Goal: Task Accomplishment & Management: Use online tool/utility

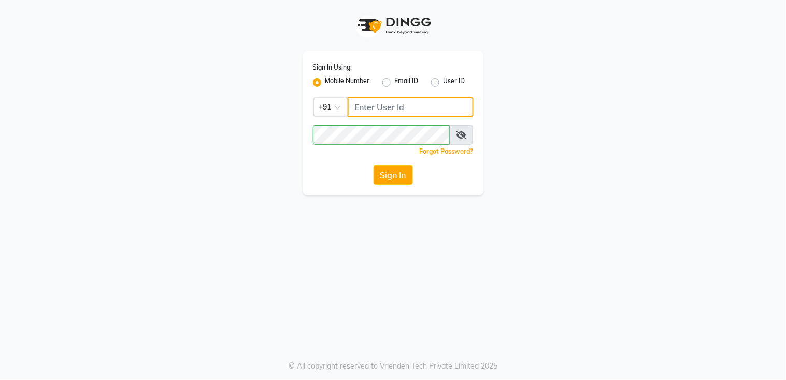
click at [408, 108] on input "Username" at bounding box center [411, 107] width 126 height 20
type input "9136266936"
click at [395, 172] on button "Sign In" at bounding box center [393, 175] width 39 height 20
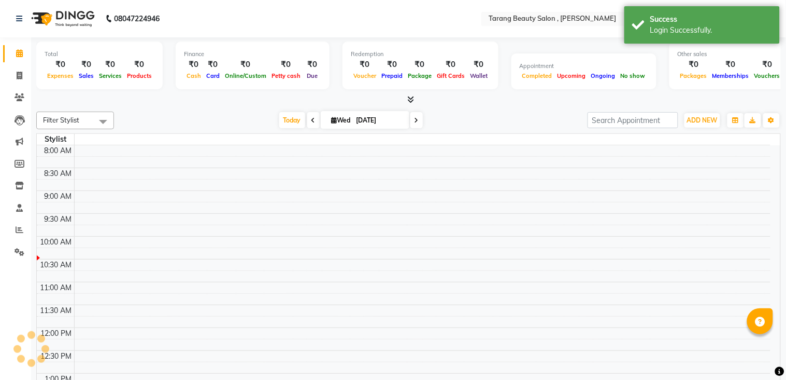
select select "en"
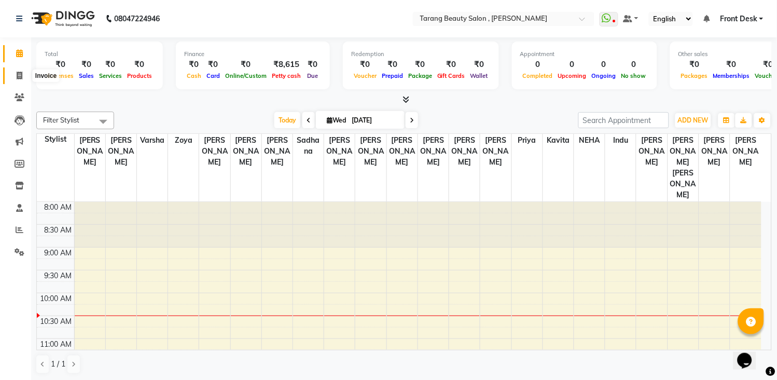
click at [19, 72] on icon at bounding box center [20, 76] width 6 height 8
select select "service"
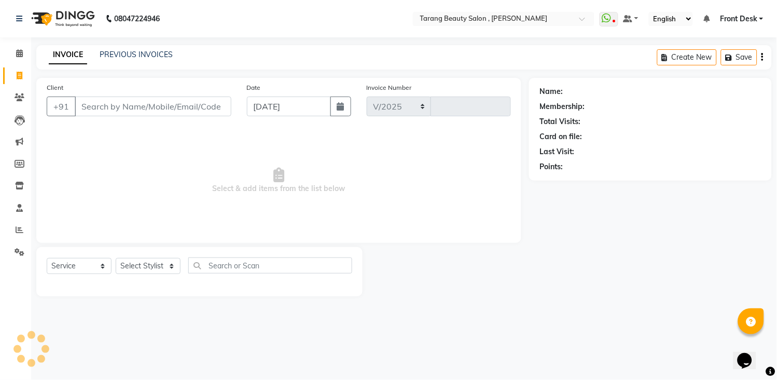
select select "5133"
type input "3066"
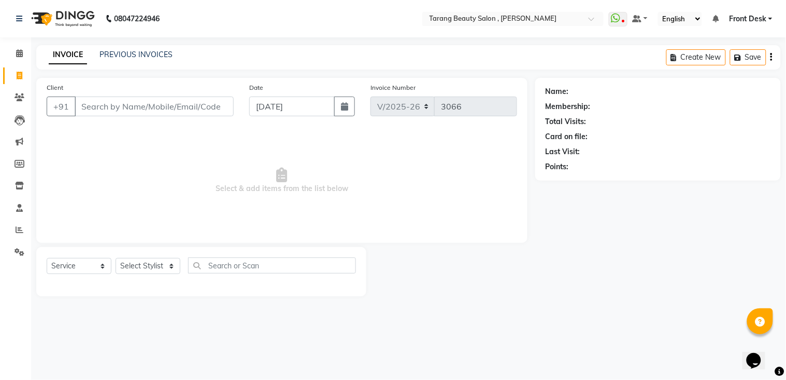
click at [112, 115] on input "Client" at bounding box center [154, 106] width 159 height 20
click at [13, 49] on span at bounding box center [19, 54] width 18 height 12
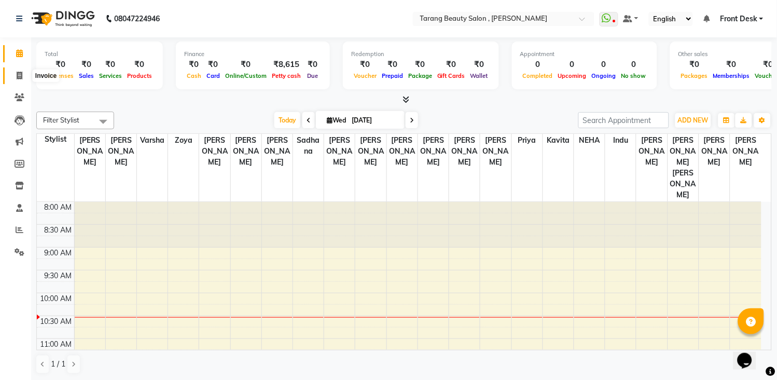
click at [19, 78] on icon at bounding box center [20, 76] width 6 height 8
select select "service"
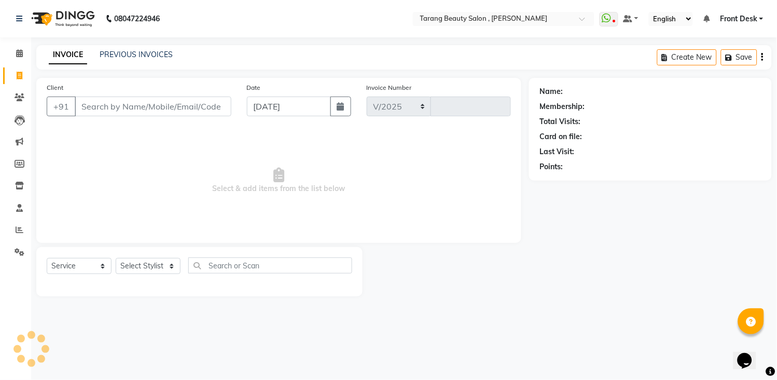
select select "5133"
type input "3066"
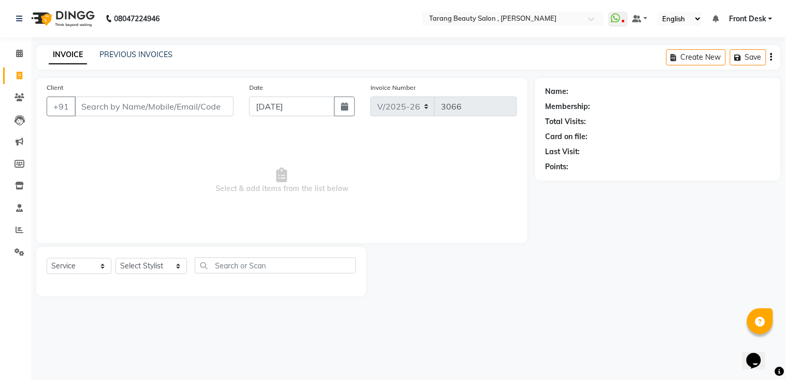
click at [137, 107] on input "Client" at bounding box center [154, 106] width 159 height 20
click at [94, 104] on input "Client" at bounding box center [154, 106] width 159 height 20
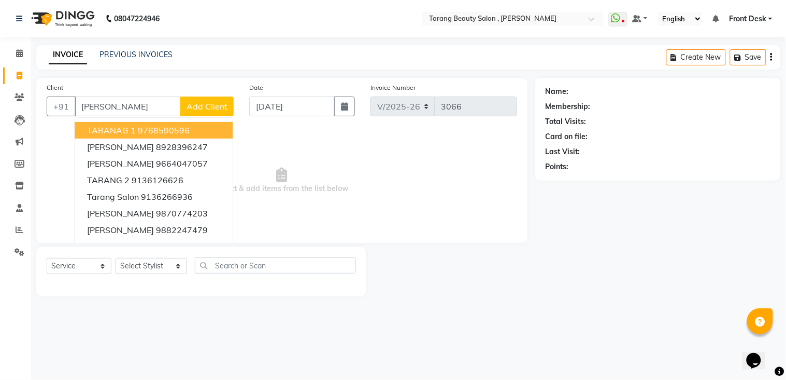
click at [136, 99] on input "[PERSON_NAME]" at bounding box center [128, 106] width 106 height 20
type input "t"
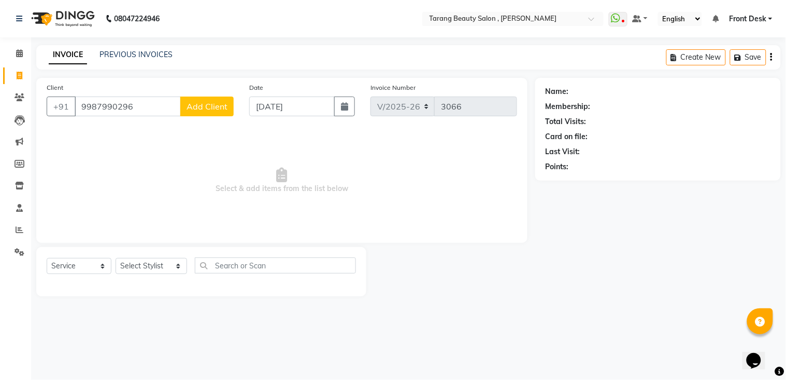
type input "9987990296"
click at [197, 103] on span "Add Client" at bounding box center [207, 106] width 41 height 10
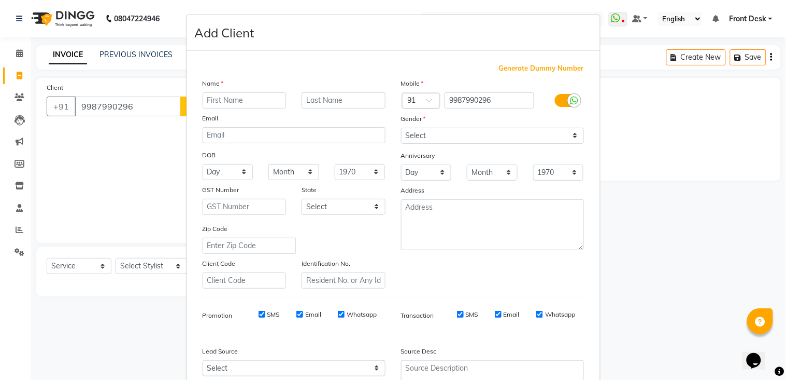
click at [224, 100] on input "text" at bounding box center [245, 100] width 84 height 16
type input "[PERSON_NAME]"
click at [326, 99] on input "text" at bounding box center [344, 100] width 84 height 16
type input "[MEDICAL_DATA]"
click at [491, 134] on select "Select [DEMOGRAPHIC_DATA] [DEMOGRAPHIC_DATA] Other Prefer Not To Say" at bounding box center [492, 136] width 183 height 16
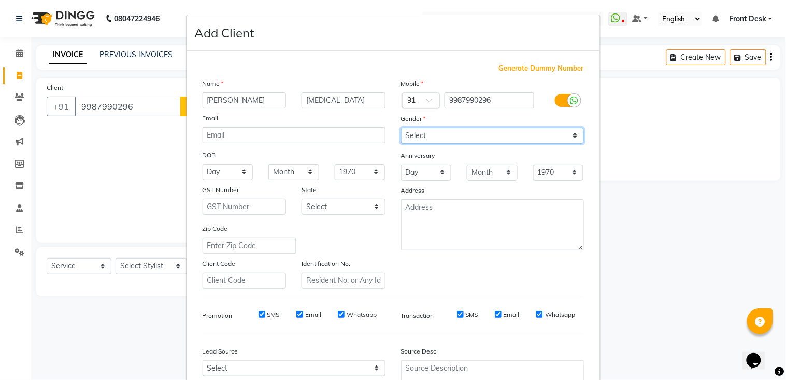
select select "[DEMOGRAPHIC_DATA]"
click at [401, 128] on select "Select [DEMOGRAPHIC_DATA] [DEMOGRAPHIC_DATA] Other Prefer Not To Say" at bounding box center [492, 136] width 183 height 16
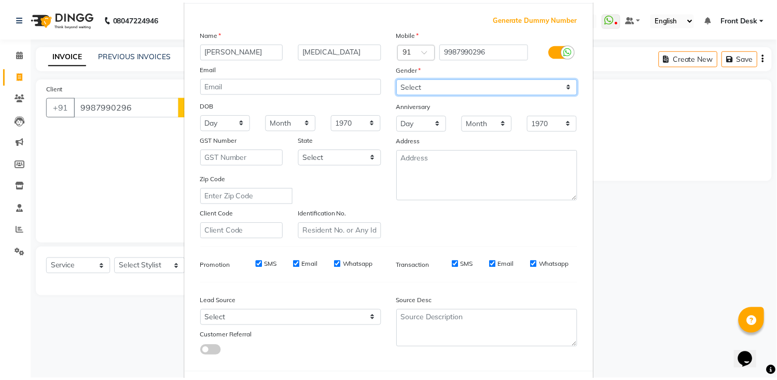
scroll to position [100, 0]
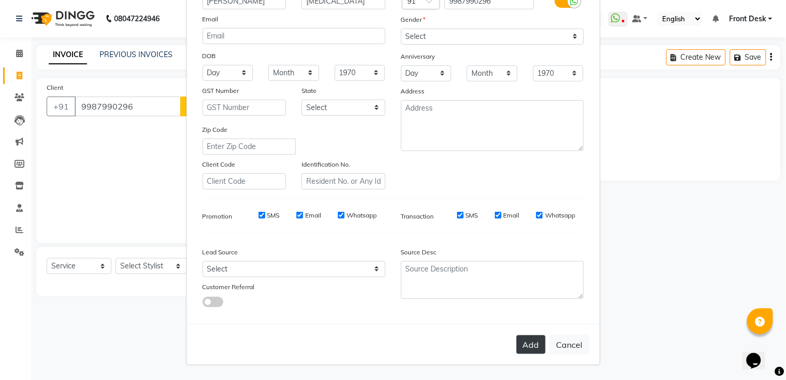
click at [529, 342] on button "Add" at bounding box center [531, 344] width 29 height 19
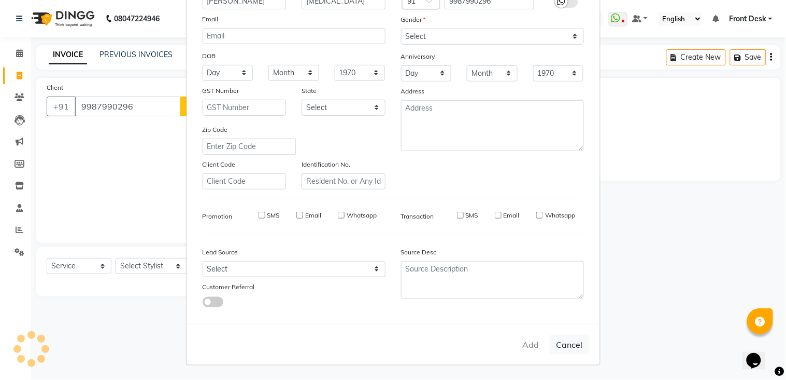
select select
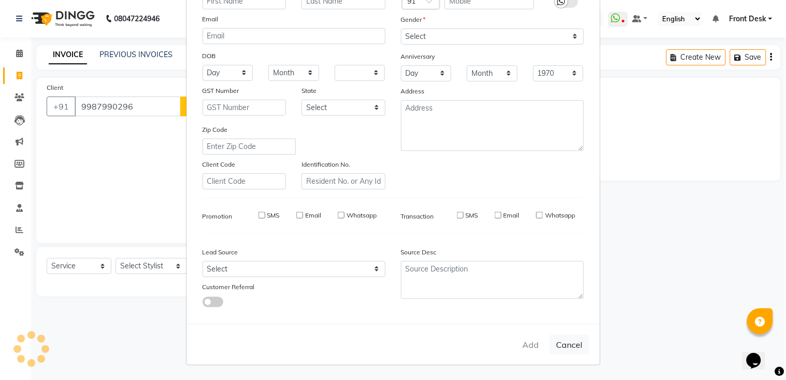
select select
checkbox input "false"
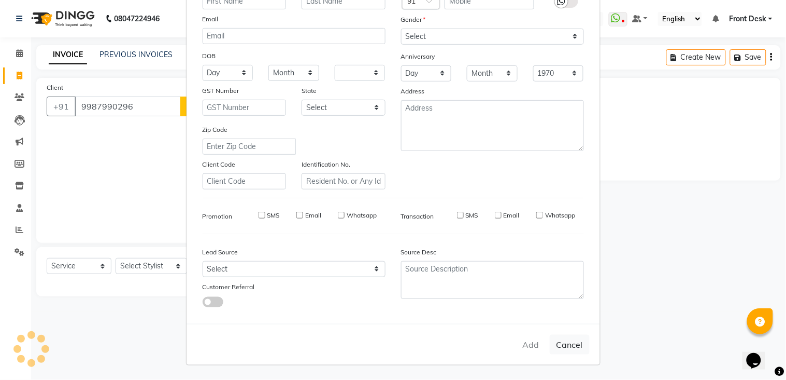
checkbox input "false"
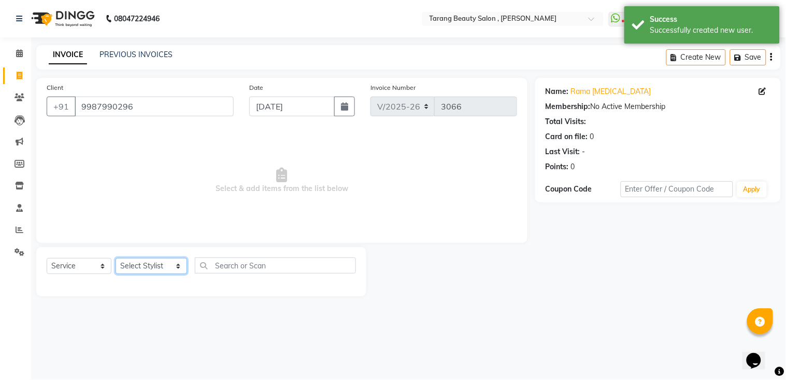
click at [149, 263] on select "Select Stylist [PERSON_NAME] [PERSON_NAME] [PERSON_NAME] KHAMDARE [PERSON_NAME]…" at bounding box center [152, 266] width 72 height 16
select select "33033"
click at [116, 258] on select "Select Stylist [PERSON_NAME] [PERSON_NAME] [PERSON_NAME] KHAMDARE [PERSON_NAME]…" at bounding box center [152, 266] width 72 height 16
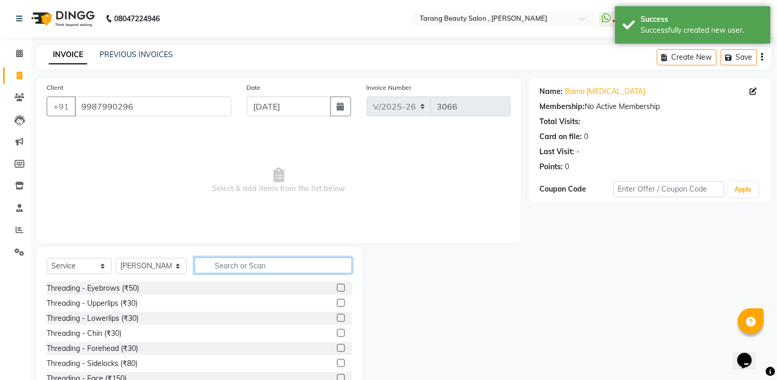
click at [231, 270] on input "text" at bounding box center [273, 265] width 158 height 16
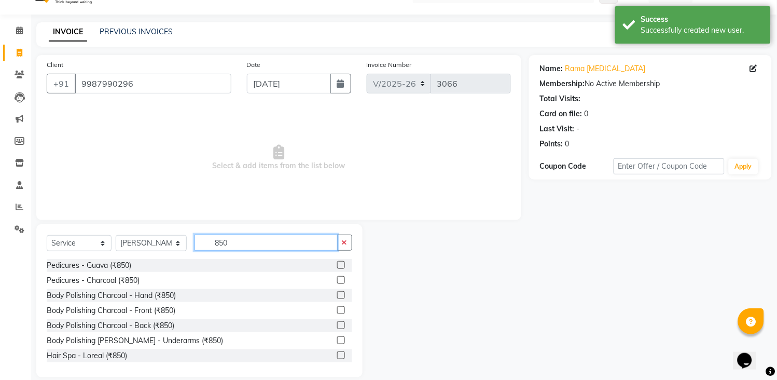
scroll to position [35, 0]
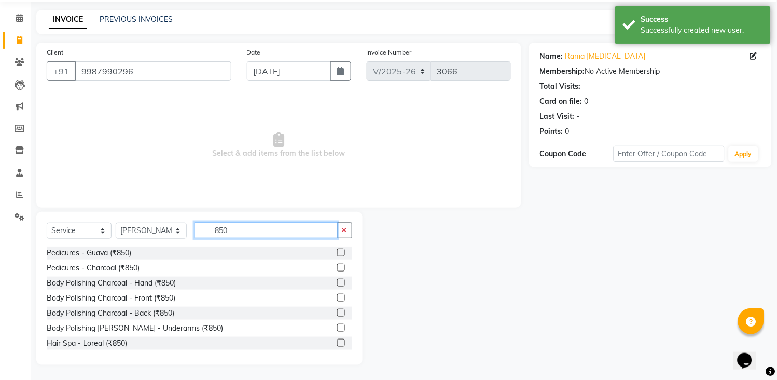
type input "850"
click at [337, 339] on label at bounding box center [341, 343] width 8 height 8
click at [337, 340] on input "checkbox" at bounding box center [340, 343] width 7 height 7
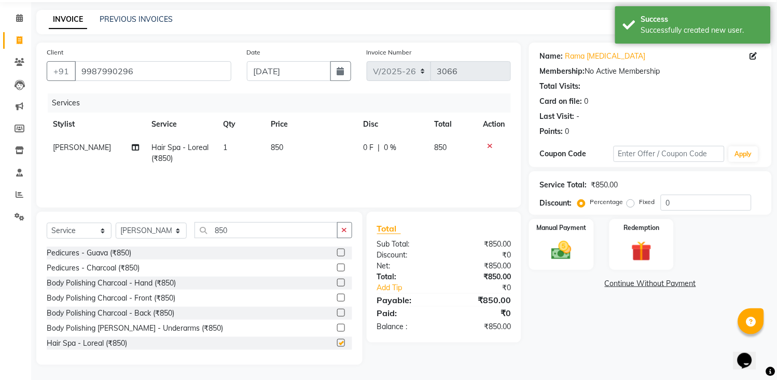
checkbox input "false"
drag, startPoint x: 329, startPoint y: 173, endPoint x: 329, endPoint y: 167, distance: 5.7
click at [329, 171] on div "Services Stylist Service Qty Price Disc Total Action [PERSON_NAME] Hair Spa - L…" at bounding box center [279, 145] width 464 height 104
click at [328, 159] on td "850" at bounding box center [311, 153] width 92 height 34
select select "33033"
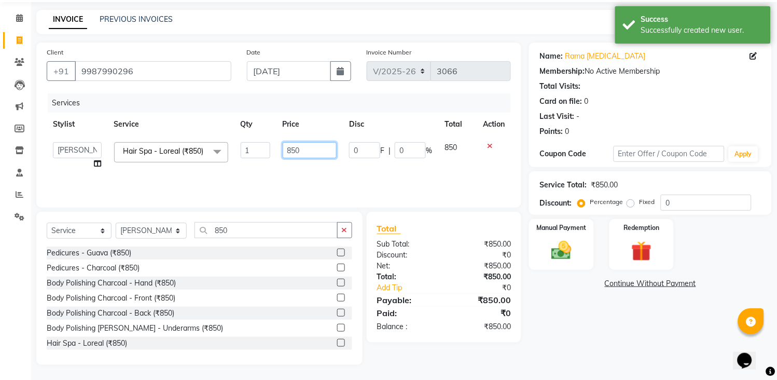
click at [325, 152] on input "850" at bounding box center [310, 150] width 54 height 16
type input "8"
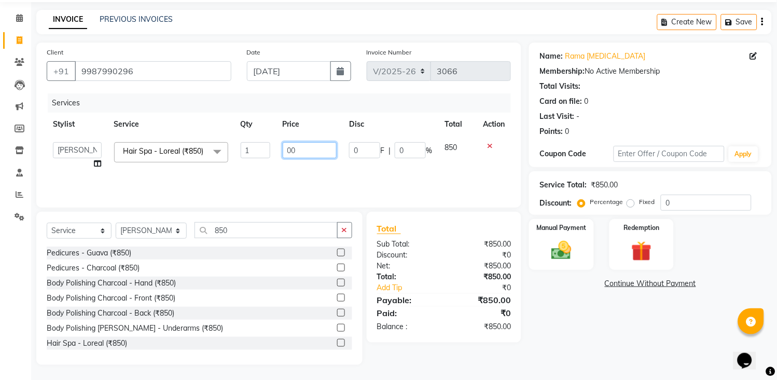
type input "0"
type input "1000"
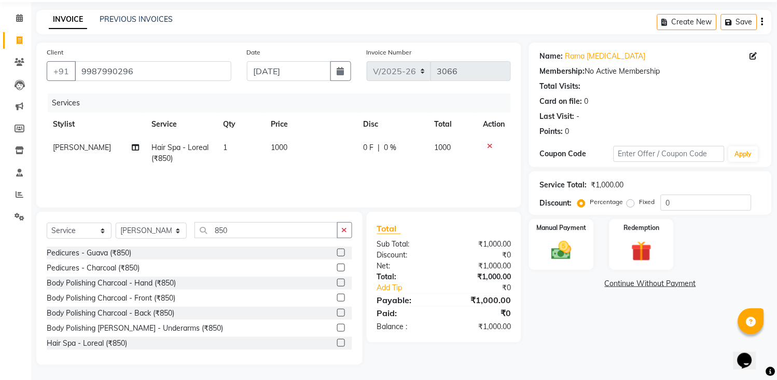
click at [319, 166] on td "1000" at bounding box center [311, 153] width 92 height 34
select select "33033"
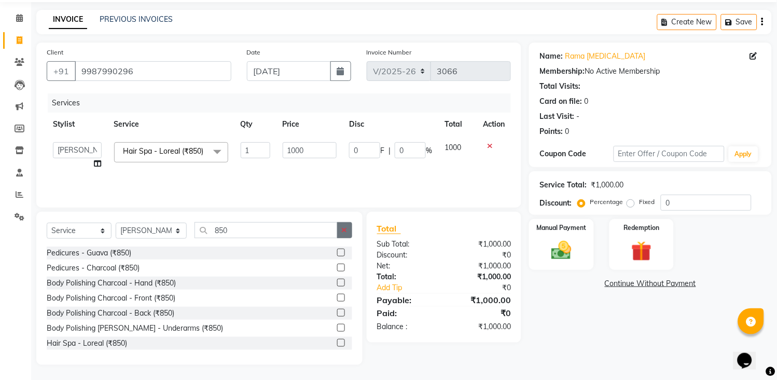
click at [350, 234] on button "button" at bounding box center [344, 230] width 15 height 16
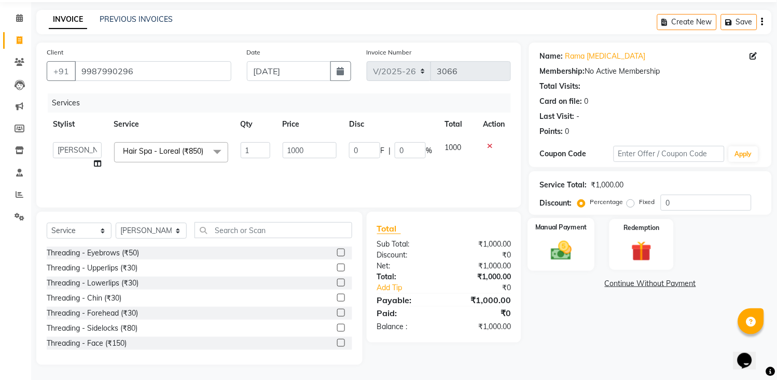
click at [571, 245] on img at bounding box center [561, 250] width 34 height 24
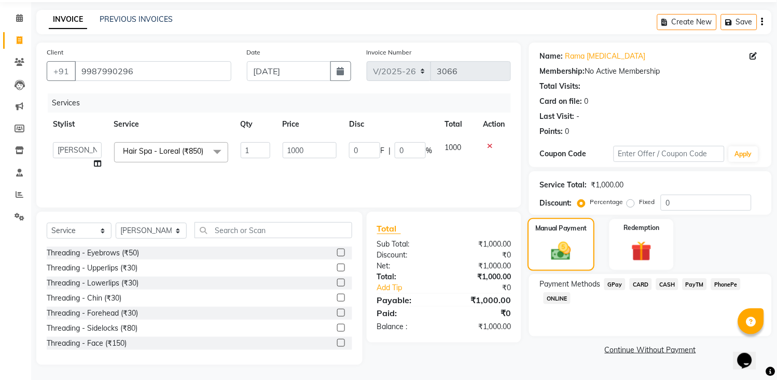
scroll to position [37, 0]
click at [617, 282] on span "GPay" at bounding box center [614, 283] width 21 height 12
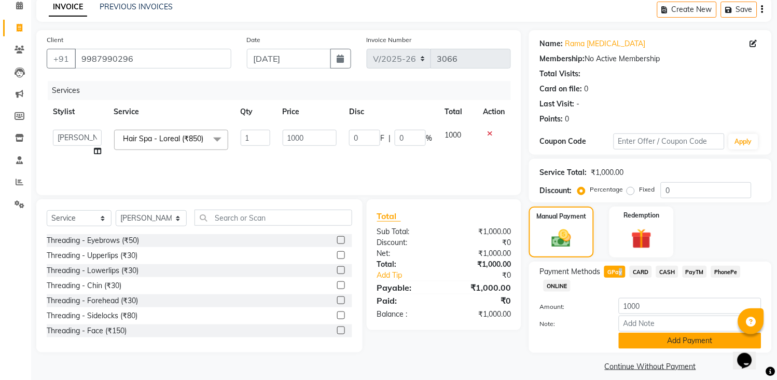
scroll to position [58, 0]
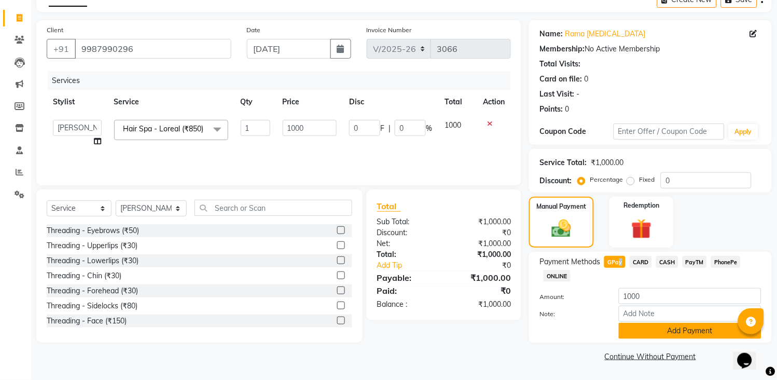
click at [653, 332] on button "Add Payment" at bounding box center [690, 330] width 143 height 16
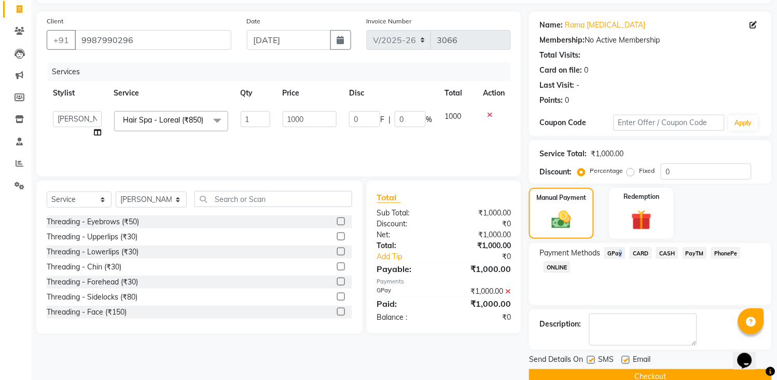
scroll to position [87, 0]
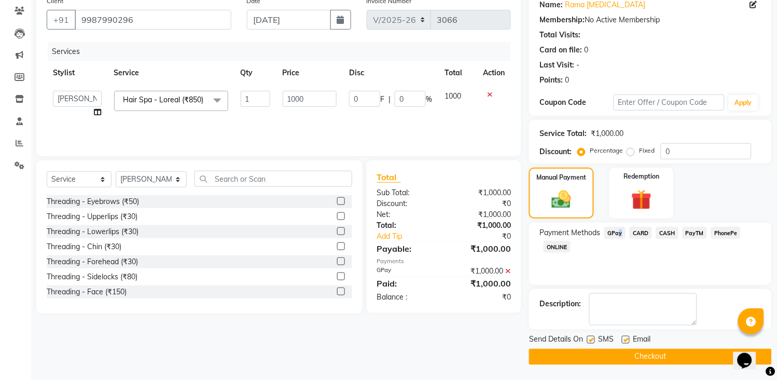
click at [619, 357] on button "Checkout" at bounding box center [650, 356] width 243 height 16
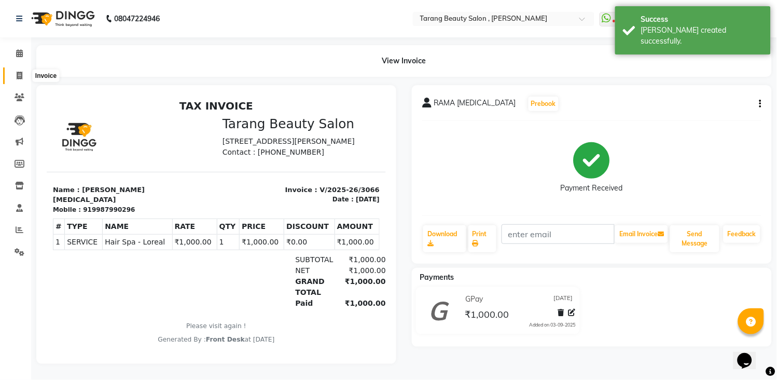
click at [17, 73] on icon at bounding box center [20, 76] width 6 height 8
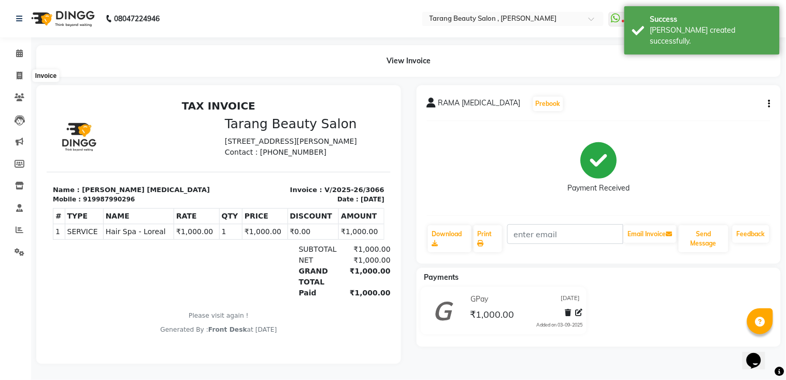
select select "service"
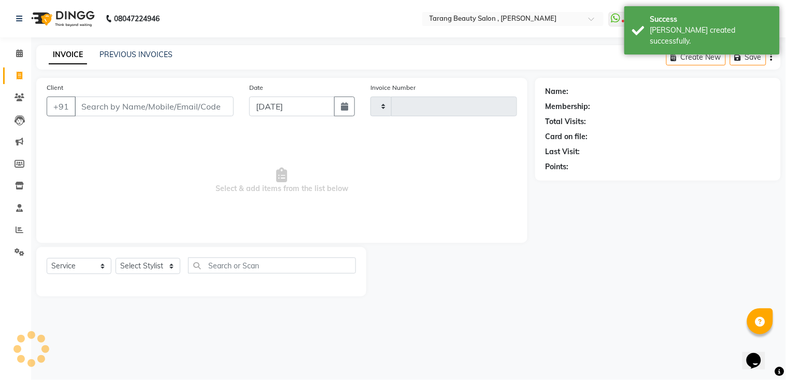
type input "3067"
select select "5133"
click at [99, 110] on input "Client" at bounding box center [154, 106] width 159 height 20
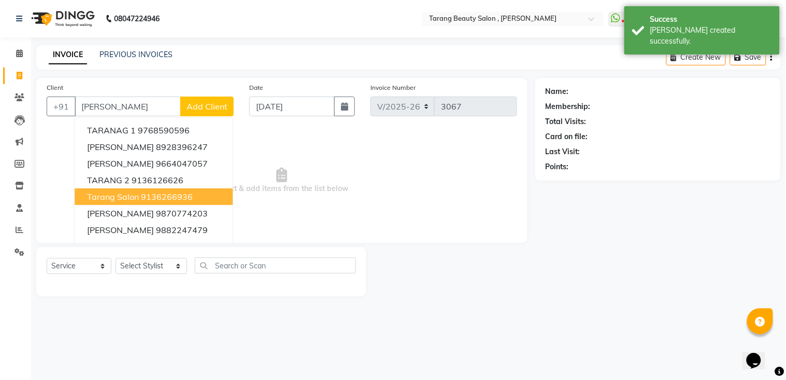
click at [170, 193] on ngb-highlight "9136266936" at bounding box center [167, 196] width 52 height 10
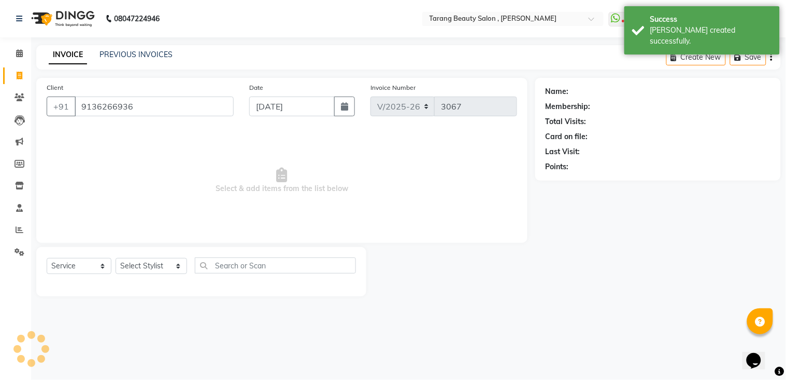
type input "9136266936"
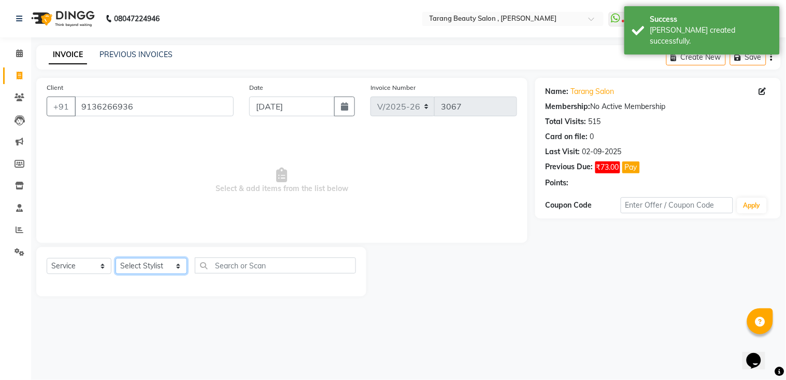
click at [154, 265] on select "Select Stylist [PERSON_NAME] [PERSON_NAME] [PERSON_NAME] KHAMDARE [PERSON_NAME]…" at bounding box center [152, 266] width 72 height 16
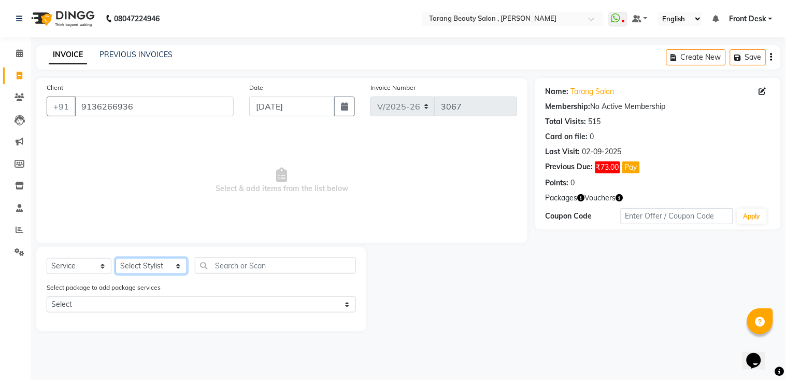
select select "47114"
click at [116, 258] on select "Select Stylist [PERSON_NAME] [PERSON_NAME] [PERSON_NAME] KHAMDARE [PERSON_NAME]…" at bounding box center [152, 266] width 72 height 16
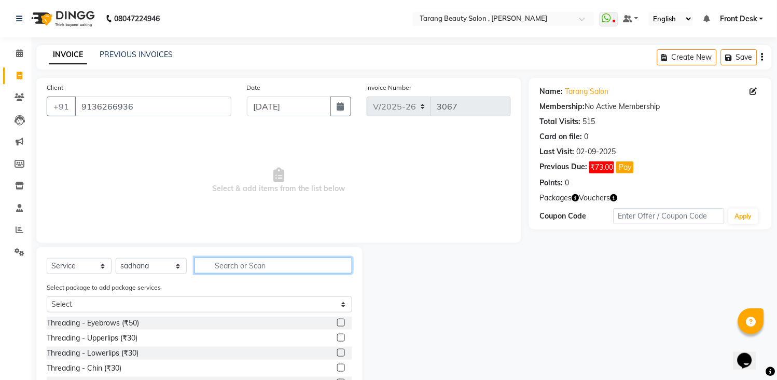
click at [255, 265] on input "text" at bounding box center [273, 265] width 158 height 16
click at [337, 323] on label at bounding box center [341, 322] width 8 height 8
click at [337, 323] on input "checkbox" at bounding box center [340, 322] width 7 height 7
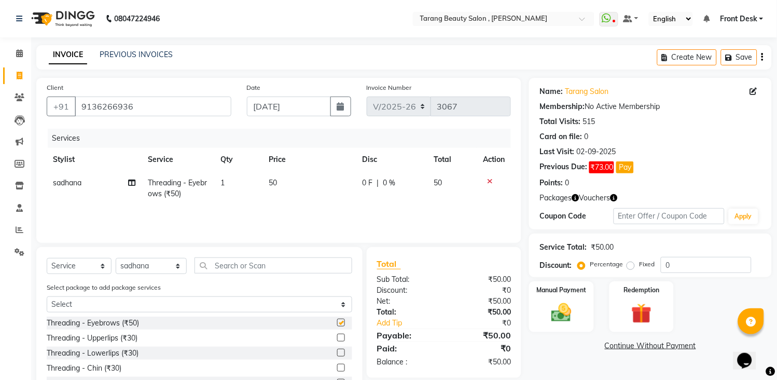
checkbox input "false"
click at [284, 265] on input "text" at bounding box center [273, 265] width 158 height 16
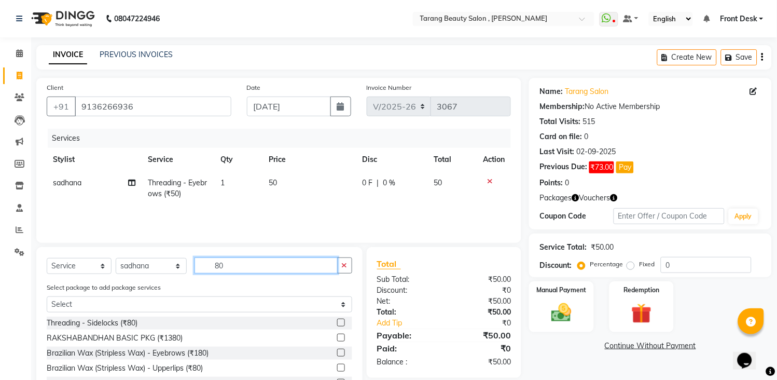
scroll to position [71, 0]
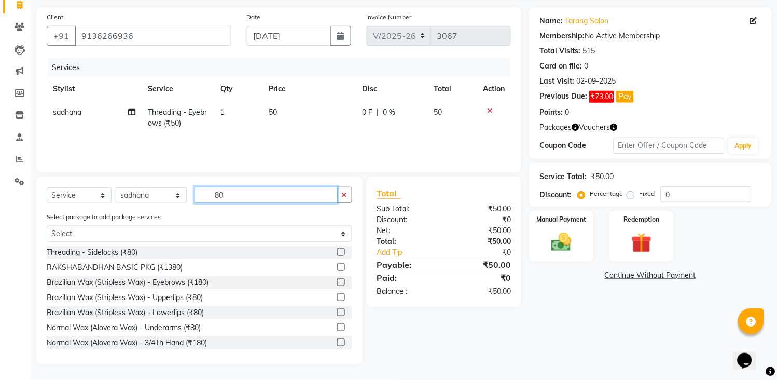
type input "80"
click at [337, 293] on label at bounding box center [341, 297] width 8 height 8
click at [337, 294] on input "checkbox" at bounding box center [340, 297] width 7 height 7
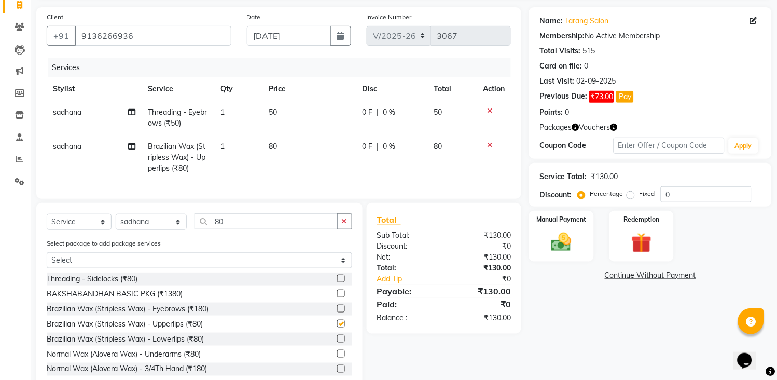
checkbox input "false"
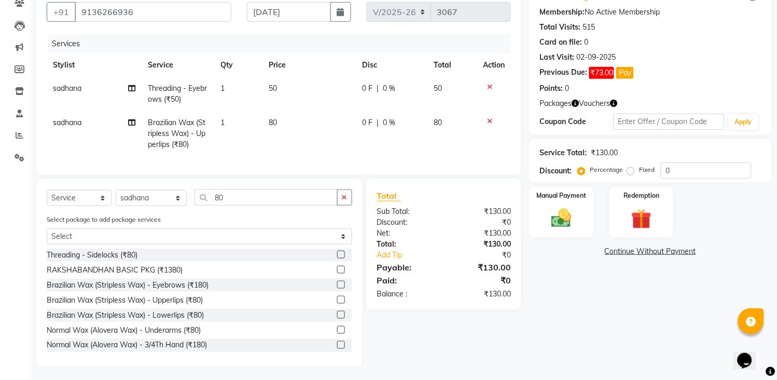
scroll to position [107, 0]
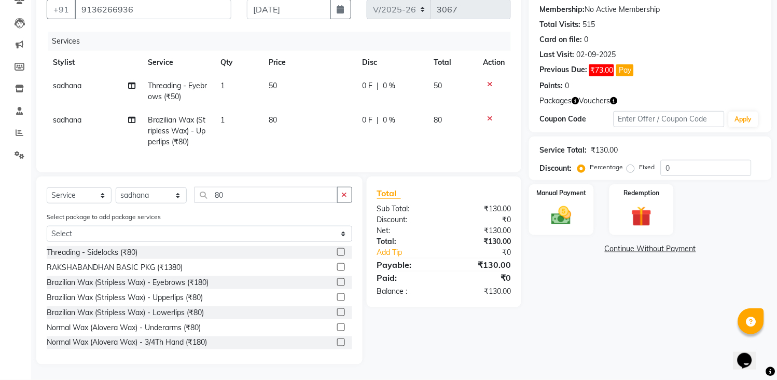
click at [337, 309] on label at bounding box center [341, 312] width 8 height 8
click at [337, 309] on input "checkbox" at bounding box center [340, 312] width 7 height 7
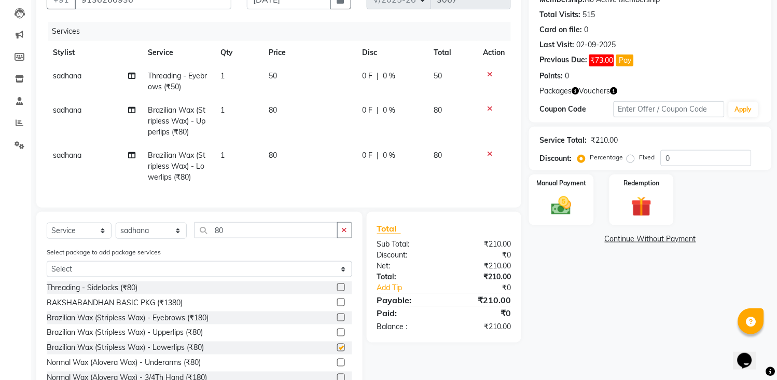
checkbox input "false"
click at [337, 234] on button "button" at bounding box center [344, 230] width 15 height 16
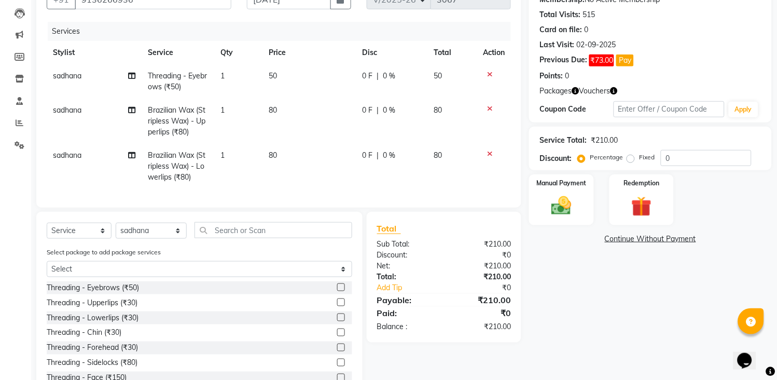
click at [337, 291] on label at bounding box center [341, 287] width 8 height 8
click at [337, 291] on input "checkbox" at bounding box center [340, 287] width 7 height 7
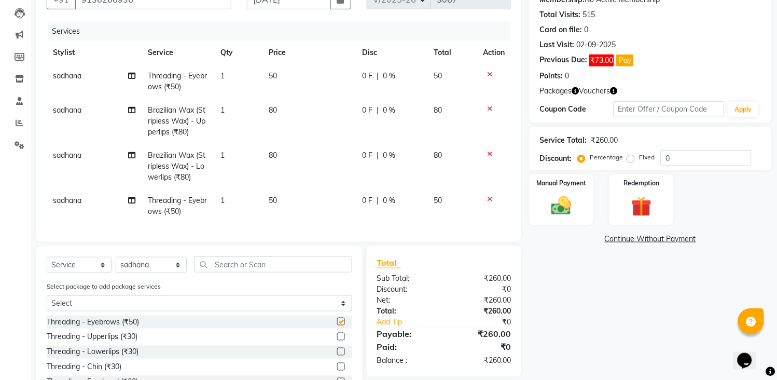
checkbox input "false"
click at [279, 270] on input "text" at bounding box center [273, 264] width 158 height 16
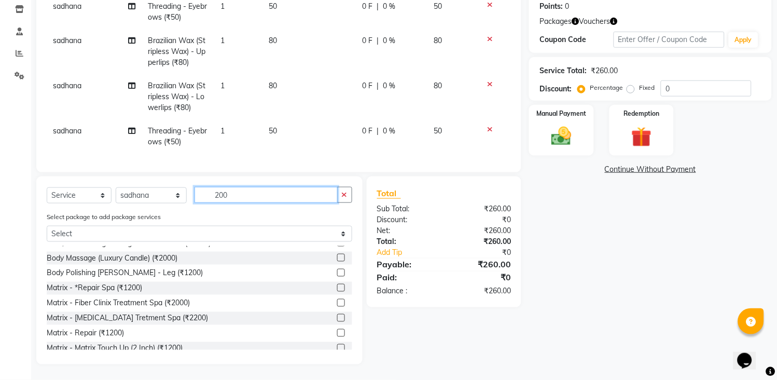
scroll to position [345, 0]
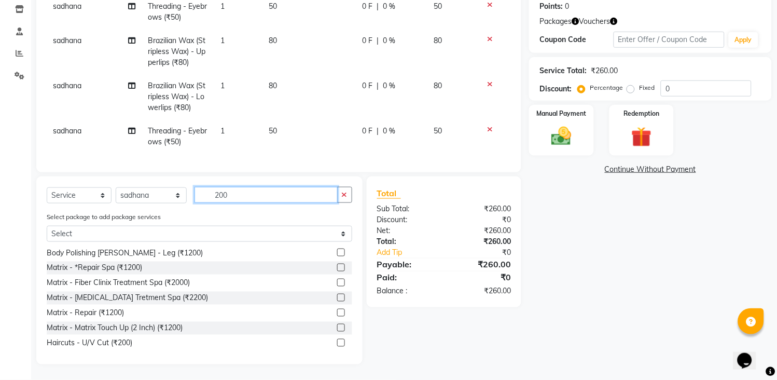
type input "200"
click at [337, 341] on label at bounding box center [341, 343] width 8 height 8
click at [337, 341] on input "checkbox" at bounding box center [340, 343] width 7 height 7
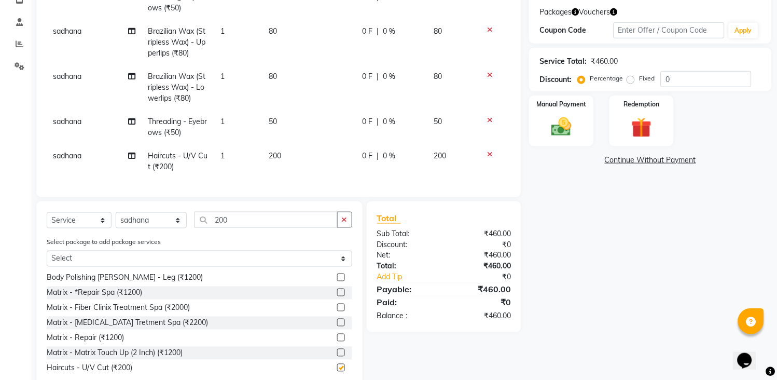
checkbox input "false"
click at [346, 223] on icon "button" at bounding box center [345, 219] width 6 height 7
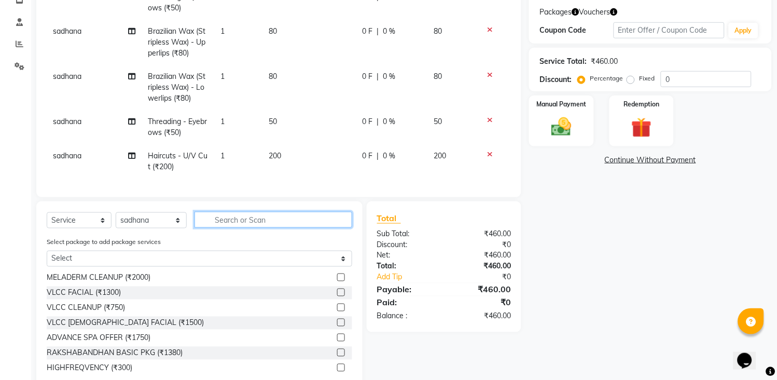
click at [336, 228] on input "text" at bounding box center [273, 220] width 158 height 16
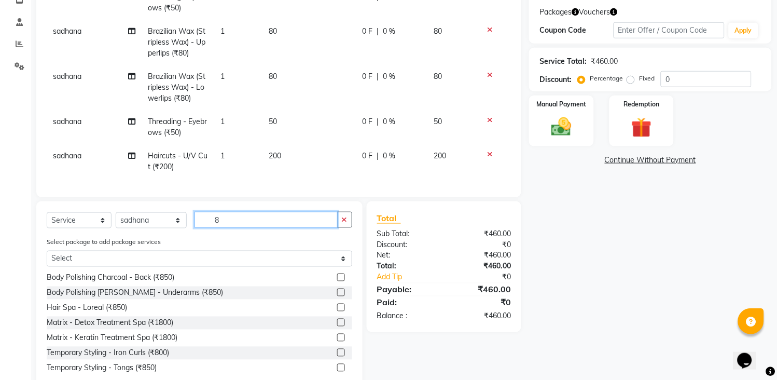
scroll to position [0, 0]
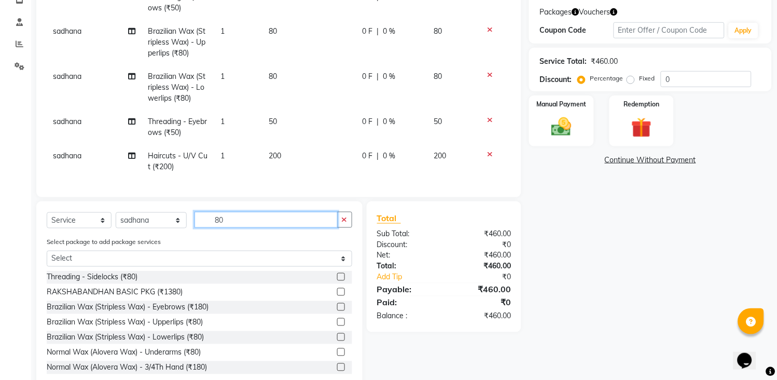
type input "80"
click at [337, 326] on label at bounding box center [341, 322] width 8 height 8
click at [337, 326] on input "checkbox" at bounding box center [340, 322] width 7 height 7
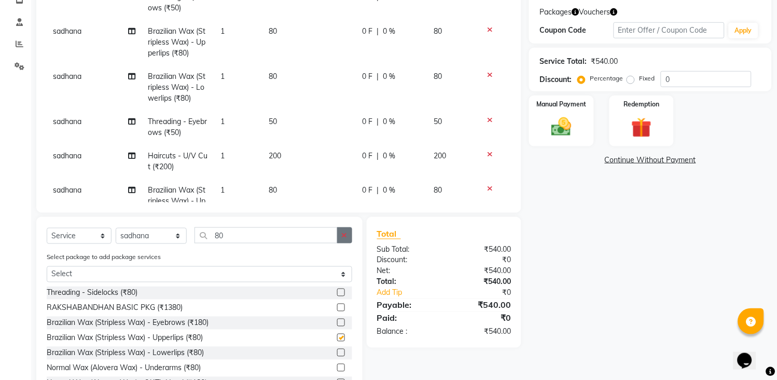
checkbox input "false"
click at [347, 232] on button "button" at bounding box center [344, 235] width 15 height 16
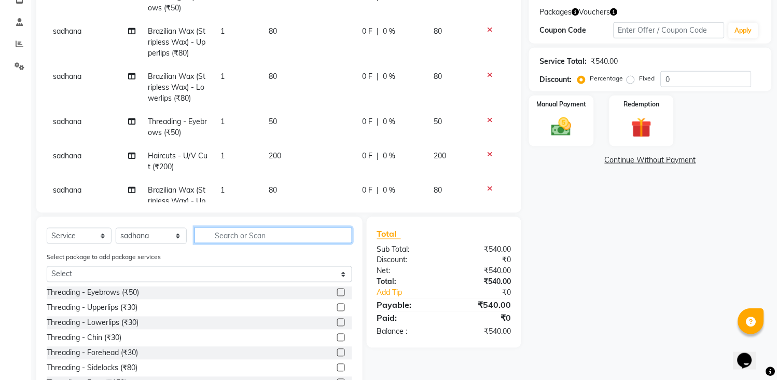
click at [326, 231] on input "text" at bounding box center [273, 235] width 158 height 16
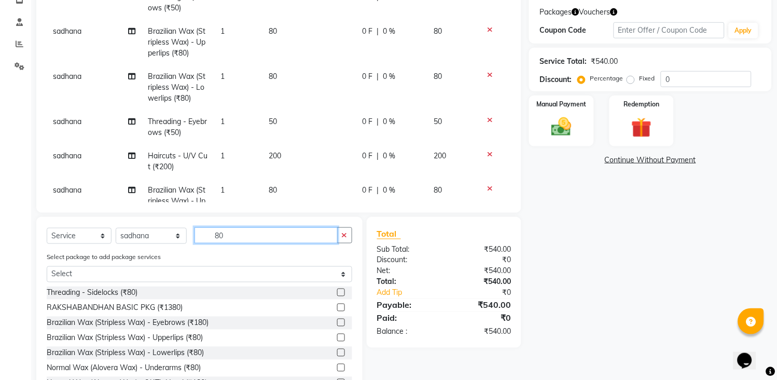
type input "80"
click at [337, 350] on label at bounding box center [341, 352] width 8 height 8
click at [337, 350] on input "checkbox" at bounding box center [340, 352] width 7 height 7
checkbox input "false"
click at [566, 128] on img at bounding box center [561, 127] width 34 height 24
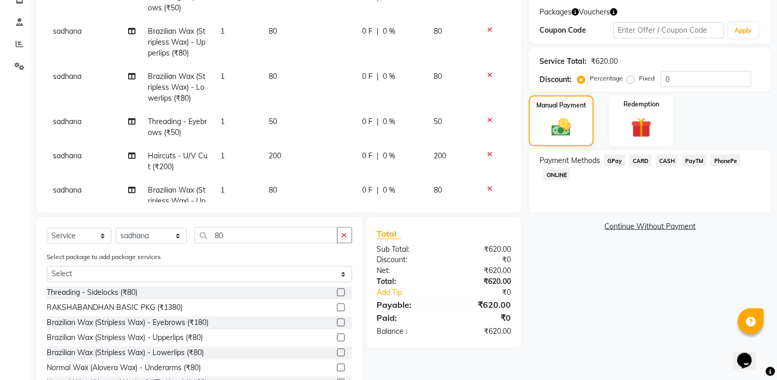
click at [612, 161] on span "GPay" at bounding box center [614, 160] width 21 height 12
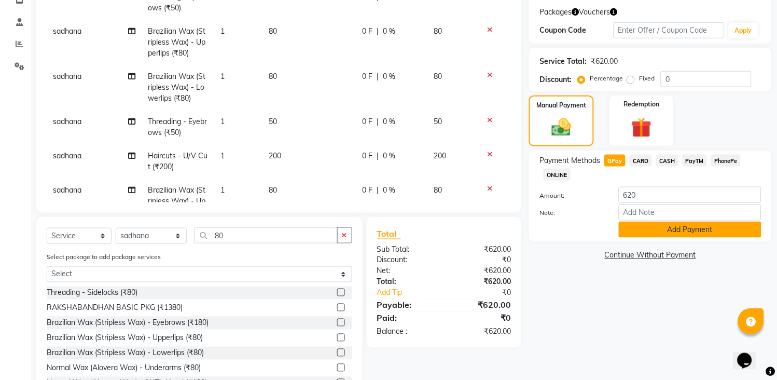
click at [647, 223] on button "Add Payment" at bounding box center [690, 229] width 143 height 16
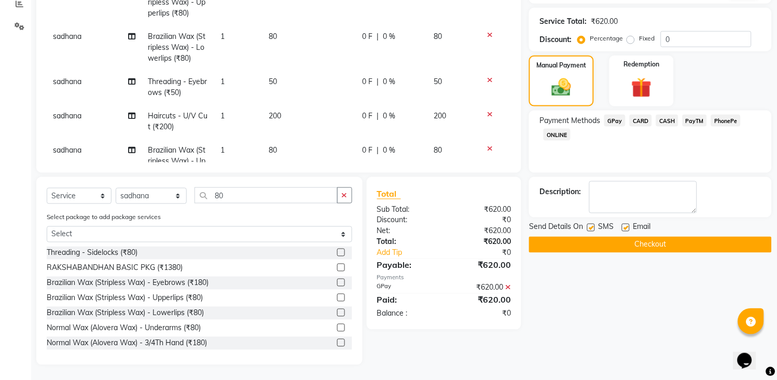
scroll to position [226, 0]
click at [657, 242] on button "Checkout" at bounding box center [650, 244] width 243 height 16
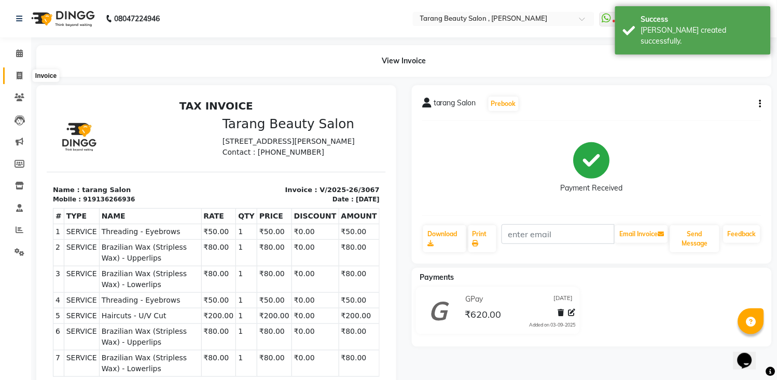
click at [21, 81] on span at bounding box center [19, 76] width 18 height 12
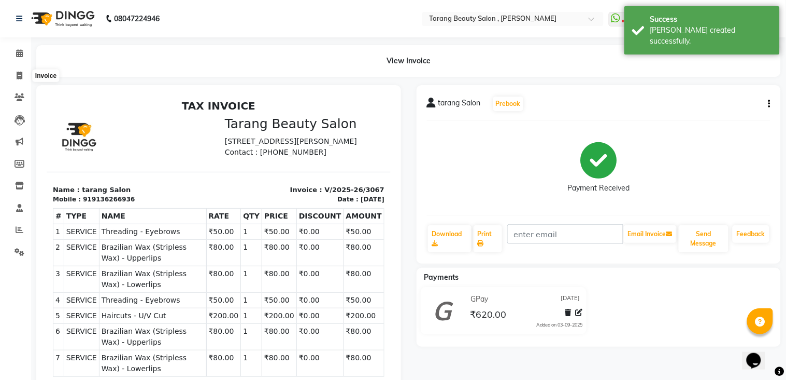
select select "5133"
select select "service"
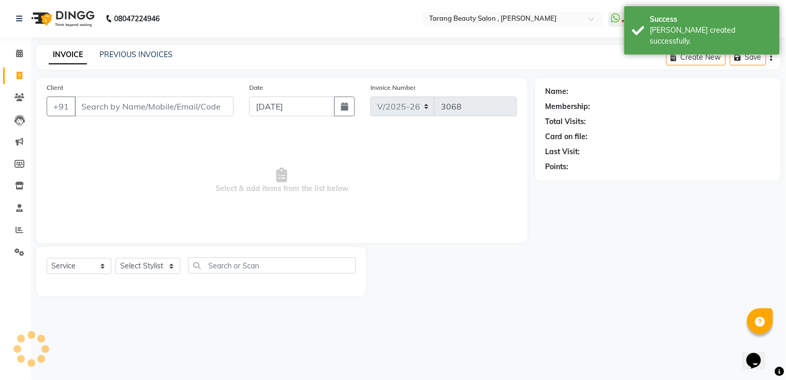
click at [102, 104] on input "Client" at bounding box center [154, 106] width 159 height 20
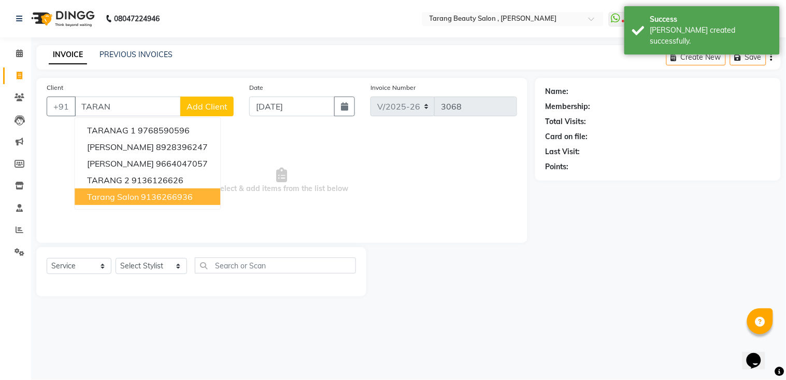
click at [134, 194] on span "tarang Salon" at bounding box center [113, 196] width 52 height 10
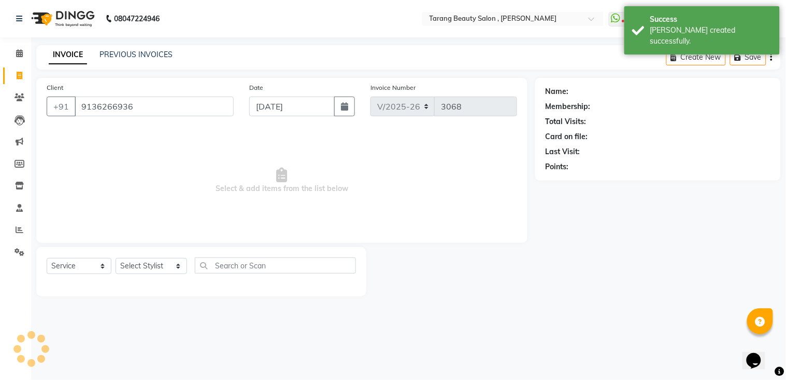
type input "9136266936"
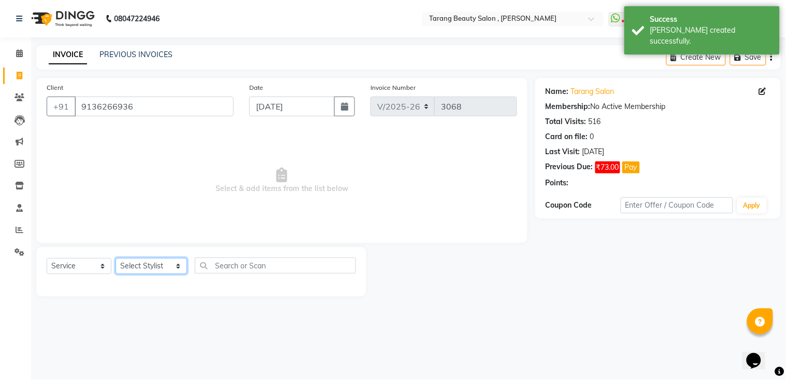
click at [133, 264] on select "Select Stylist [PERSON_NAME] [PERSON_NAME] [PERSON_NAME] KHAMDARE [PERSON_NAME]…" at bounding box center [152, 266] width 72 height 16
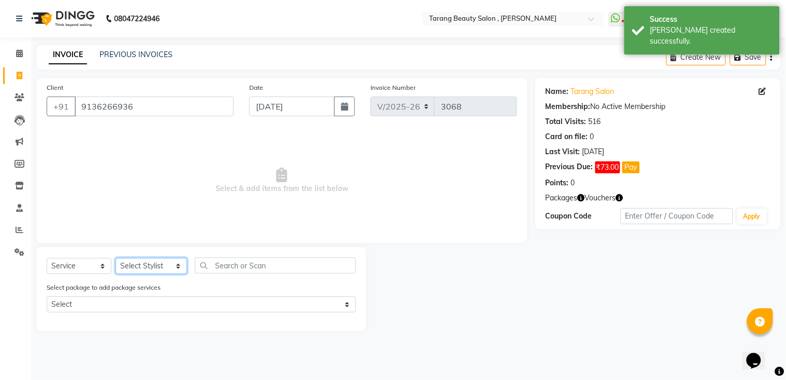
select select "47114"
click at [116, 258] on select "Select Stylist [PERSON_NAME] [PERSON_NAME] [PERSON_NAME] KHAMDARE [PERSON_NAME]…" at bounding box center [152, 266] width 72 height 16
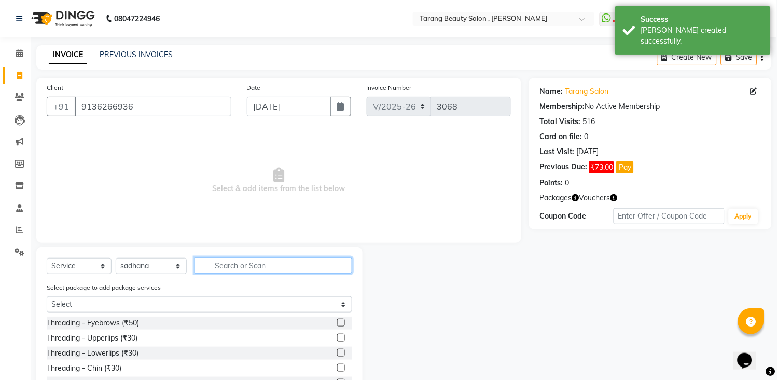
click at [215, 264] on input "text" at bounding box center [273, 265] width 158 height 16
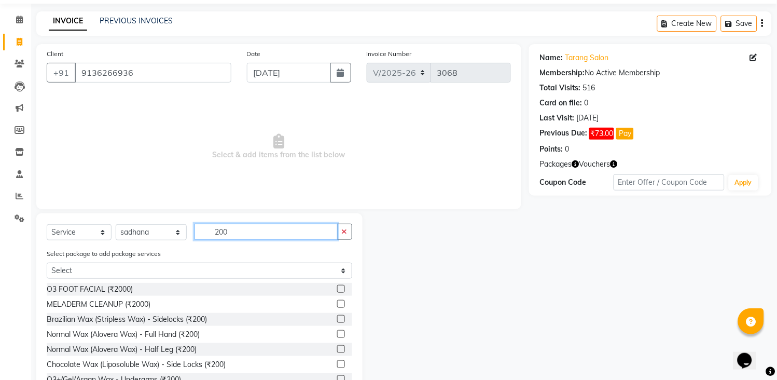
scroll to position [71, 0]
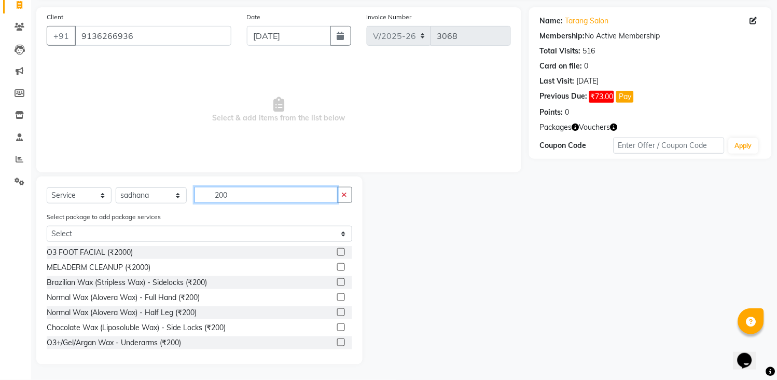
type input "200"
click at [337, 310] on div at bounding box center [344, 312] width 15 height 13
click at [337, 314] on label at bounding box center [341, 312] width 8 height 8
click at [337, 314] on input "checkbox" at bounding box center [340, 312] width 7 height 7
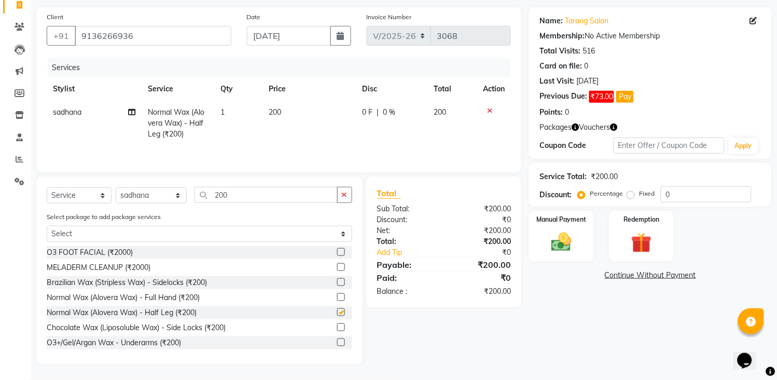
checkbox input "false"
click at [163, 195] on select "Select Stylist [PERSON_NAME] [PERSON_NAME] [PERSON_NAME] KHAMDARE [PERSON_NAME]…" at bounding box center [151, 195] width 71 height 16
select select "69788"
click at [116, 189] on select "Select Stylist [PERSON_NAME] [PERSON_NAME] [PERSON_NAME] KHAMDARE [PERSON_NAME]…" at bounding box center [151, 195] width 71 height 16
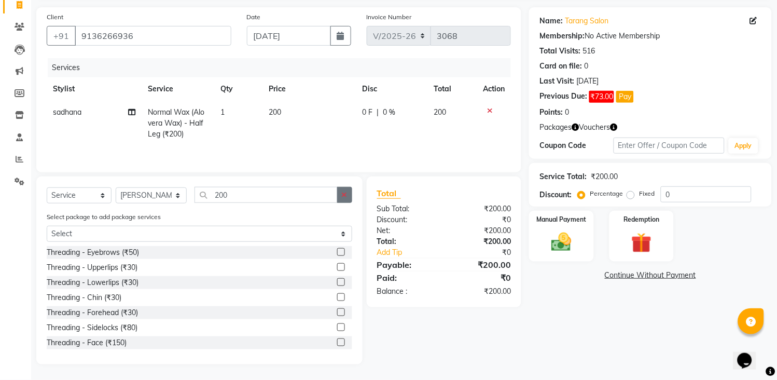
click at [345, 198] on icon "button" at bounding box center [345, 194] width 6 height 7
drag, startPoint x: 327, startPoint y: 191, endPoint x: 322, endPoint y: 194, distance: 5.6
click at [325, 192] on input "text" at bounding box center [273, 195] width 158 height 16
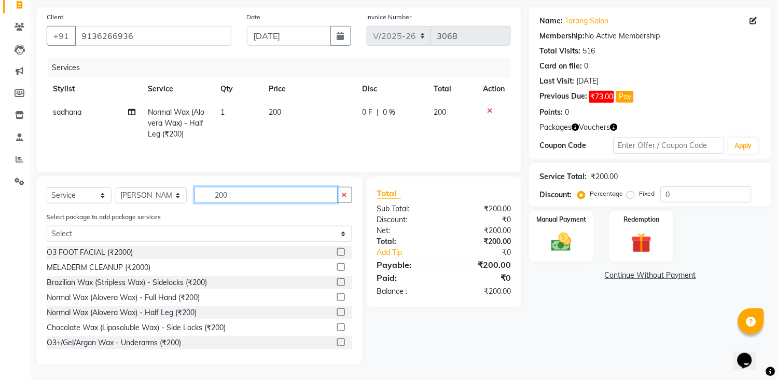
type input "200"
click at [337, 299] on label at bounding box center [341, 297] width 8 height 8
click at [337, 299] on input "checkbox" at bounding box center [340, 297] width 7 height 7
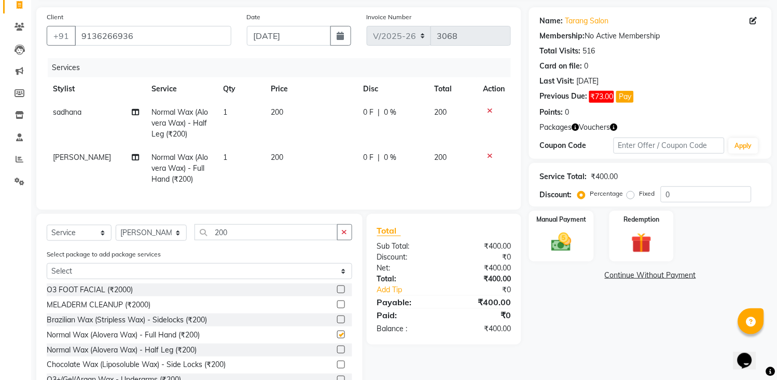
checkbox input "false"
click at [339, 236] on button "button" at bounding box center [344, 232] width 15 height 16
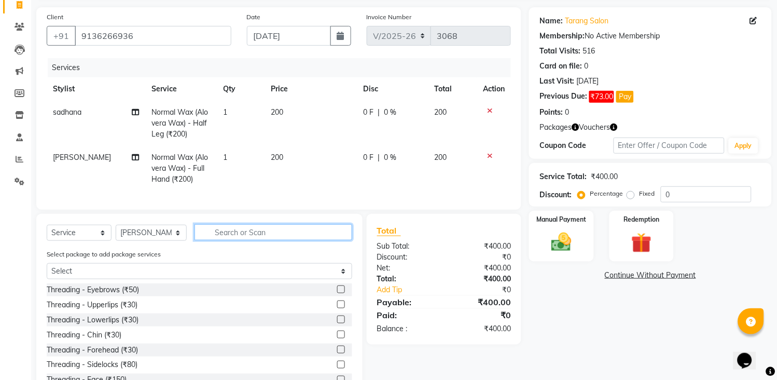
click at [335, 240] on input "text" at bounding box center [273, 232] width 158 height 16
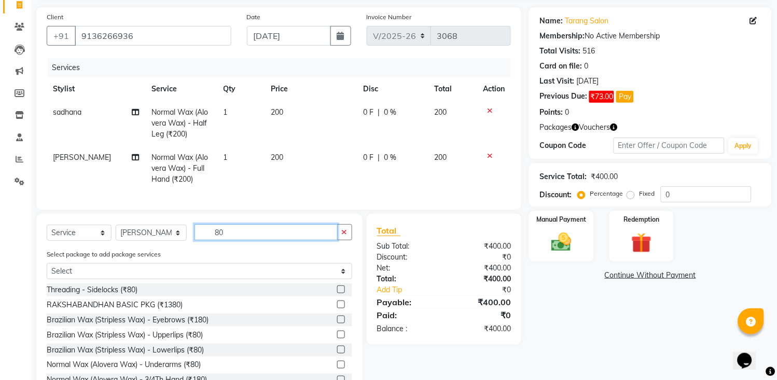
scroll to position [117, 0]
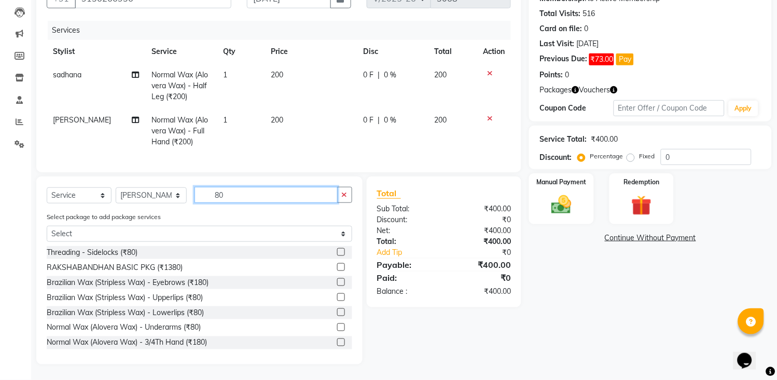
type input "80"
click at [337, 329] on label at bounding box center [341, 327] width 8 height 8
click at [337, 329] on input "checkbox" at bounding box center [340, 327] width 7 height 7
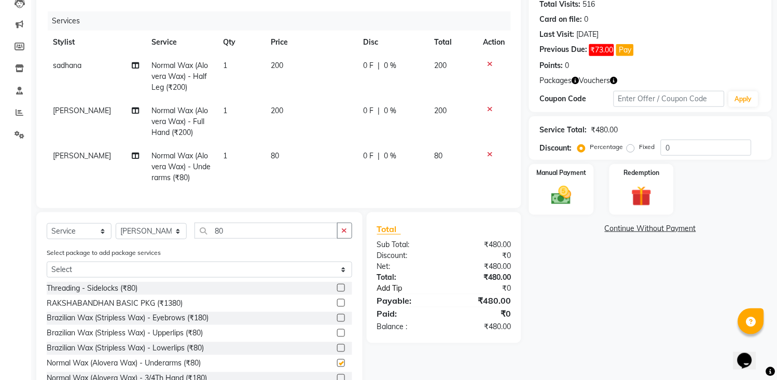
checkbox input "false"
click at [582, 181] on div "Manual Payment" at bounding box center [561, 189] width 67 height 53
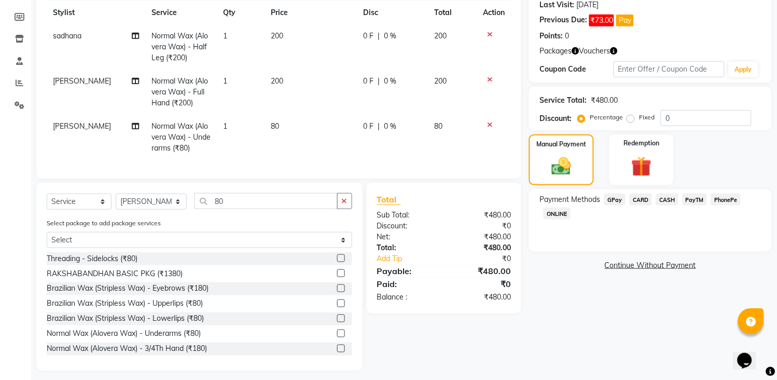
scroll to position [163, 0]
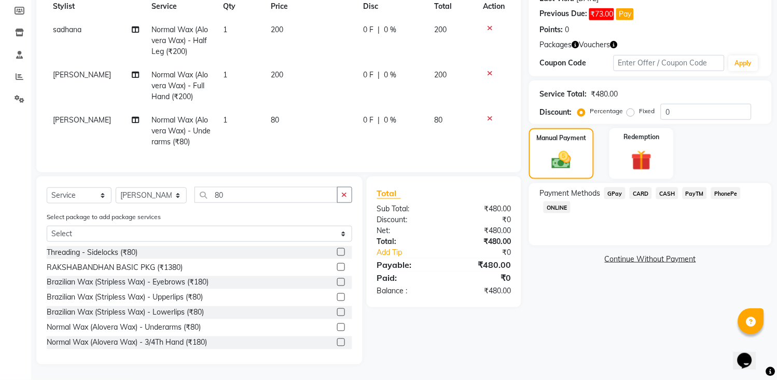
click at [612, 187] on span "GPay" at bounding box center [614, 193] width 21 height 12
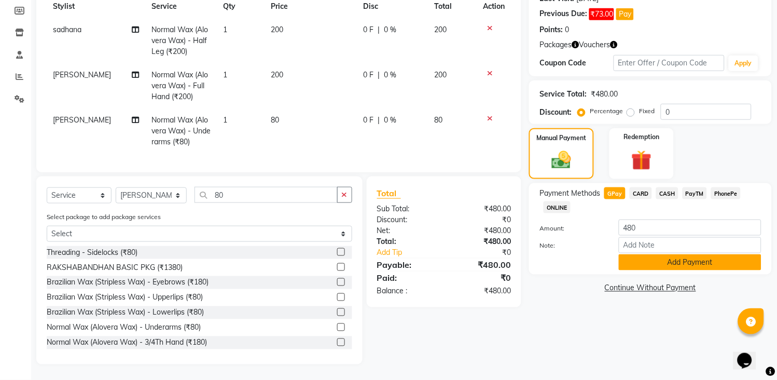
click at [647, 254] on button "Add Payment" at bounding box center [690, 262] width 143 height 16
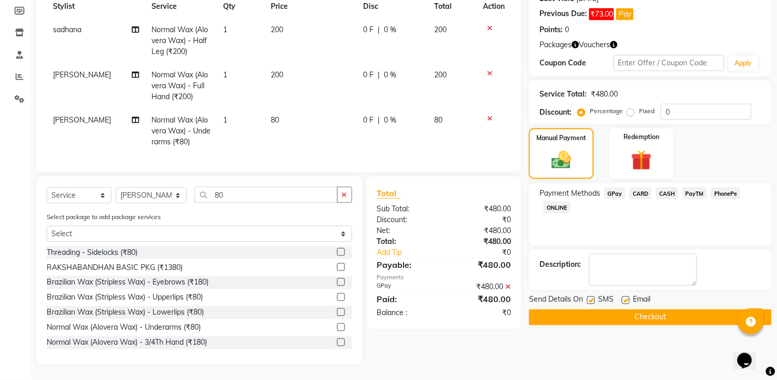
click at [659, 309] on button "Checkout" at bounding box center [650, 317] width 243 height 16
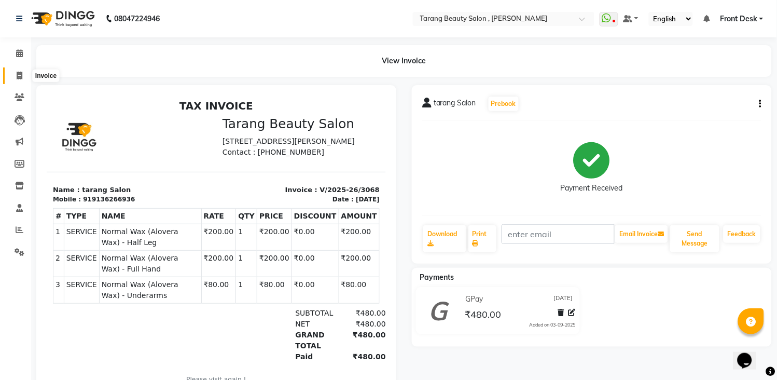
click at [22, 77] on span at bounding box center [19, 76] width 18 height 12
select select "service"
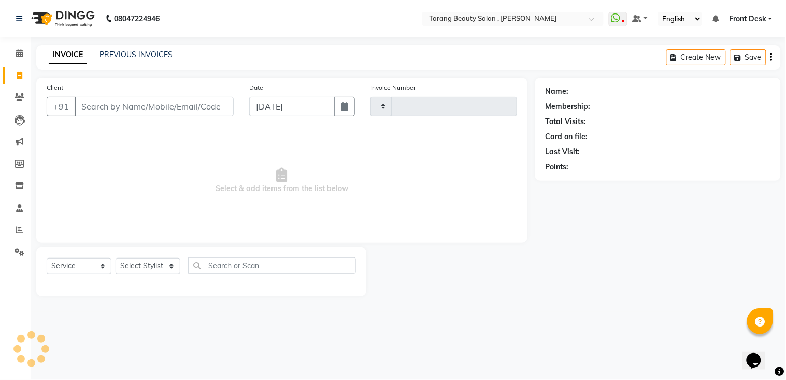
type input "3069"
select select "5133"
click at [86, 108] on input "Client" at bounding box center [154, 106] width 159 height 20
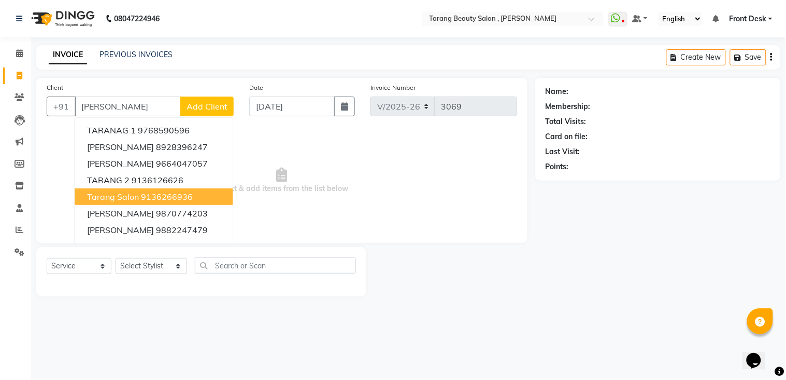
click at [169, 197] on ngb-highlight "9136266936" at bounding box center [167, 196] width 52 height 10
type input "9136266936"
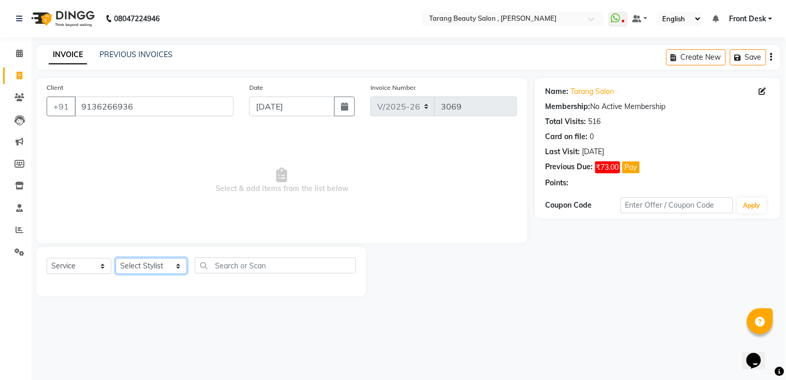
click at [137, 268] on select "Select Stylist [PERSON_NAME] [PERSON_NAME] [PERSON_NAME] KHAMDARE [PERSON_NAME]…" at bounding box center [152, 266] width 72 height 16
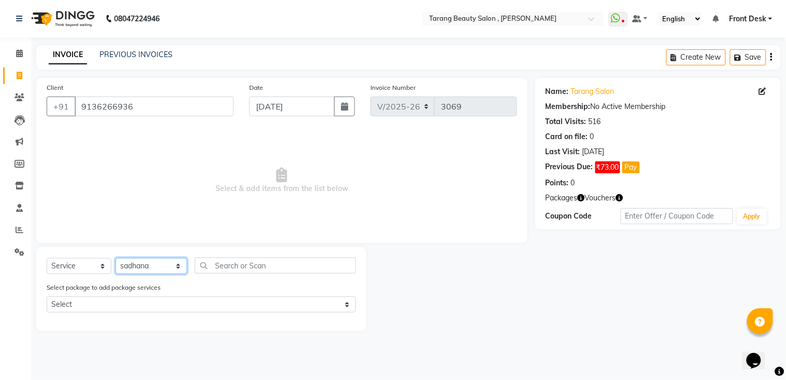
click at [116, 258] on select "Select Stylist [PERSON_NAME] [PERSON_NAME] [PERSON_NAME] KHAMDARE [PERSON_NAME]…" at bounding box center [152, 266] width 72 height 16
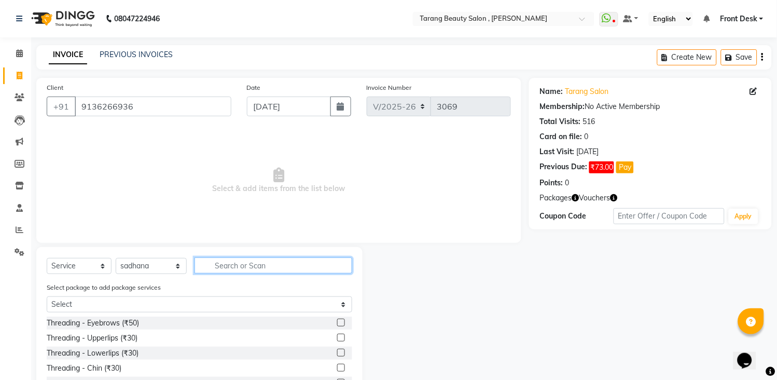
click at [216, 264] on input "text" at bounding box center [273, 265] width 158 height 16
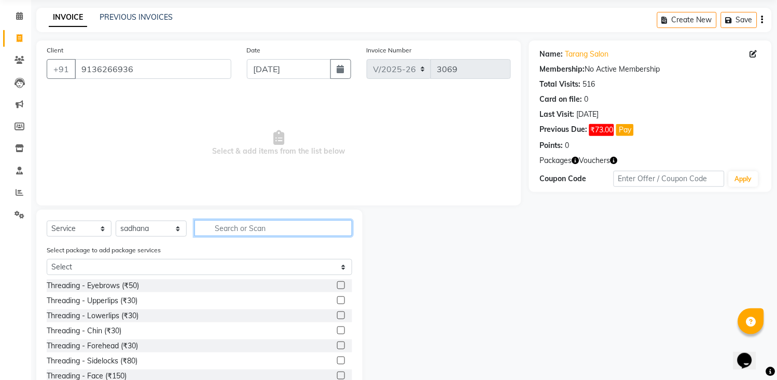
scroll to position [58, 0]
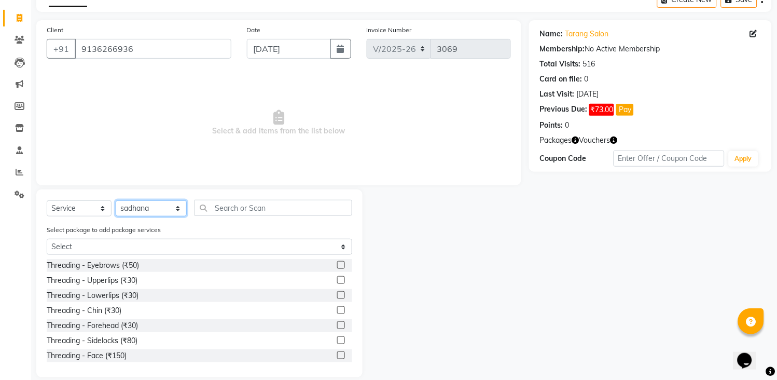
click at [150, 211] on select "Select Stylist [PERSON_NAME] [PERSON_NAME] [PERSON_NAME] KHAMDARE [PERSON_NAME]…" at bounding box center [151, 208] width 71 height 16
select select "33033"
click at [116, 201] on select "Select Stylist [PERSON_NAME] [PERSON_NAME] [PERSON_NAME] KHAMDARE [PERSON_NAME]…" at bounding box center [151, 208] width 71 height 16
click at [227, 204] on input "text" at bounding box center [273, 208] width 158 height 16
click at [235, 210] on input "text" at bounding box center [273, 208] width 158 height 16
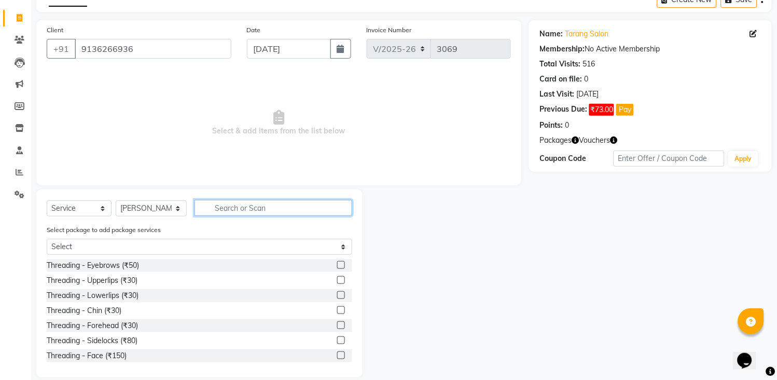
scroll to position [0, 0]
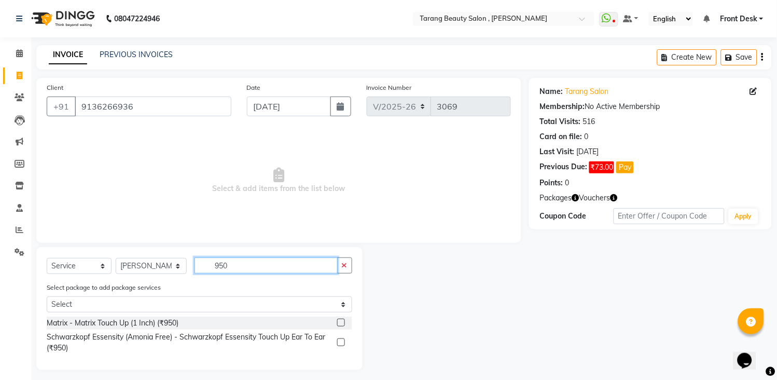
type input "950"
click at [341, 324] on label at bounding box center [341, 322] width 8 height 8
click at [341, 324] on input "checkbox" at bounding box center [340, 322] width 7 height 7
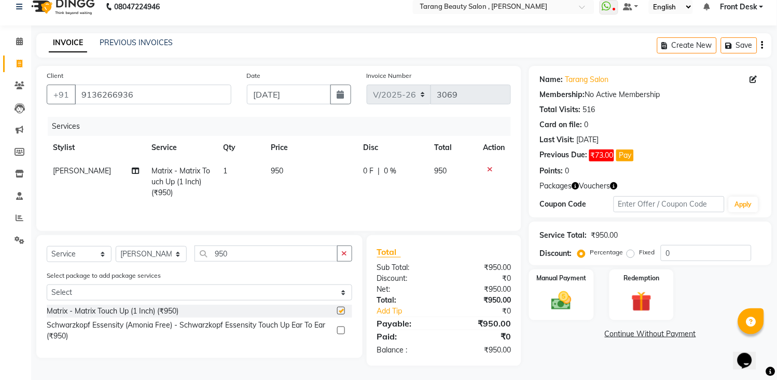
scroll to position [16, 0]
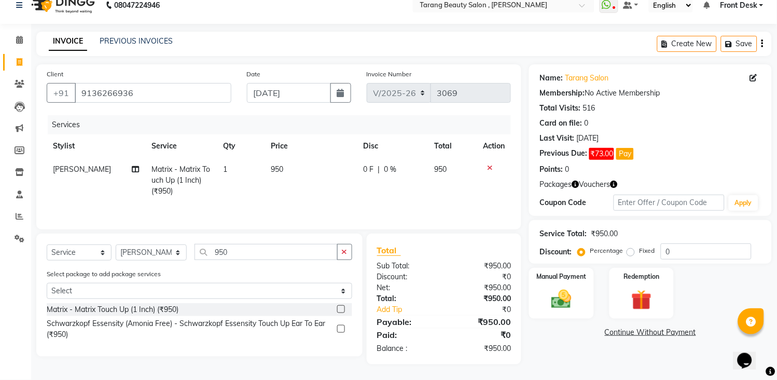
checkbox input "false"
click at [132, 168] on icon at bounding box center [135, 168] width 7 height 7
select select "33033"
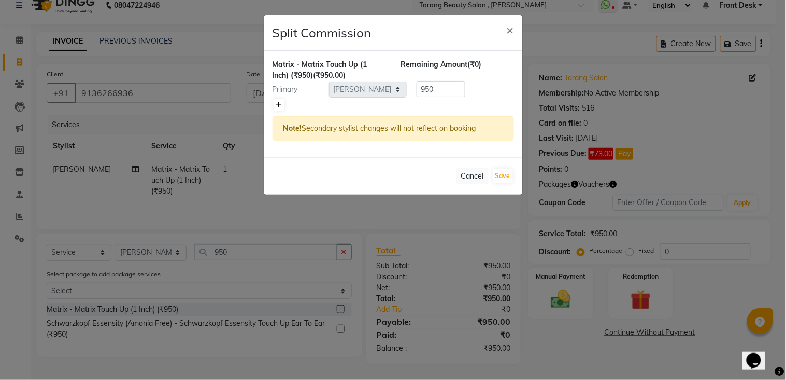
click at [281, 106] on icon at bounding box center [279, 105] width 6 height 6
type input "475"
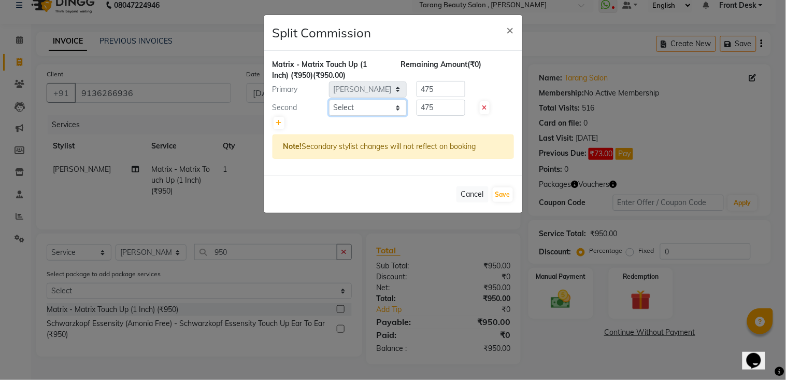
click at [356, 105] on select "Select [PERSON_NAME] [PERSON_NAME] [PERSON_NAME] KHAMDARE [PERSON_NAME] [PERSON…" at bounding box center [368, 108] width 78 height 16
select select "47114"
click at [329, 100] on select "Select [PERSON_NAME] [PERSON_NAME] [PERSON_NAME] KHAMDARE [PERSON_NAME] [PERSON…" at bounding box center [368, 108] width 78 height 16
click at [499, 199] on button "Save" at bounding box center [503, 194] width 20 height 15
select select "Select"
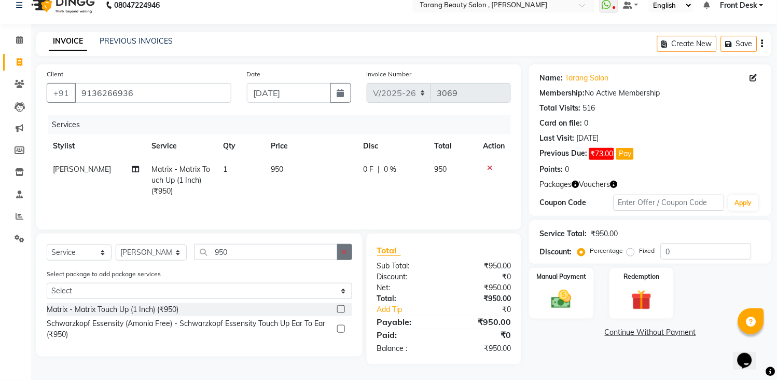
click at [346, 256] on button "button" at bounding box center [344, 252] width 15 height 16
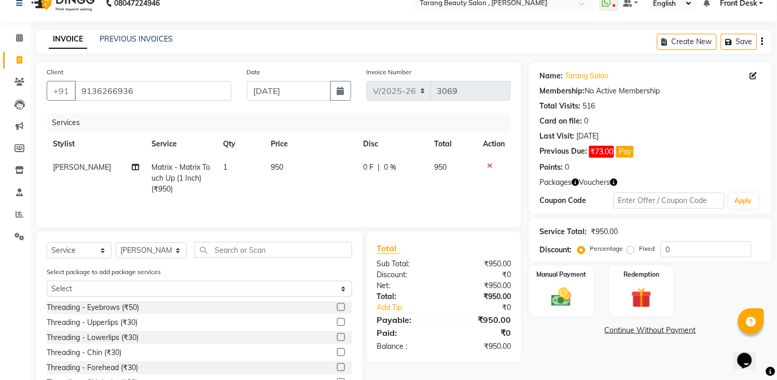
click at [337, 310] on label at bounding box center [341, 307] width 8 height 8
click at [337, 310] on input "checkbox" at bounding box center [340, 307] width 7 height 7
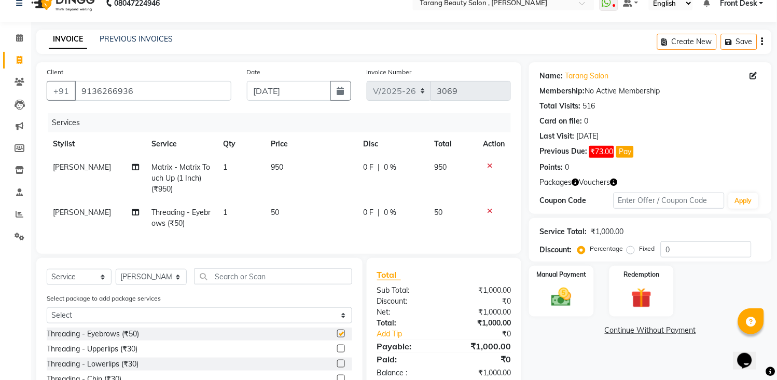
checkbox input "false"
click at [319, 276] on div "Select Service Product Membership Package Voucher Prepaid Gift Card Select Styl…" at bounding box center [199, 352] width 326 height 188
click at [293, 284] on input "text" at bounding box center [273, 276] width 158 height 16
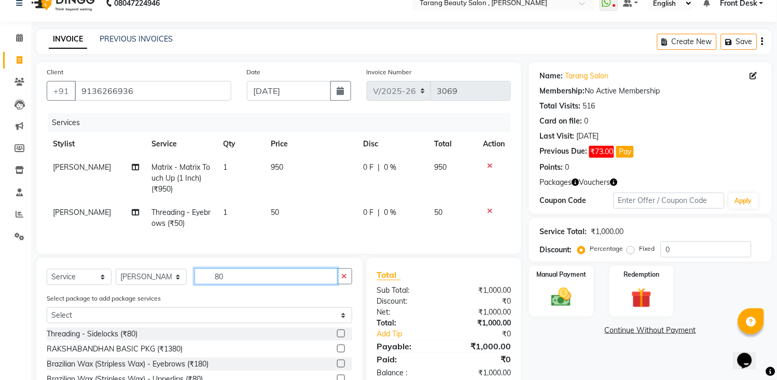
scroll to position [107, 0]
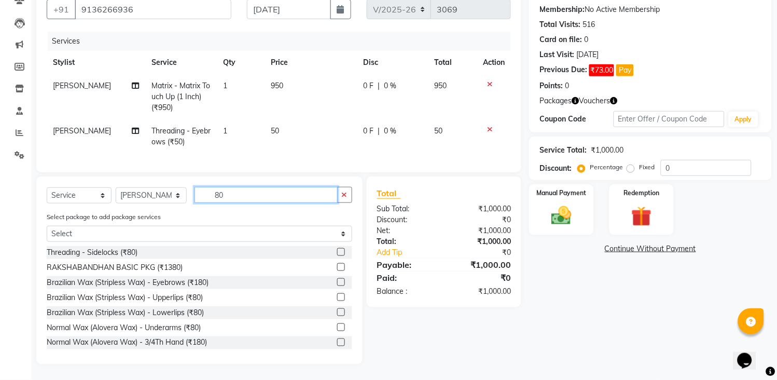
type input "80"
click at [337, 298] on label at bounding box center [341, 297] width 8 height 8
click at [337, 298] on input "checkbox" at bounding box center [340, 297] width 7 height 7
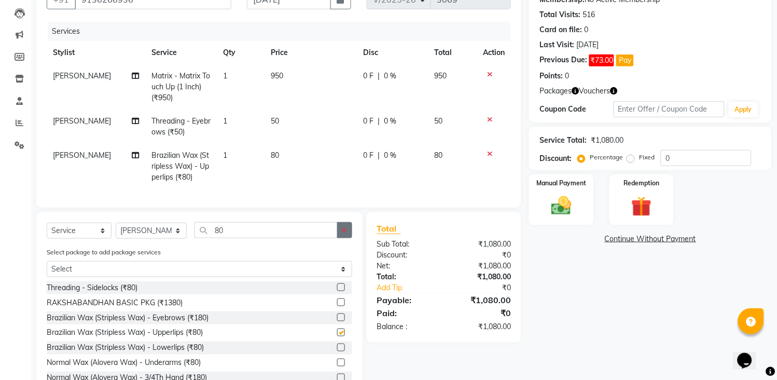
checkbox input "false"
click at [345, 233] on icon "button" at bounding box center [345, 229] width 6 height 7
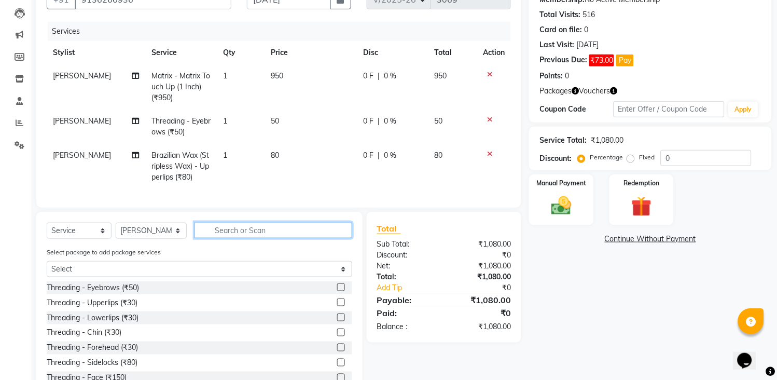
click at [345, 236] on input "text" at bounding box center [273, 230] width 158 height 16
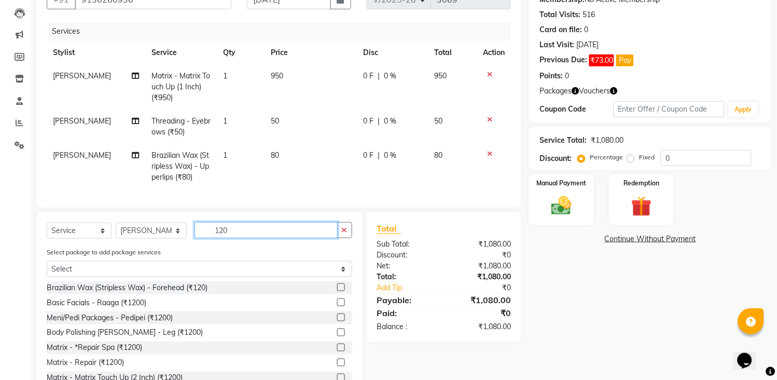
type input "120"
click at [337, 291] on label at bounding box center [341, 287] width 8 height 8
click at [337, 291] on input "checkbox" at bounding box center [340, 287] width 7 height 7
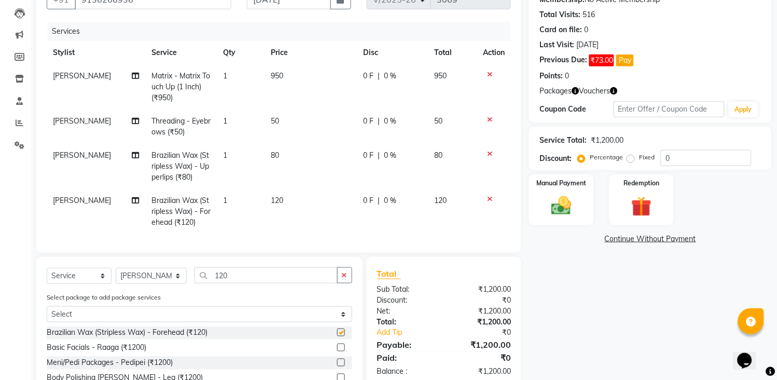
checkbox input "false"
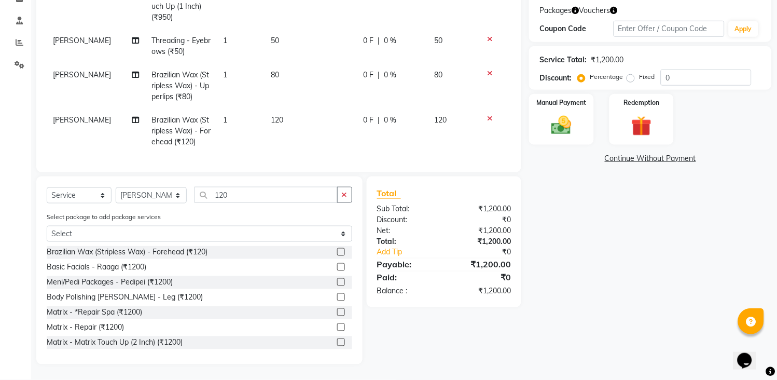
scroll to position [197, 0]
click at [142, 199] on select "Select Stylist [PERSON_NAME] [PERSON_NAME] [PERSON_NAME] KHAMDARE [PERSON_NAME]…" at bounding box center [151, 195] width 71 height 16
select select "47114"
click at [116, 187] on select "Select Stylist [PERSON_NAME] [PERSON_NAME] [PERSON_NAME] KHAMDARE [PERSON_NAME]…" at bounding box center [151, 195] width 71 height 16
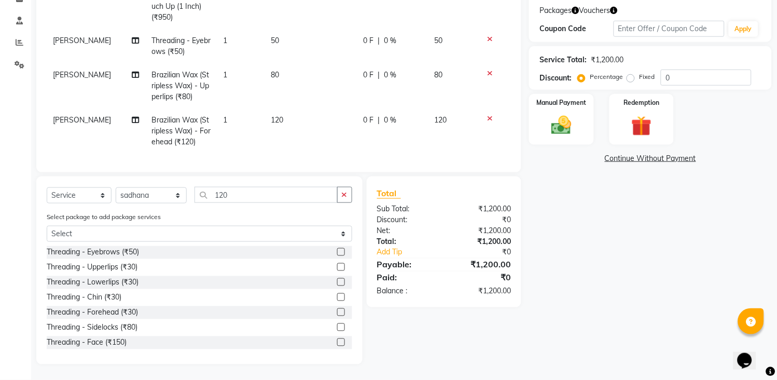
click at [345, 195] on icon "button" at bounding box center [345, 194] width 6 height 7
click at [330, 194] on input "text" at bounding box center [273, 195] width 158 height 16
click at [222, 191] on input "text" at bounding box center [273, 195] width 158 height 16
click at [337, 263] on label at bounding box center [341, 267] width 8 height 8
click at [337, 264] on input "checkbox" at bounding box center [340, 267] width 7 height 7
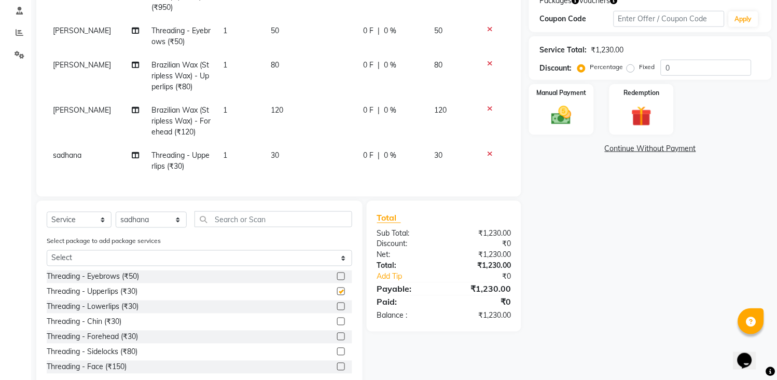
checkbox input "false"
click at [337, 325] on label at bounding box center [341, 321] width 8 height 8
click at [337, 325] on input "checkbox" at bounding box center [340, 321] width 7 height 7
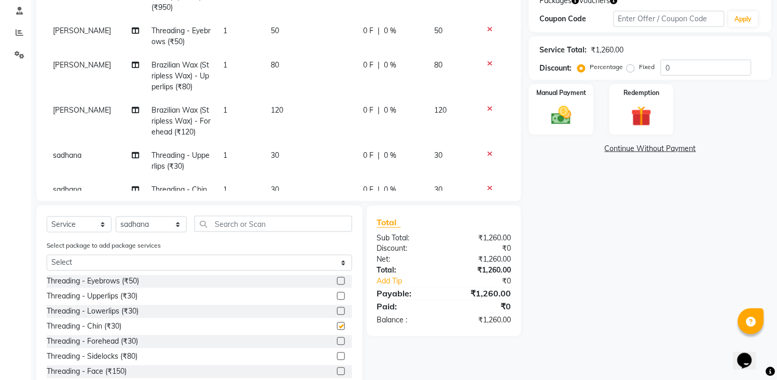
checkbox input "false"
click at [215, 231] on input "text" at bounding box center [273, 224] width 158 height 16
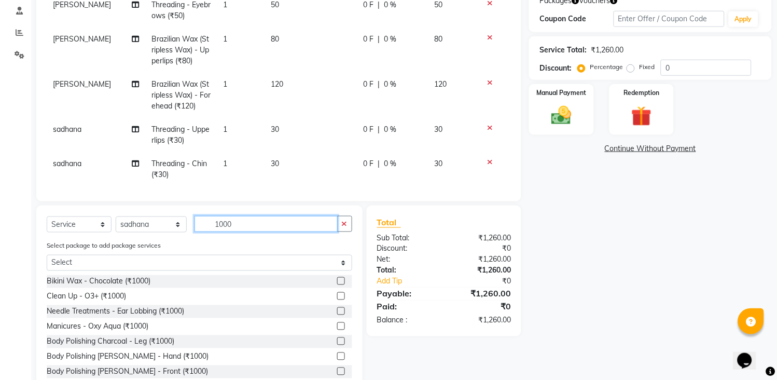
scroll to position [39, 0]
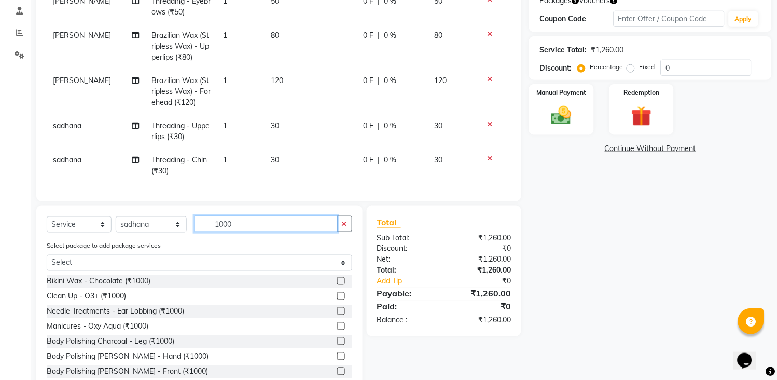
type input "1000"
click at [480, 114] on td at bounding box center [493, 131] width 34 height 34
click at [487, 120] on icon at bounding box center [490, 123] width 6 height 7
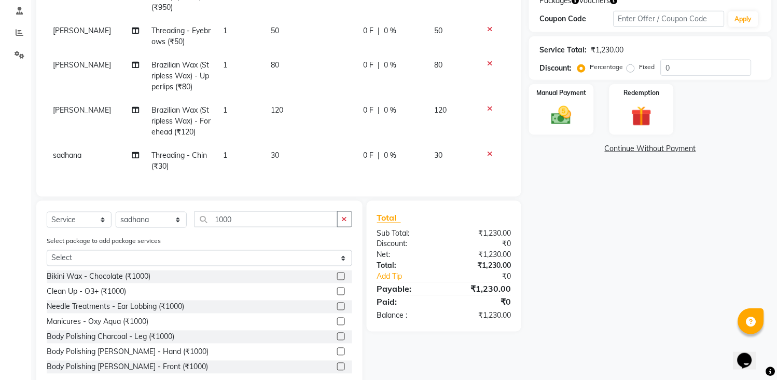
click at [489, 152] on icon at bounding box center [490, 153] width 6 height 7
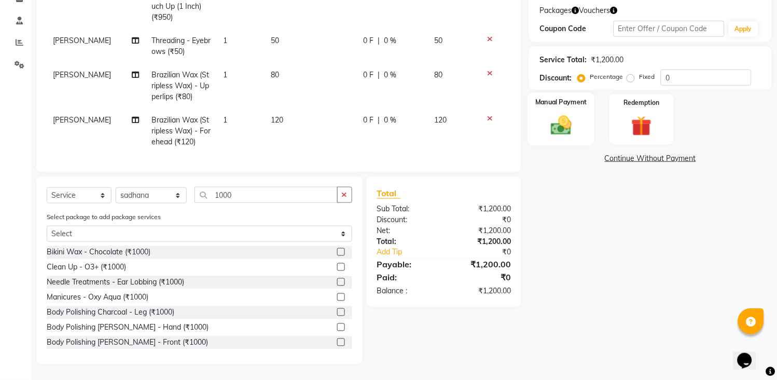
click at [581, 102] on div "Manual Payment" at bounding box center [561, 119] width 67 height 53
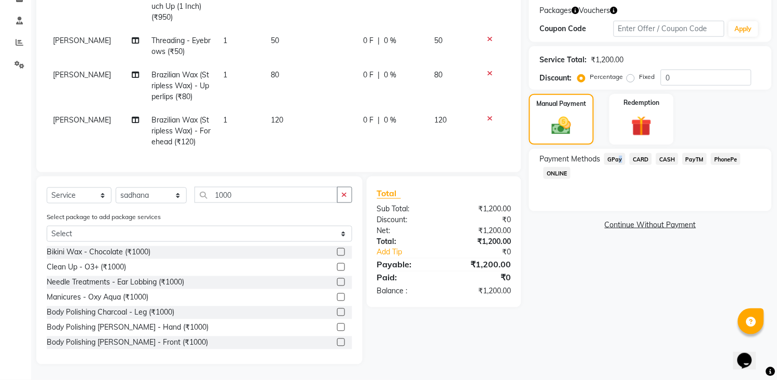
click at [617, 153] on span "GPay" at bounding box center [614, 159] width 21 height 12
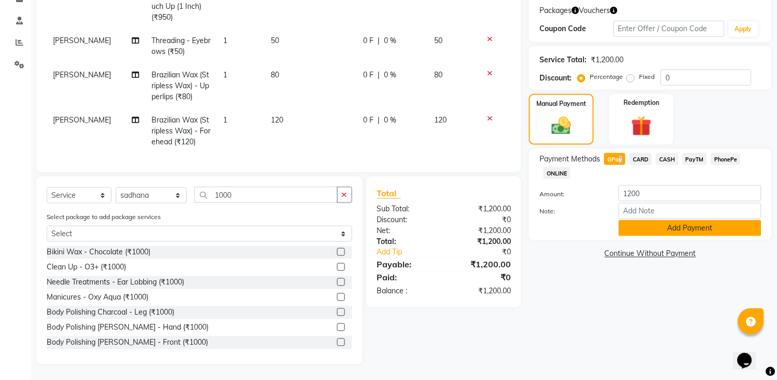
click at [644, 221] on button "Add Payment" at bounding box center [690, 228] width 143 height 16
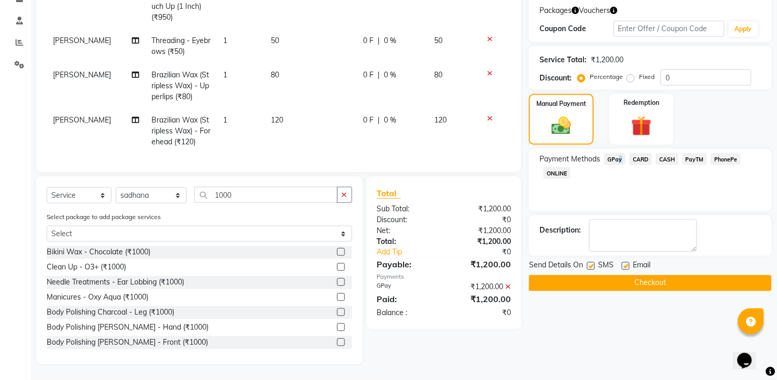
click at [653, 275] on button "Checkout" at bounding box center [650, 283] width 243 height 16
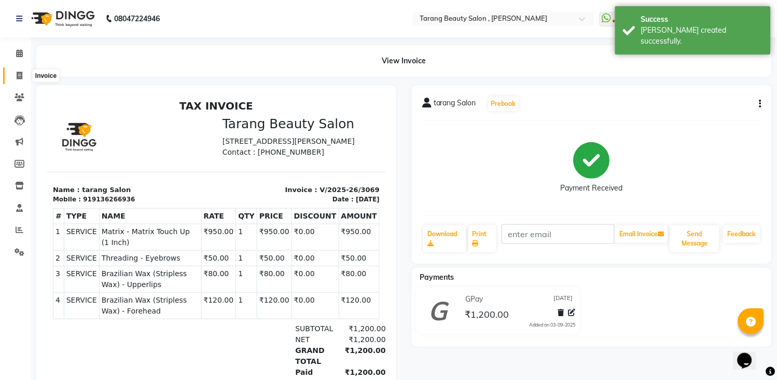
click at [18, 74] on icon at bounding box center [20, 76] width 6 height 8
select select "service"
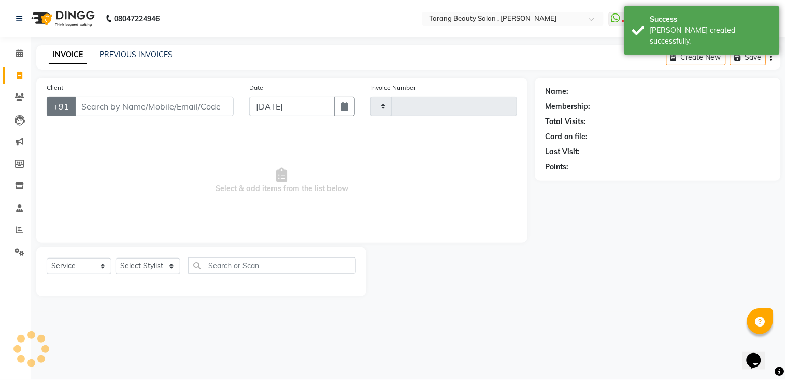
type input "3070"
select select "5133"
click at [97, 105] on input "Client" at bounding box center [154, 106] width 159 height 20
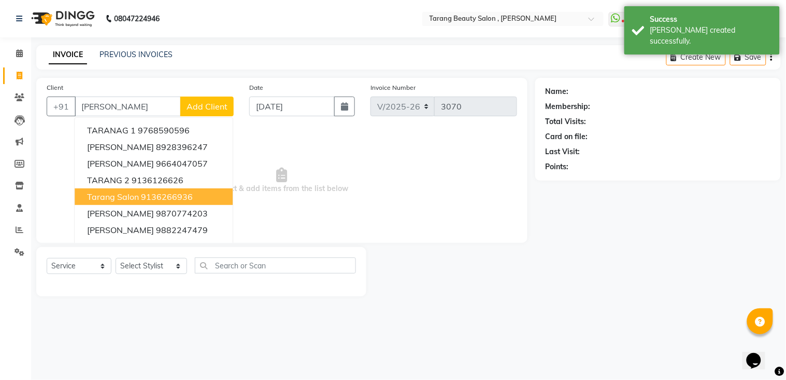
click at [151, 194] on ngb-highlight "9136266936" at bounding box center [167, 196] width 52 height 10
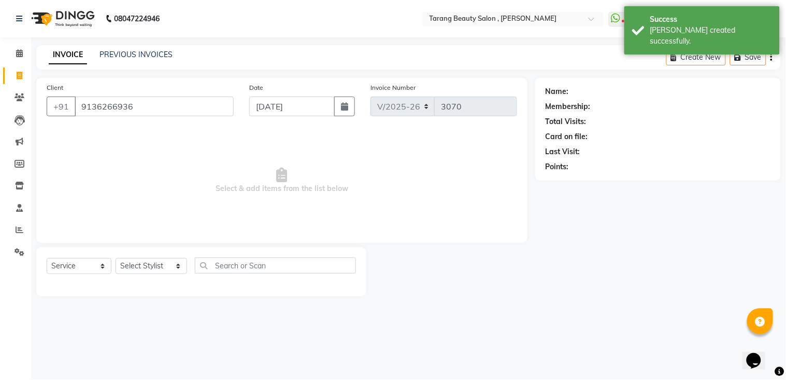
type input "9136266936"
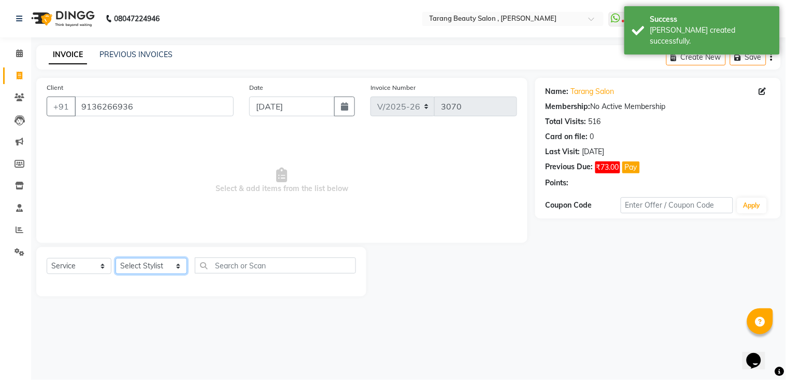
click at [154, 268] on select "Select Stylist [PERSON_NAME] [PERSON_NAME] [PERSON_NAME] KHAMDARE [PERSON_NAME]…" at bounding box center [152, 266] width 72 height 16
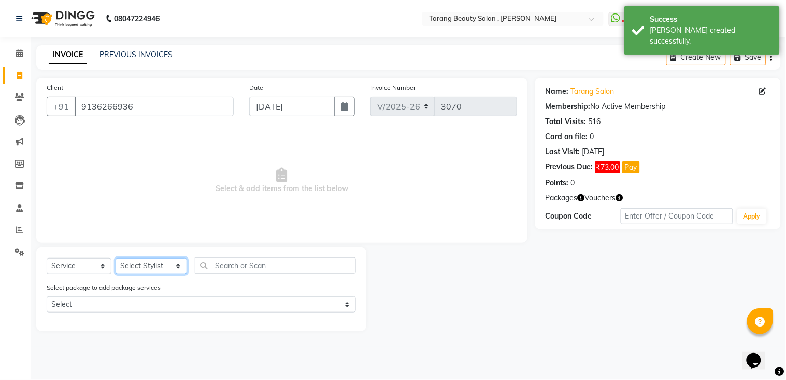
select select "47114"
click at [116, 258] on select "Select Stylist [PERSON_NAME] [PERSON_NAME] [PERSON_NAME] KHAMDARE [PERSON_NAME]…" at bounding box center [152, 266] width 72 height 16
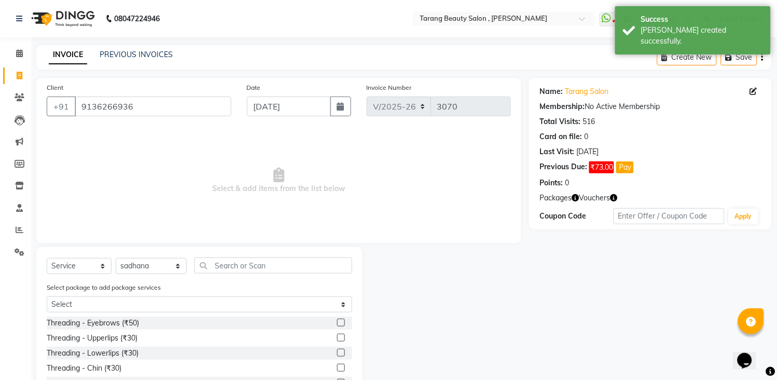
click at [337, 338] on label at bounding box center [341, 337] width 8 height 8
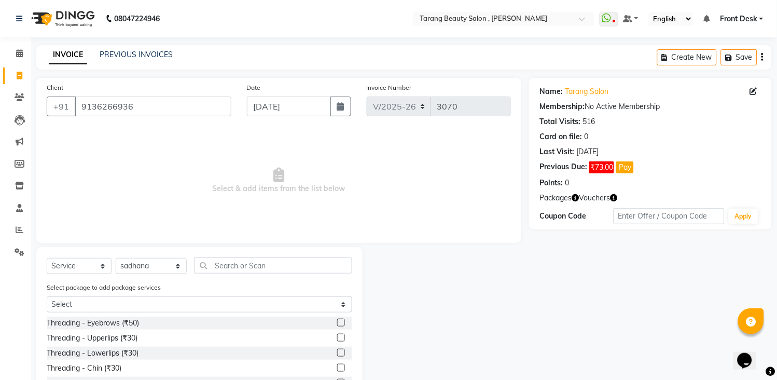
click at [337, 338] on input "checkbox" at bounding box center [340, 337] width 7 height 7
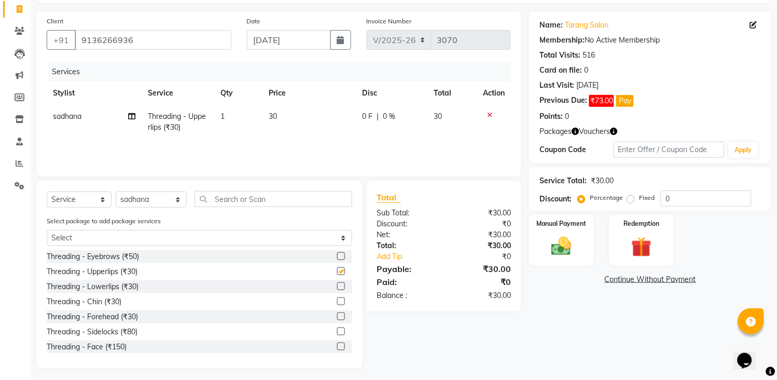
checkbox input "false"
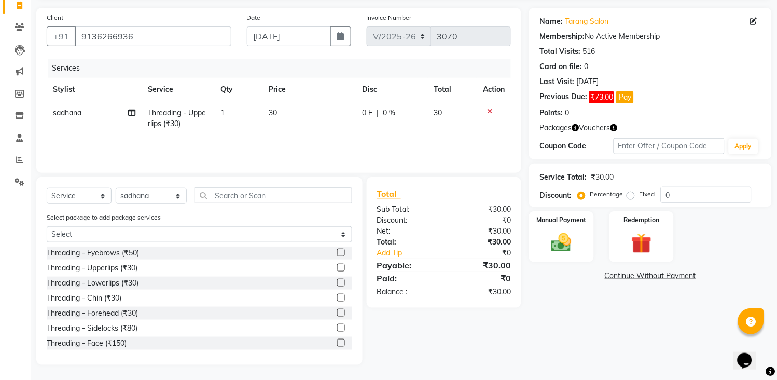
scroll to position [71, 0]
click at [337, 298] on label at bounding box center [341, 297] width 8 height 8
click at [337, 298] on input "checkbox" at bounding box center [340, 297] width 7 height 7
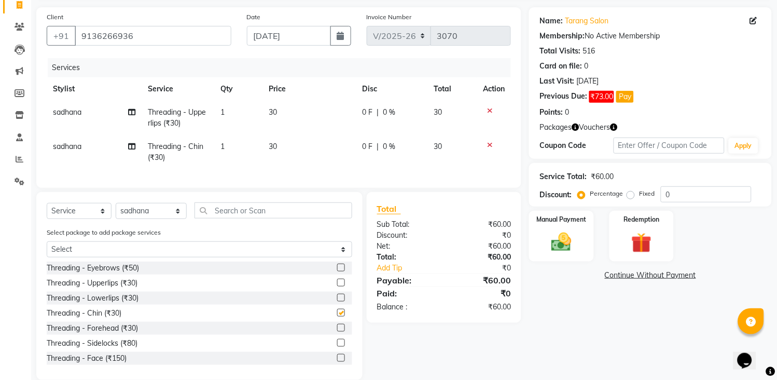
checkbox input "false"
click at [294, 218] on input "text" at bounding box center [273, 210] width 158 height 16
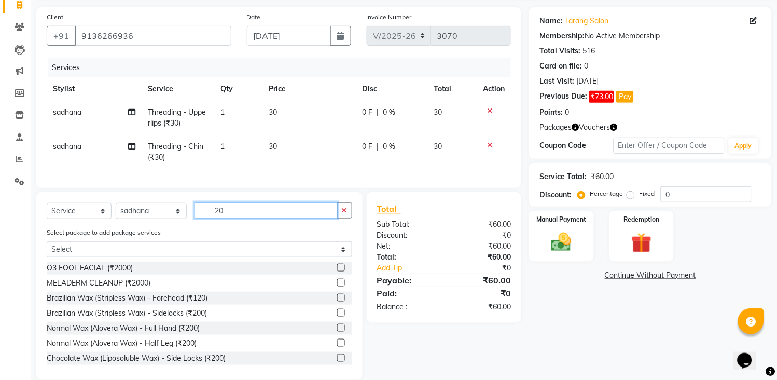
type input "2"
type input "1000"
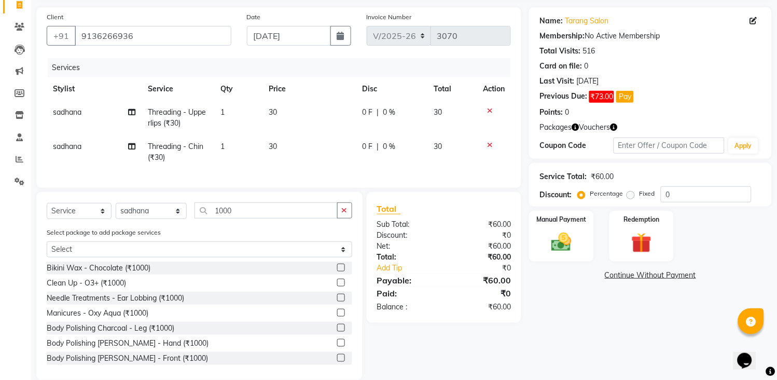
click at [337, 271] on label at bounding box center [341, 267] width 8 height 8
click at [337, 271] on input "checkbox" at bounding box center [340, 267] width 7 height 7
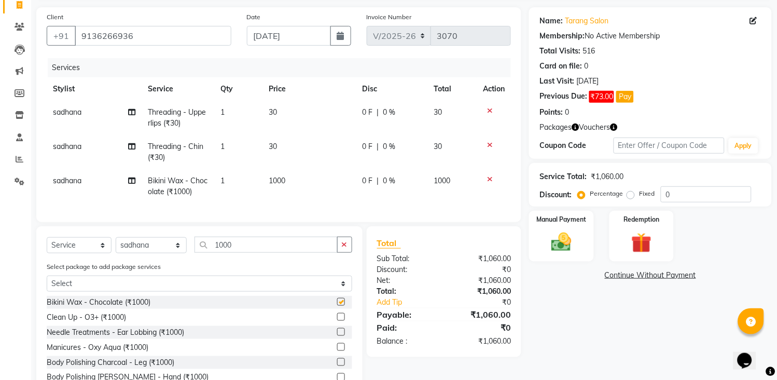
checkbox input "false"
click at [702, 190] on input "0" at bounding box center [706, 194] width 91 height 16
type input "0"
type input "10"
click at [574, 249] on img at bounding box center [561, 242] width 34 height 24
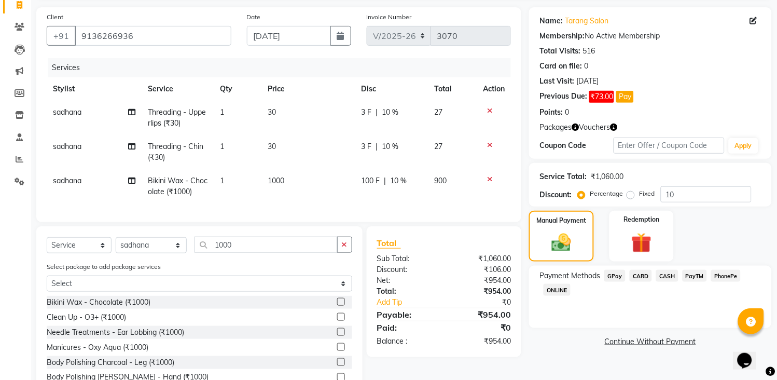
click at [613, 279] on span "GPay" at bounding box center [614, 276] width 21 height 12
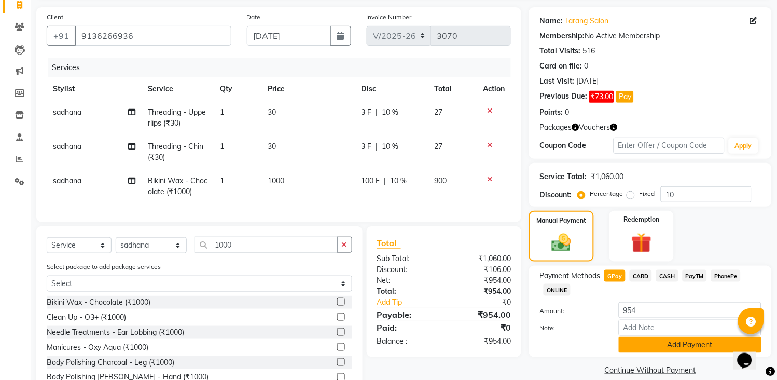
click at [659, 346] on button "Add Payment" at bounding box center [690, 344] width 143 height 16
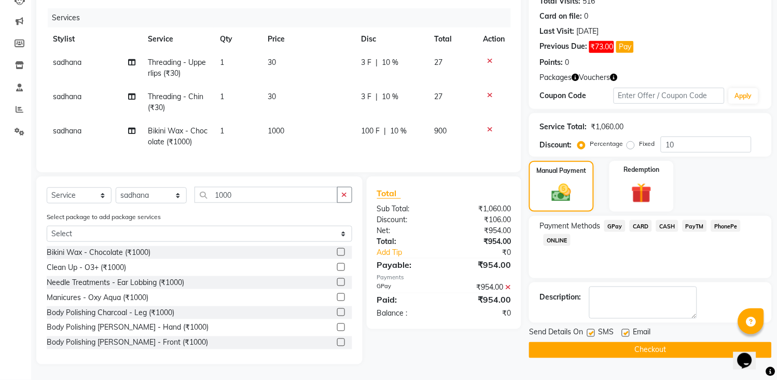
scroll to position [130, 0]
click at [668, 342] on button "Checkout" at bounding box center [650, 350] width 243 height 16
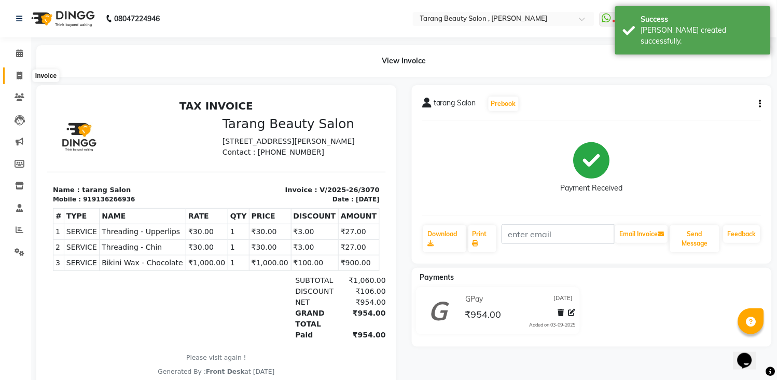
click at [17, 75] on icon at bounding box center [20, 76] width 6 height 8
select select "service"
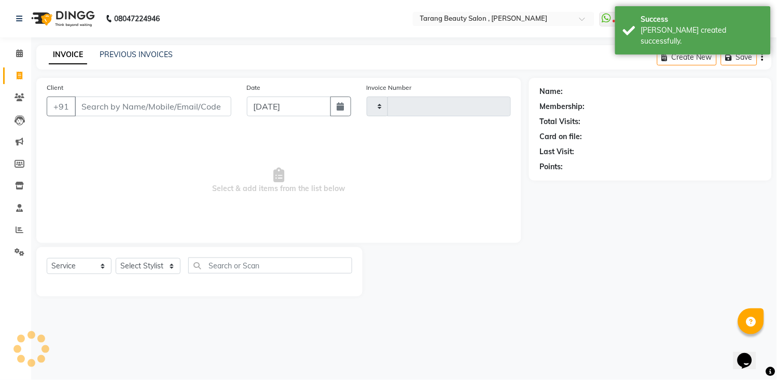
type input "3071"
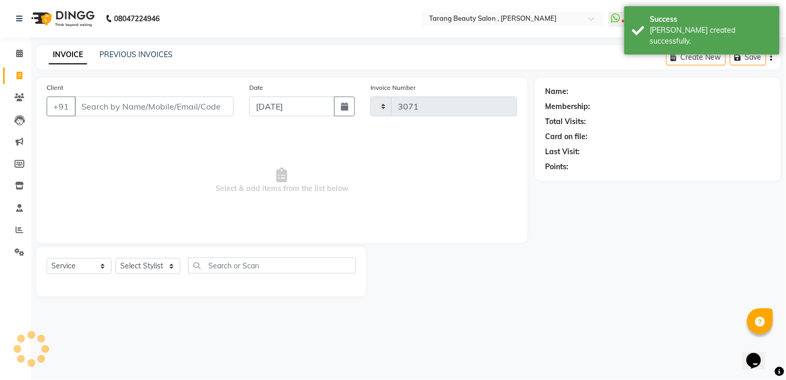
select select "5133"
click at [112, 109] on input "Client" at bounding box center [154, 106] width 159 height 20
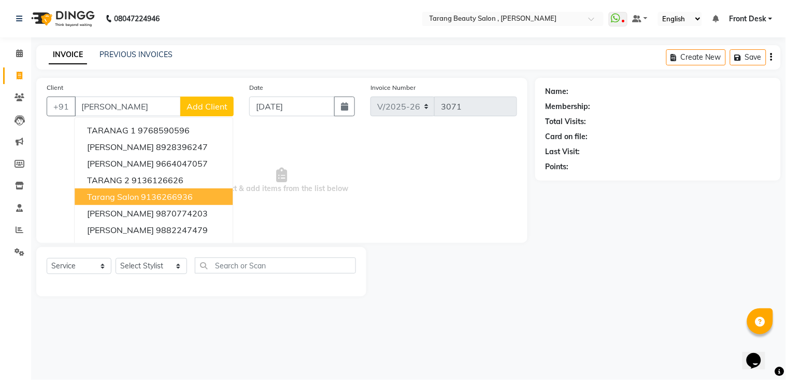
click at [148, 199] on ngb-highlight "9136266936" at bounding box center [167, 196] width 52 height 10
type input "9136266936"
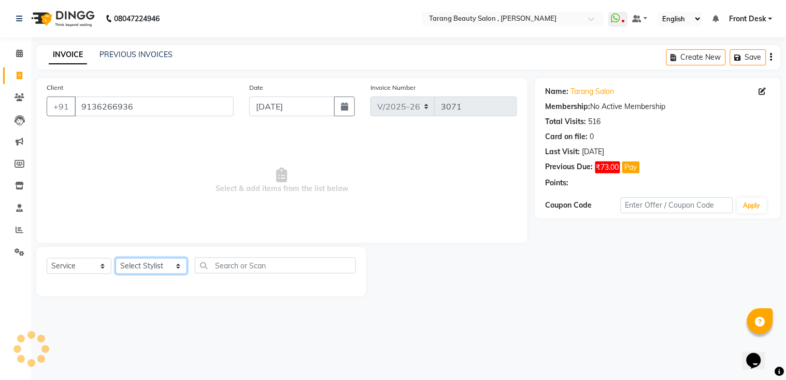
click at [164, 267] on select "Select Stylist [PERSON_NAME] [PERSON_NAME] [PERSON_NAME] KHAMDARE [PERSON_NAME]…" at bounding box center [152, 266] width 72 height 16
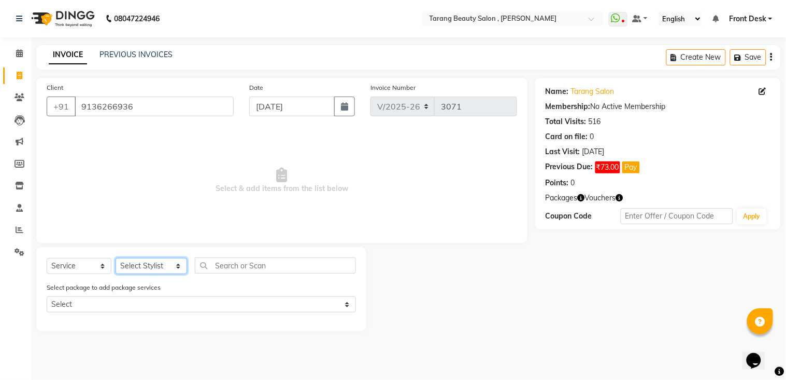
select select "33033"
click at [116, 258] on select "Select Stylist [PERSON_NAME] [PERSON_NAME] [PERSON_NAME] KHAMDARE [PERSON_NAME]…" at bounding box center [152, 266] width 72 height 16
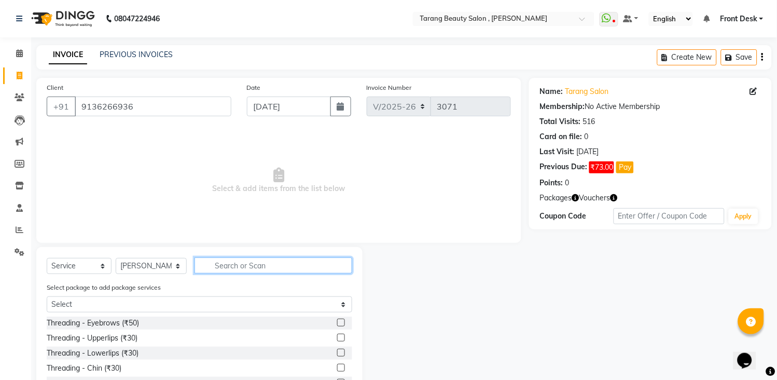
click at [218, 265] on input "text" at bounding box center [273, 265] width 158 height 16
click at [337, 321] on label at bounding box center [341, 322] width 8 height 8
click at [337, 321] on input "checkbox" at bounding box center [340, 322] width 7 height 7
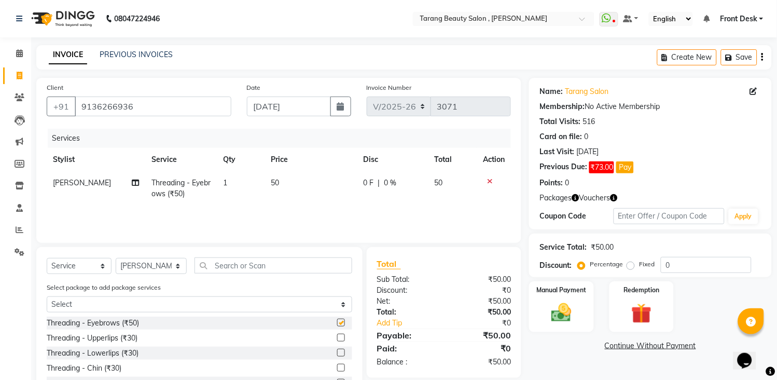
checkbox input "false"
click at [337, 340] on label at bounding box center [341, 337] width 8 height 8
click at [337, 340] on input "checkbox" at bounding box center [340, 337] width 7 height 7
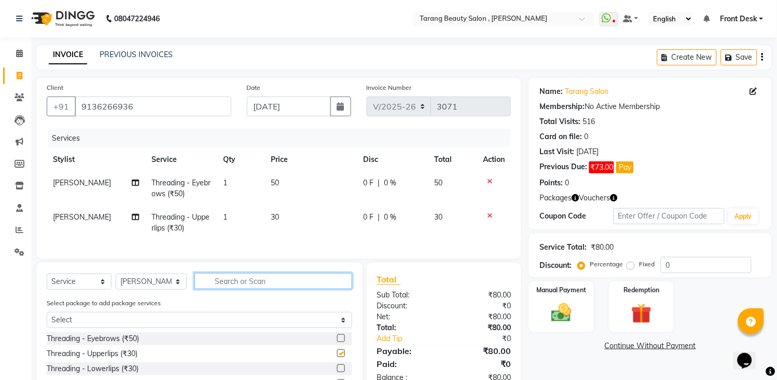
checkbox input "false"
click at [320, 289] on input "text" at bounding box center [273, 281] width 158 height 16
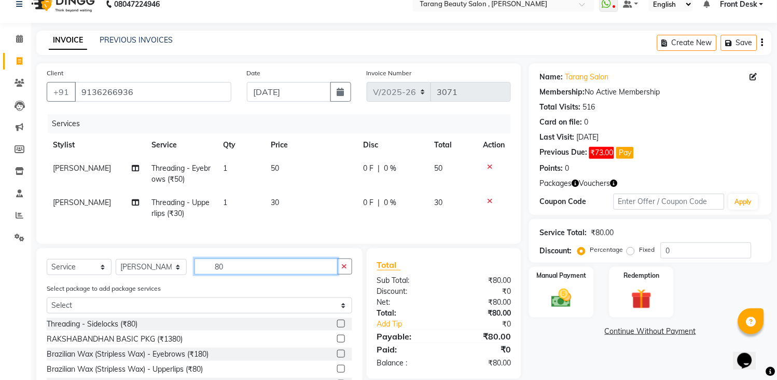
scroll to position [96, 0]
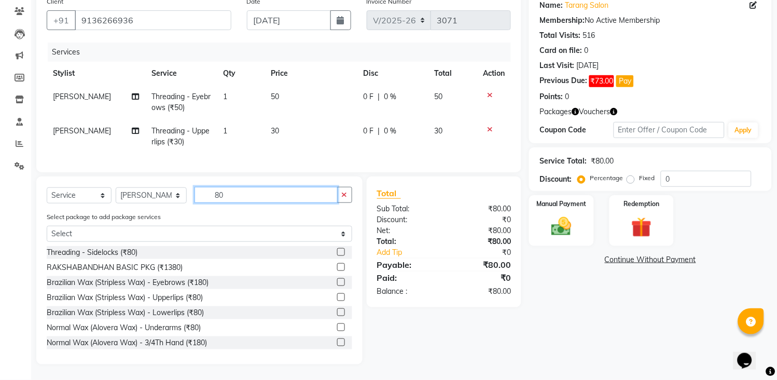
type input "80"
drag, startPoint x: 329, startPoint y: 298, endPoint x: 330, endPoint y: 293, distance: 5.3
click at [337, 298] on label at bounding box center [341, 297] width 8 height 8
click at [337, 298] on input "checkbox" at bounding box center [340, 297] width 7 height 7
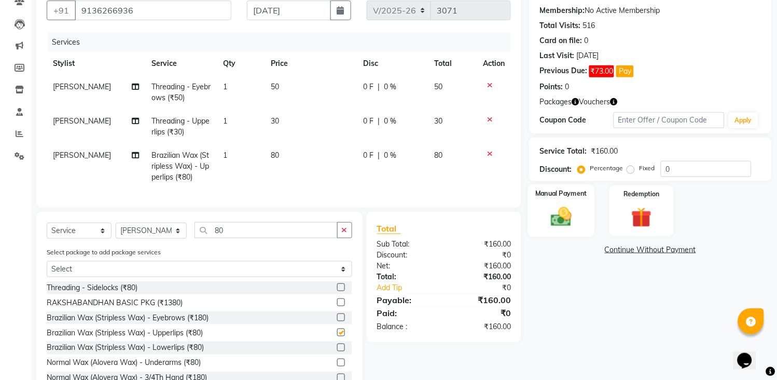
checkbox input "false"
click at [565, 200] on div "Manual Payment" at bounding box center [561, 210] width 67 height 53
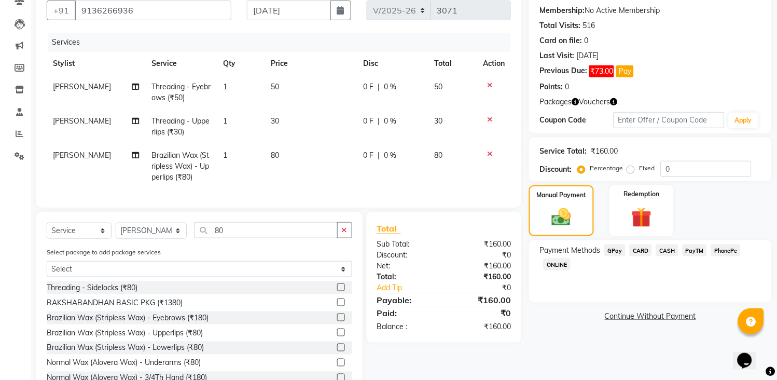
drag, startPoint x: 662, startPoint y: 246, endPoint x: 670, endPoint y: 251, distance: 9.1
click at [665, 246] on span "CASH" at bounding box center [667, 250] width 22 height 12
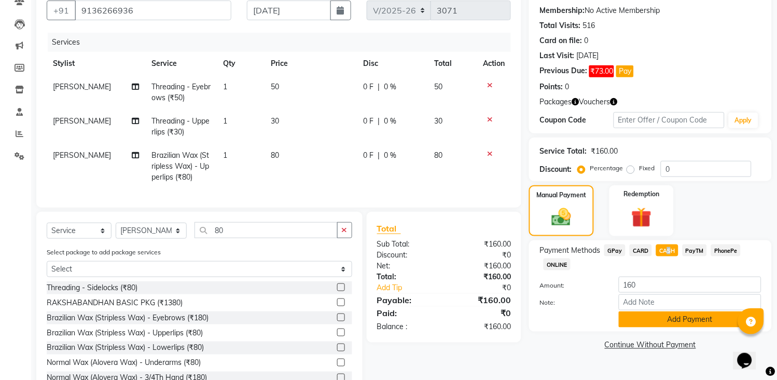
click at [689, 317] on button "Add Payment" at bounding box center [690, 319] width 143 height 16
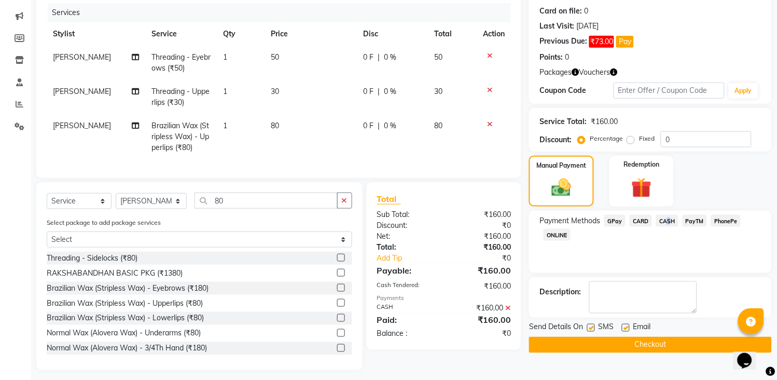
scroll to position [141, 0]
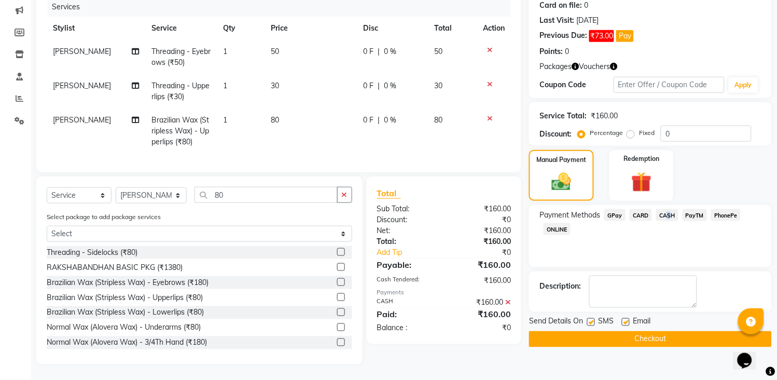
click at [682, 336] on button "Checkout" at bounding box center [650, 339] width 243 height 16
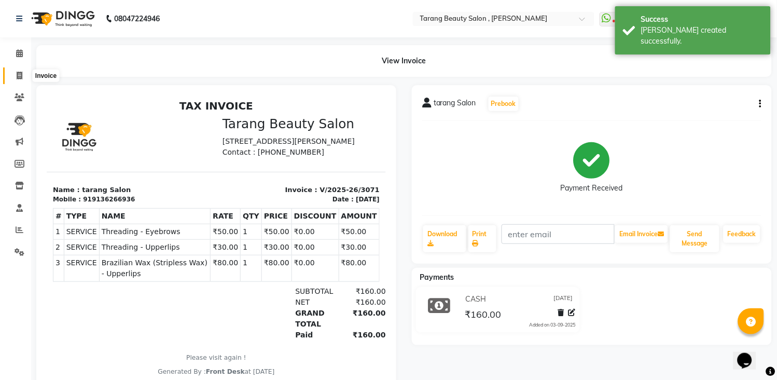
click at [18, 75] on icon at bounding box center [20, 76] width 6 height 8
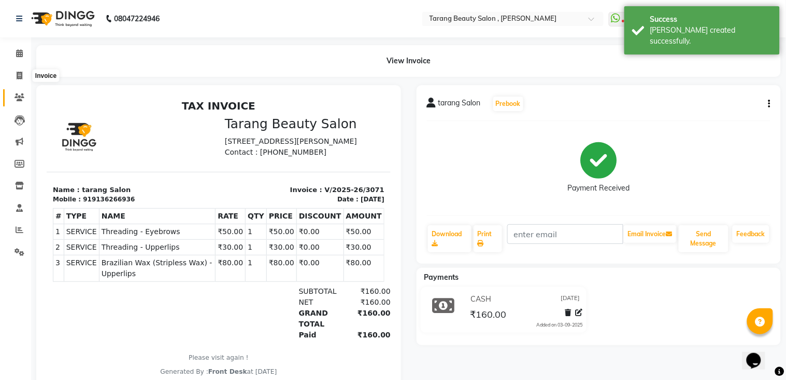
select select "5133"
select select "service"
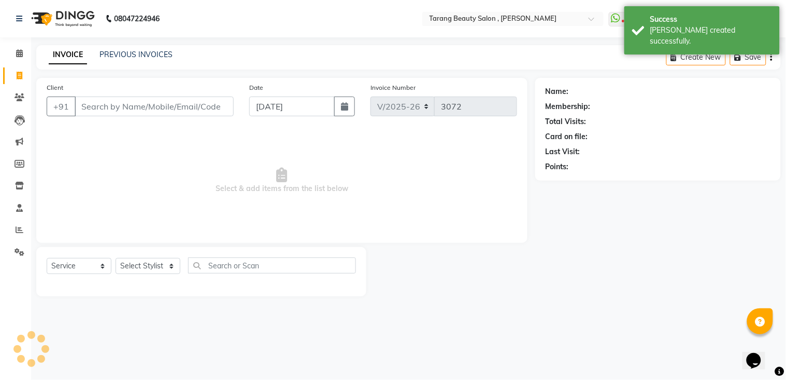
click at [0, 70] on ul "Calendar Invoice Clients Leads Marketing Members Inventory Staff Reports Settin…" at bounding box center [15, 156] width 31 height 226
click at [111, 103] on input "Client" at bounding box center [154, 106] width 159 height 20
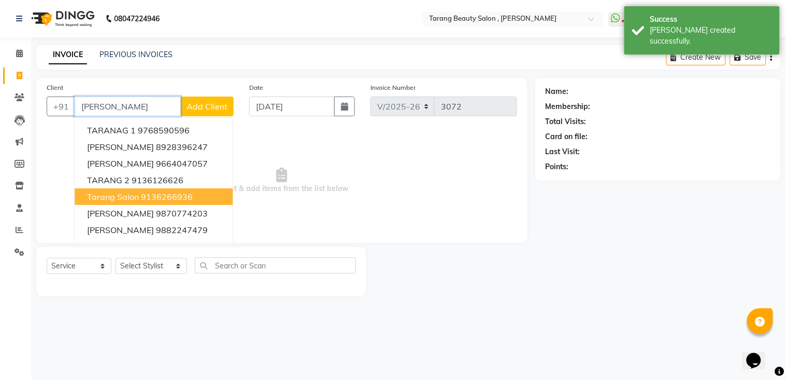
click at [141, 192] on ngb-highlight "9136266936" at bounding box center [167, 196] width 52 height 10
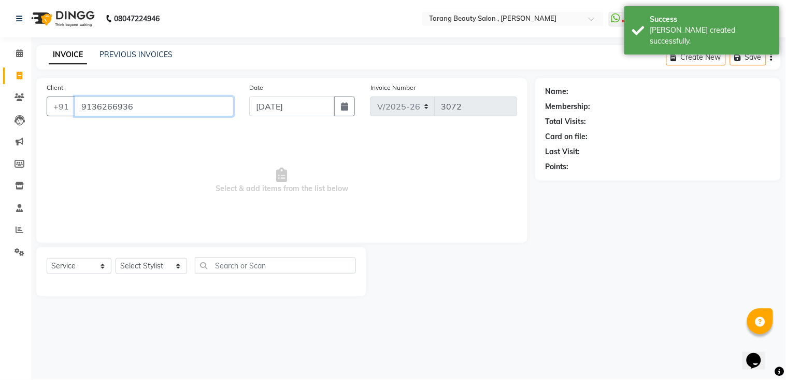
type input "9136266936"
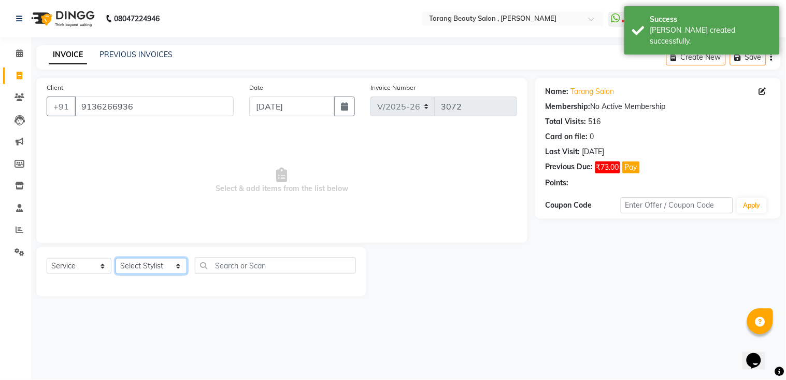
click at [151, 261] on select "Select Stylist [PERSON_NAME] [PERSON_NAME] [PERSON_NAME] KHAMDARE [PERSON_NAME]…" at bounding box center [152, 266] width 72 height 16
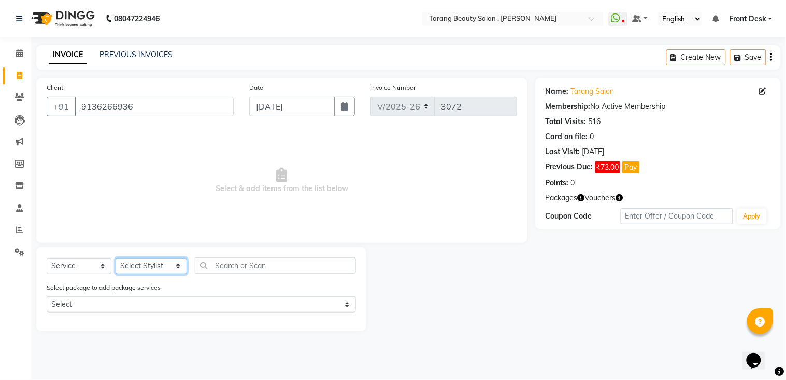
select select "47114"
click at [116, 258] on select "Select Stylist [PERSON_NAME] [PERSON_NAME] [PERSON_NAME] KHAMDARE [PERSON_NAME]…" at bounding box center [152, 266] width 72 height 16
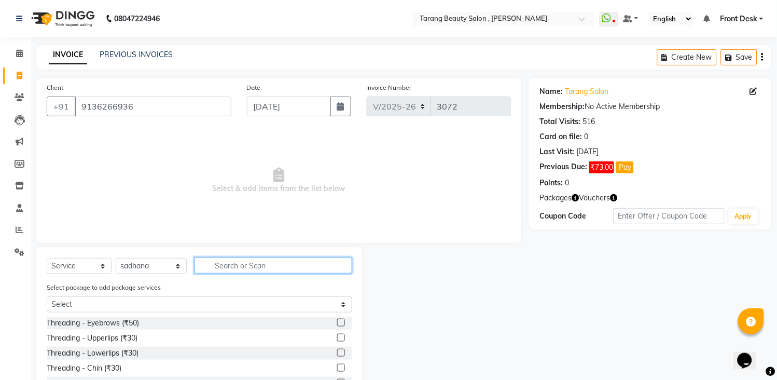
click at [211, 263] on input "text" at bounding box center [273, 265] width 158 height 16
click at [224, 270] on input "text" at bounding box center [273, 265] width 158 height 16
click at [226, 262] on input "text" at bounding box center [273, 265] width 158 height 16
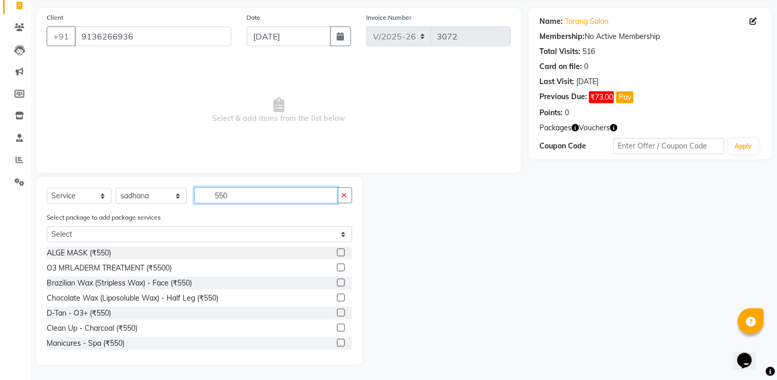
scroll to position [71, 0]
type input "550"
click at [337, 293] on label at bounding box center [341, 297] width 8 height 8
click at [337, 294] on input "checkbox" at bounding box center [340, 297] width 7 height 7
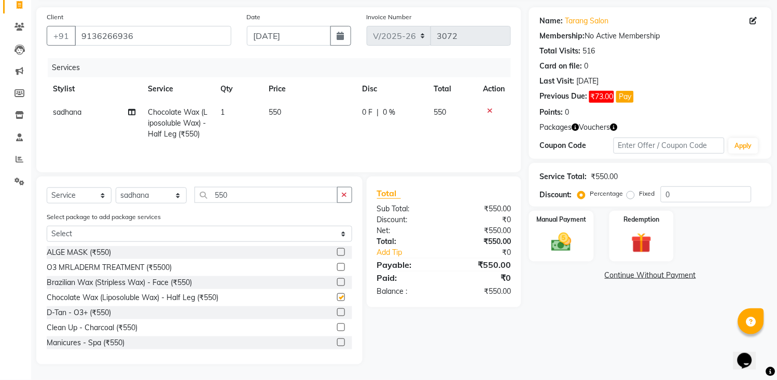
checkbox input "false"
click at [347, 195] on button "button" at bounding box center [344, 195] width 15 height 16
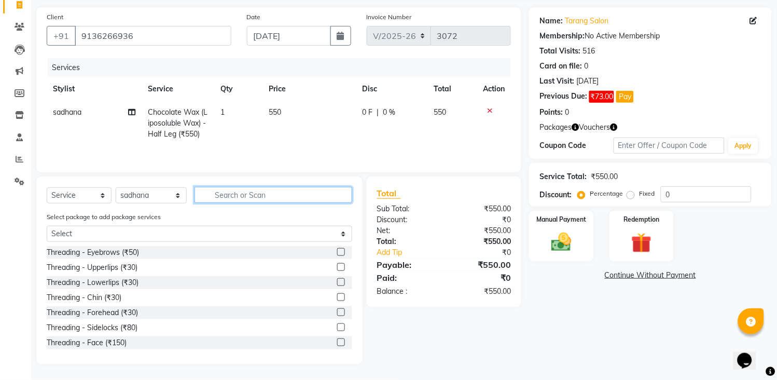
click at [339, 198] on input "text" at bounding box center [273, 195] width 158 height 16
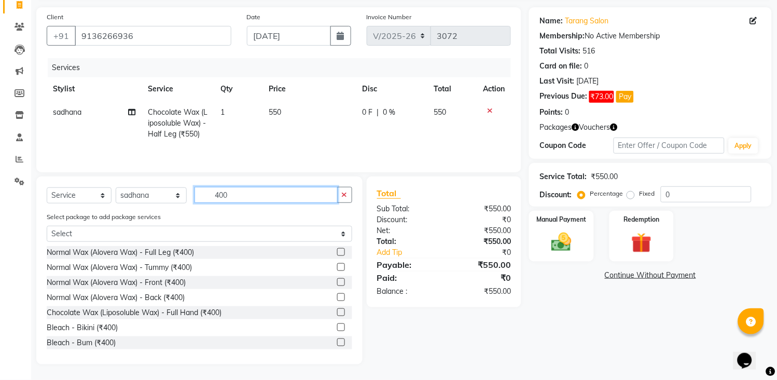
type input "400"
click at [337, 313] on label at bounding box center [341, 312] width 8 height 8
click at [337, 313] on input "checkbox" at bounding box center [340, 312] width 7 height 7
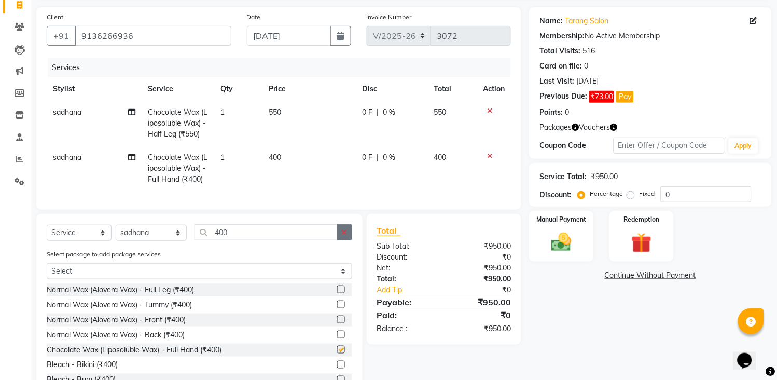
checkbox input "false"
click at [343, 235] on icon "button" at bounding box center [345, 231] width 6 height 7
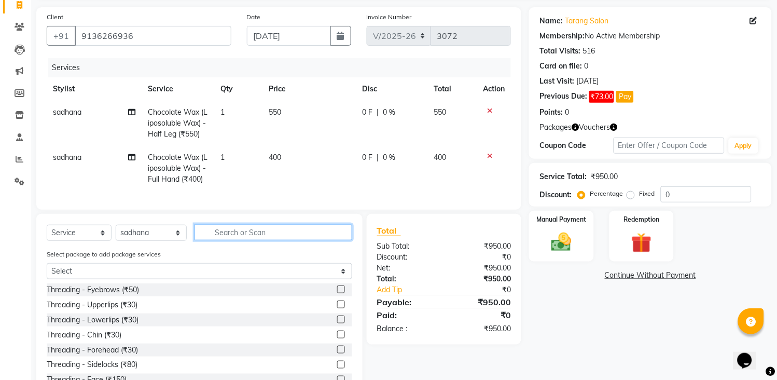
click at [343, 240] on input "text" at bounding box center [273, 232] width 158 height 16
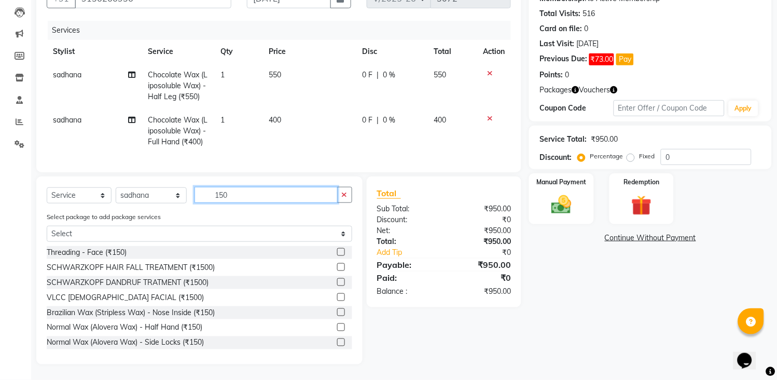
scroll to position [58, 0]
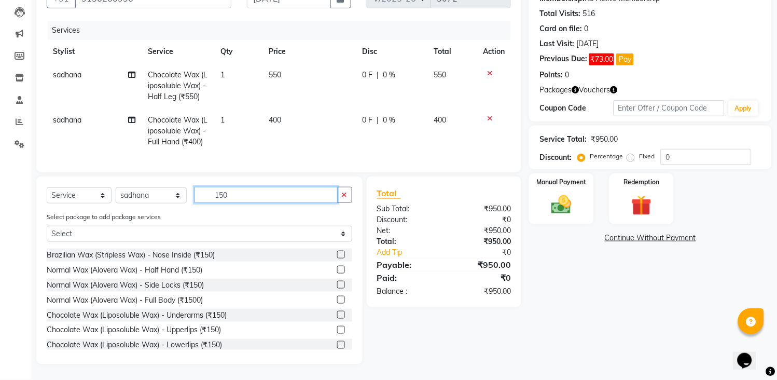
type input "150"
click at [337, 315] on label at bounding box center [341, 315] width 8 height 8
click at [337, 315] on input "checkbox" at bounding box center [340, 315] width 7 height 7
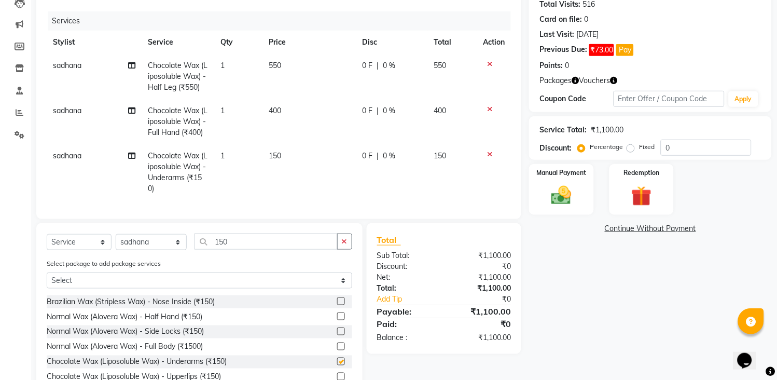
checkbox input "false"
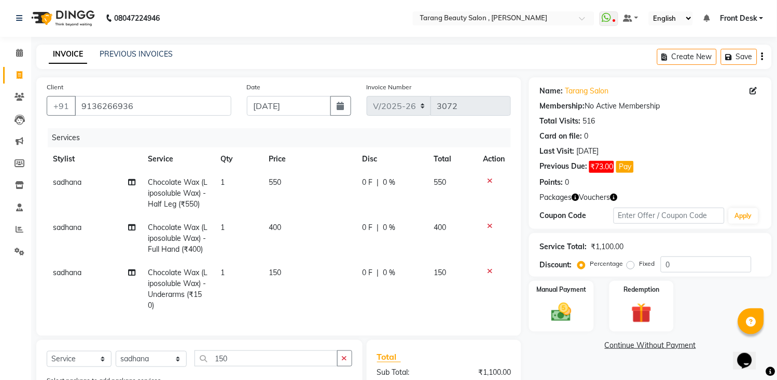
scroll to position [0, 0]
click at [166, 97] on input "9136266936" at bounding box center [153, 106] width 157 height 20
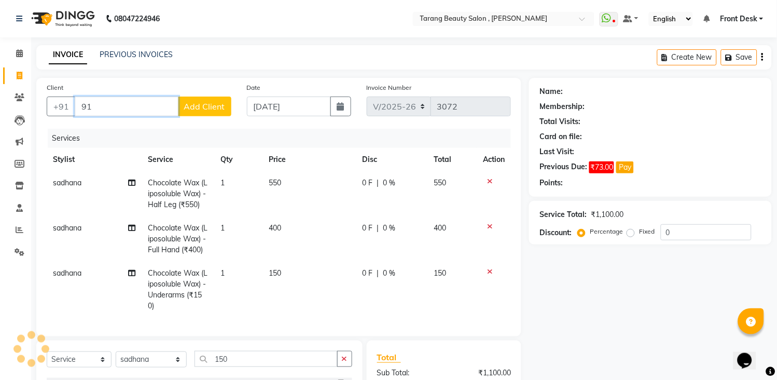
type input "9"
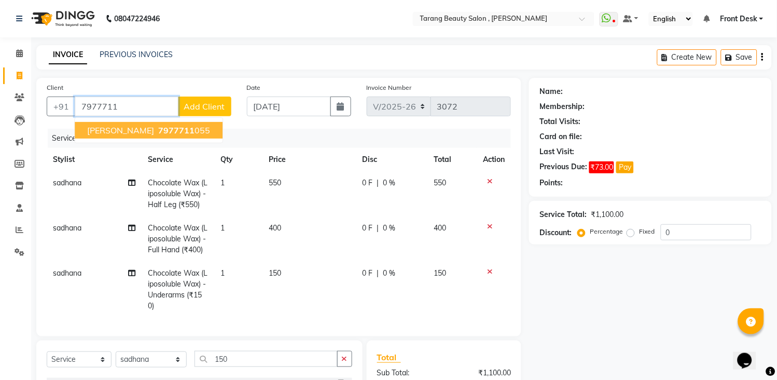
click at [166, 129] on span "7977711" at bounding box center [176, 130] width 36 height 10
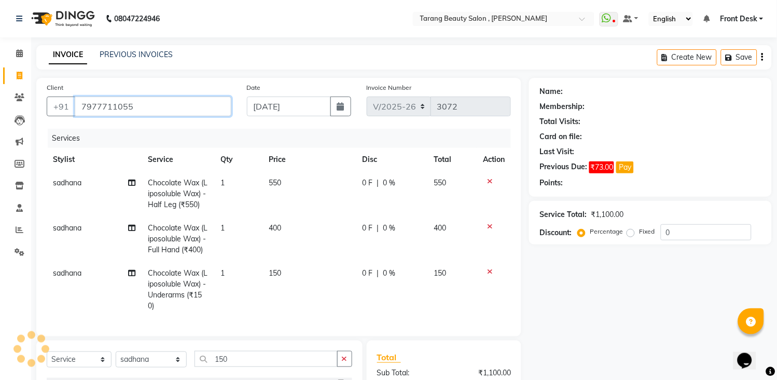
type input "7977711055"
select select "1: Object"
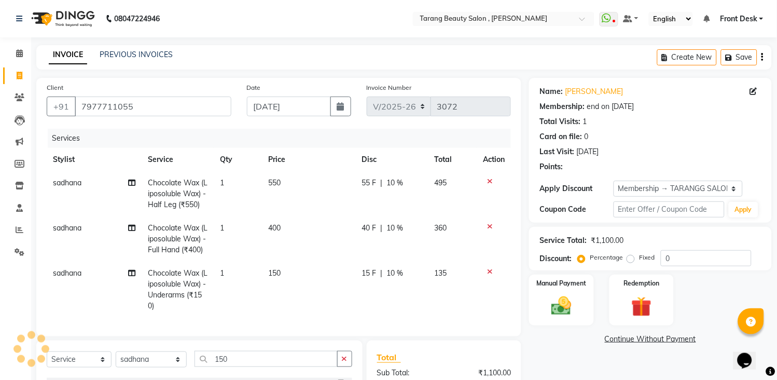
type input "10"
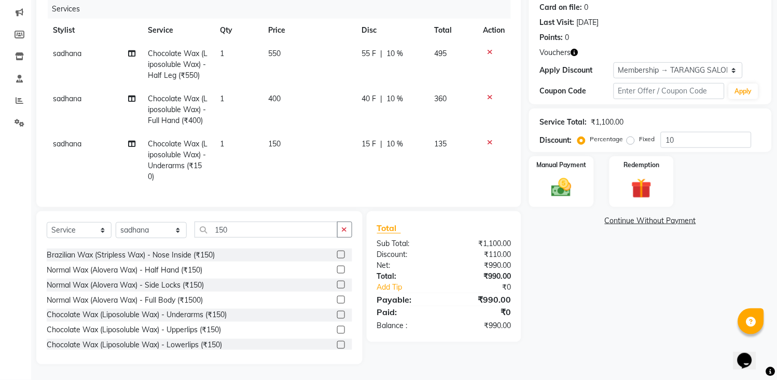
scroll to position [138, 0]
click at [74, 229] on select "Select Service Product Membership Package Voucher Prepaid Gift Card" at bounding box center [79, 230] width 65 height 16
select select "product"
click at [47, 222] on select "Select Service Product Membership Package Voucher Prepaid Gift Card" at bounding box center [79, 230] width 65 height 16
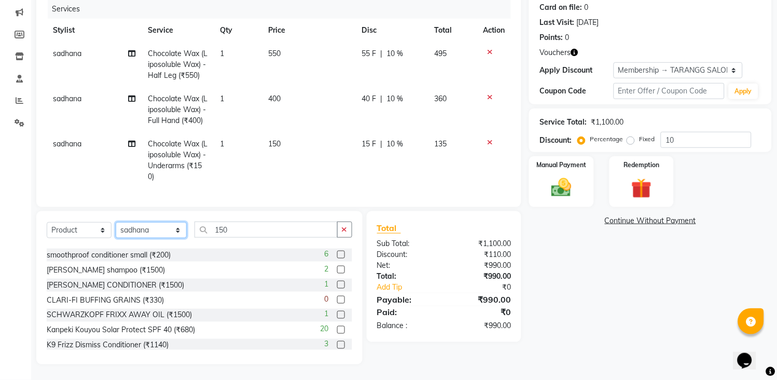
click at [142, 231] on select "Select Stylist [PERSON_NAME] [PERSON_NAME] [PERSON_NAME] KHAMDARE [PERSON_NAME]…" at bounding box center [151, 230] width 71 height 16
select select "33033"
click at [116, 222] on select "Select Stylist [PERSON_NAME] [PERSON_NAME] [PERSON_NAME] KHAMDARE [PERSON_NAME]…" at bounding box center [151, 230] width 71 height 16
click at [345, 231] on icon "button" at bounding box center [345, 229] width 6 height 7
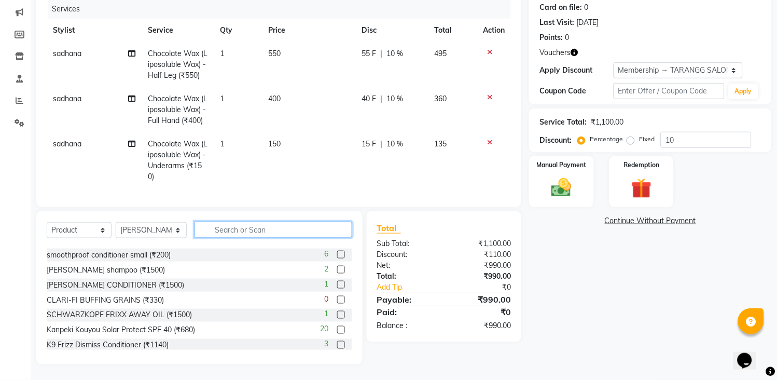
click at [328, 230] on input "text" at bounding box center [273, 229] width 158 height 16
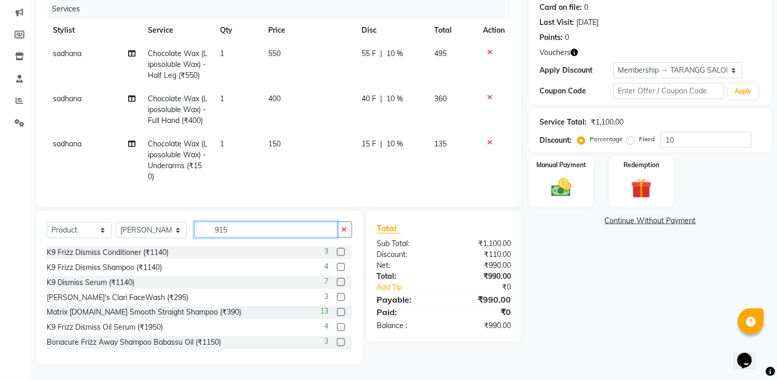
scroll to position [116, 0]
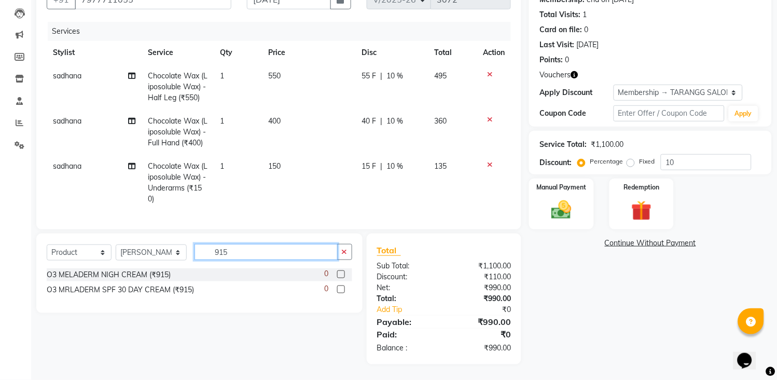
type input "915"
click at [338, 275] on label at bounding box center [341, 274] width 8 height 8
click at [338, 275] on input "checkbox" at bounding box center [340, 274] width 7 height 7
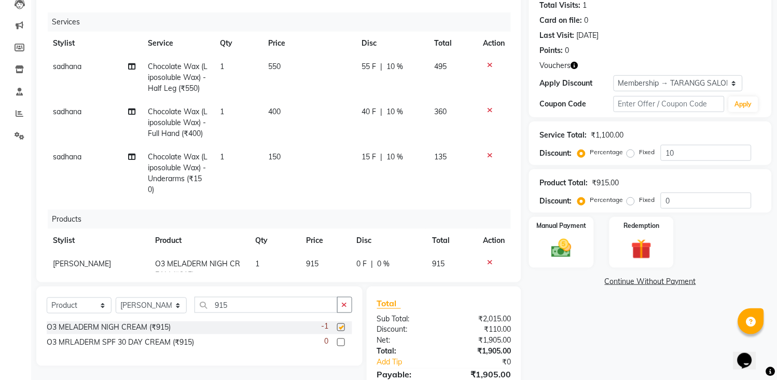
checkbox input "false"
click at [340, 338] on label at bounding box center [341, 342] width 8 height 8
click at [340, 339] on input "checkbox" at bounding box center [340, 342] width 7 height 7
checkbox input "false"
click at [342, 306] on icon "button" at bounding box center [345, 304] width 6 height 7
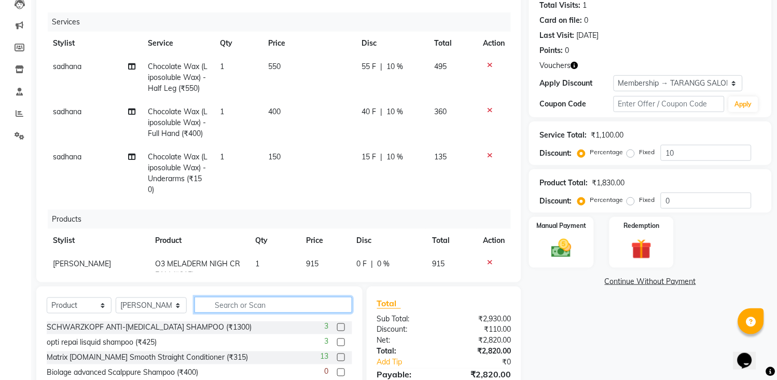
click at [335, 304] on input "text" at bounding box center [273, 305] width 158 height 16
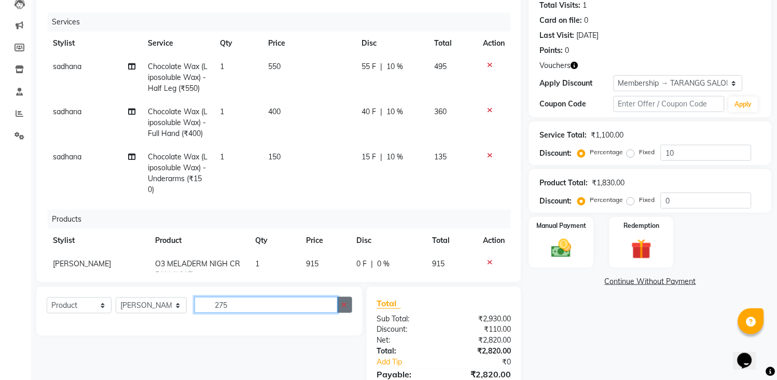
type input "275"
click at [349, 302] on button "button" at bounding box center [344, 305] width 15 height 16
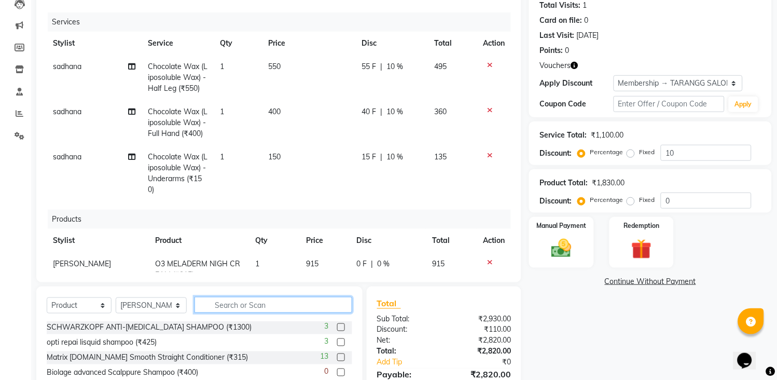
click at [335, 304] on input "text" at bounding box center [273, 305] width 158 height 16
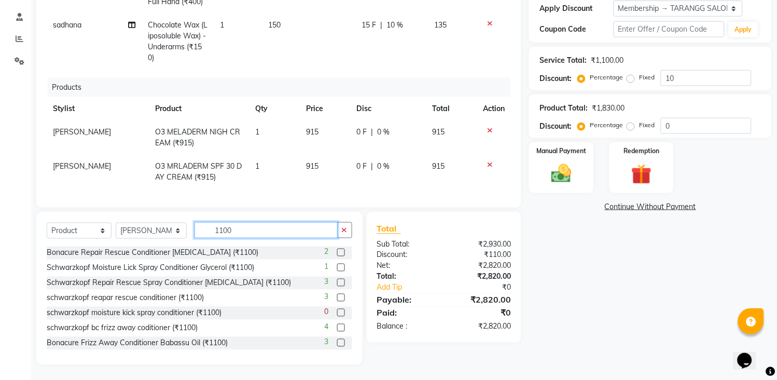
scroll to position [2, 0]
type input "1100"
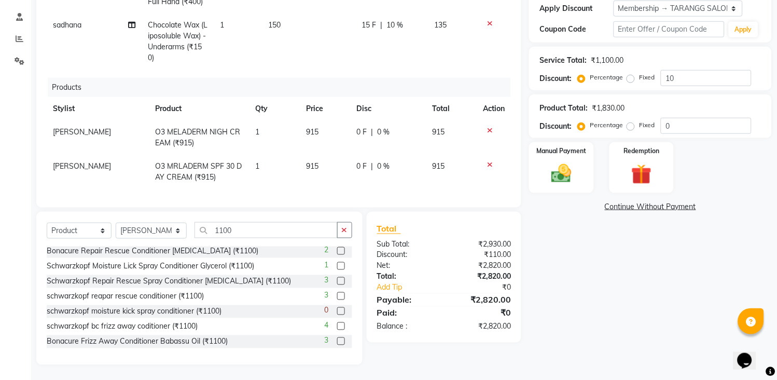
click at [487, 161] on icon at bounding box center [490, 164] width 6 height 7
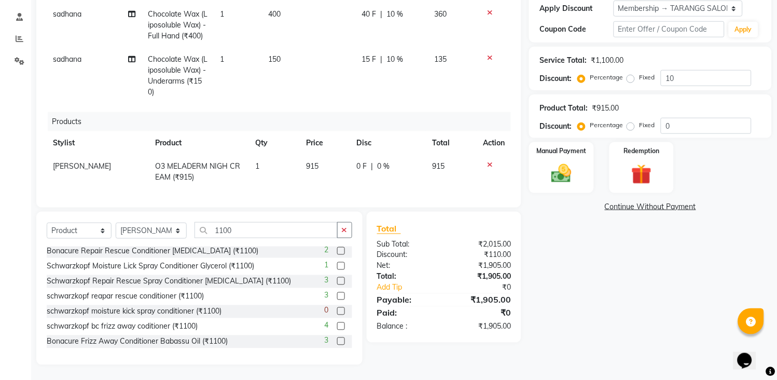
scroll to position [54, 0]
click at [487, 161] on icon at bounding box center [490, 164] width 6 height 7
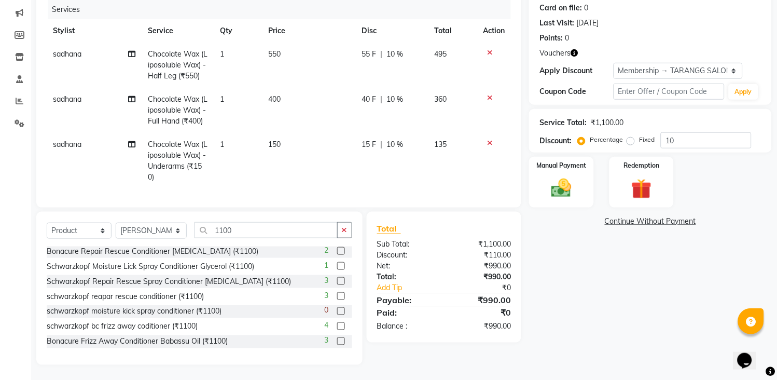
scroll to position [0, 0]
click at [563, 181] on img at bounding box center [561, 188] width 34 height 24
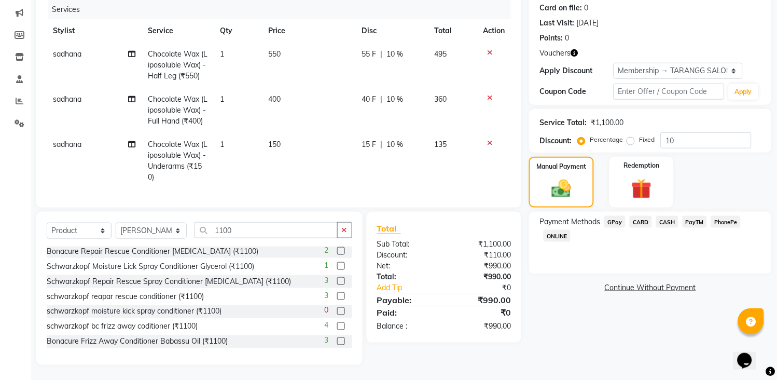
click at [614, 226] on span "GPay" at bounding box center [614, 222] width 21 height 12
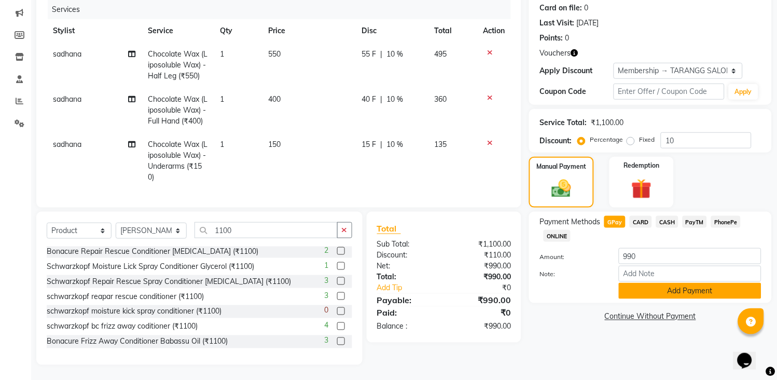
click at [647, 291] on button "Add Payment" at bounding box center [690, 291] width 143 height 16
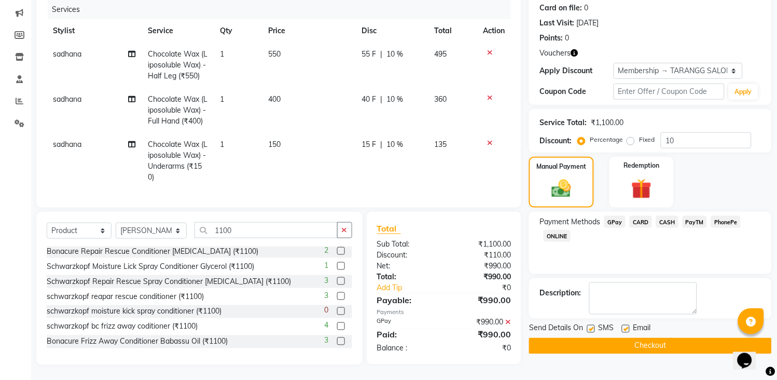
click at [593, 344] on button "Checkout" at bounding box center [650, 346] width 243 height 16
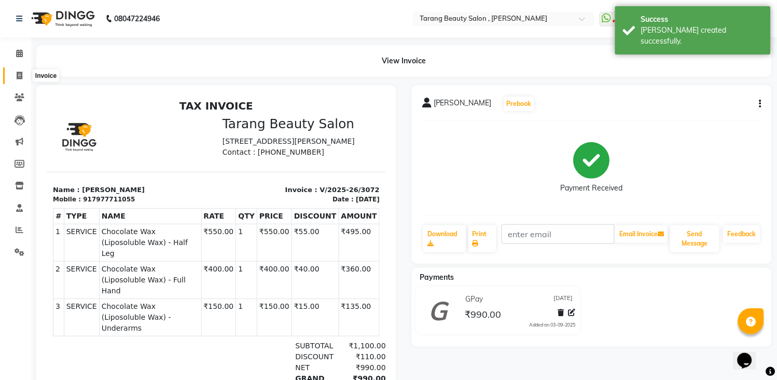
click at [17, 78] on icon at bounding box center [20, 76] width 6 height 8
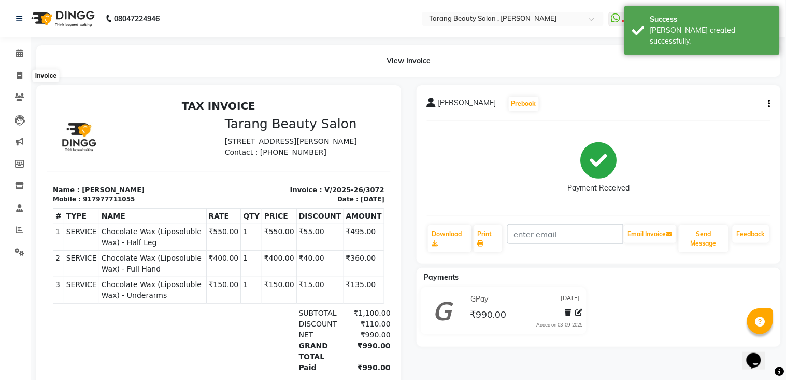
select select "5133"
select select "service"
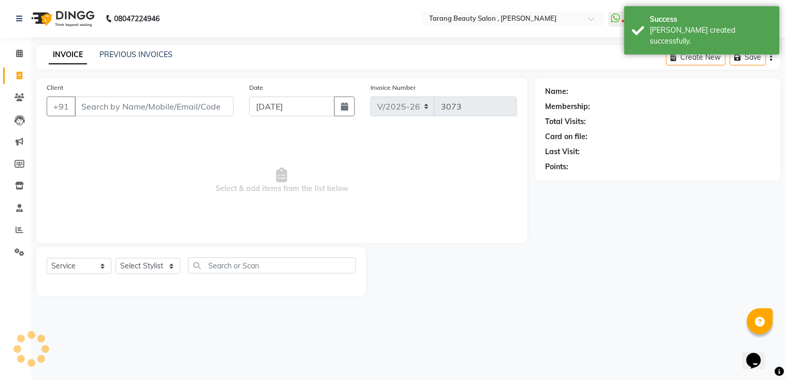
drag, startPoint x: 60, startPoint y: 81, endPoint x: 93, endPoint y: 107, distance: 42.4
click at [93, 107] on input "Client" at bounding box center [154, 106] width 159 height 20
click at [107, 105] on input "Client" at bounding box center [154, 106] width 159 height 20
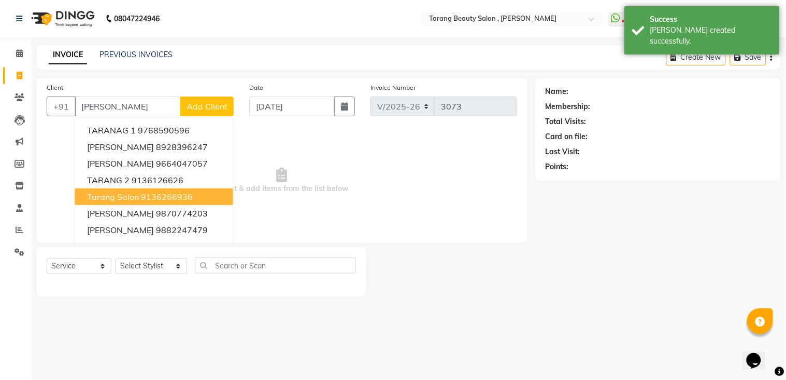
click at [131, 193] on span "tarang Salon" at bounding box center [113, 196] width 52 height 10
type input "9136266936"
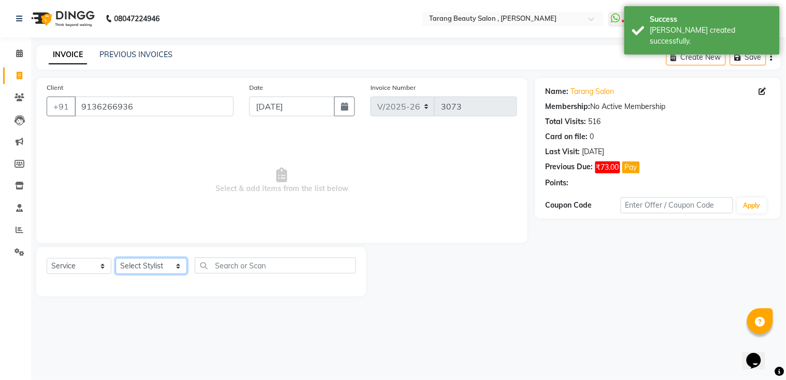
click at [138, 260] on select "Select Stylist [PERSON_NAME] [PERSON_NAME] [PERSON_NAME] KHAMDARE [PERSON_NAME]…" at bounding box center [152, 266] width 72 height 16
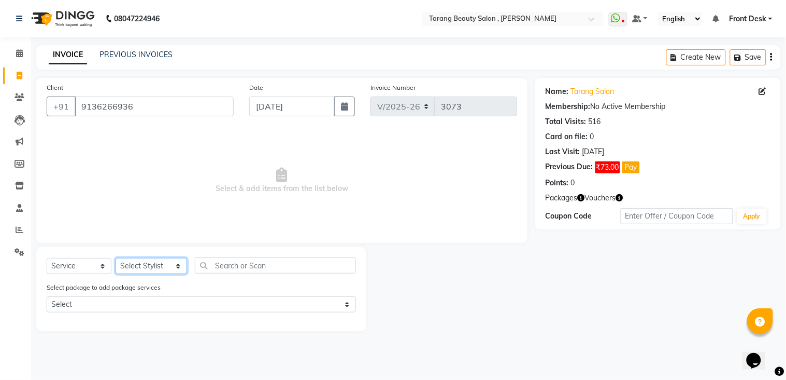
select select "33033"
click at [116, 258] on select "Select Stylist [PERSON_NAME] [PERSON_NAME] [PERSON_NAME] KHAMDARE [PERSON_NAME]…" at bounding box center [152, 266] width 72 height 16
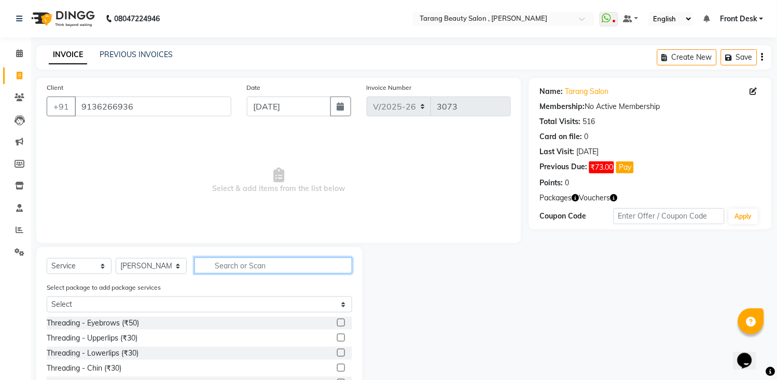
click at [208, 270] on input "text" at bounding box center [273, 265] width 158 height 16
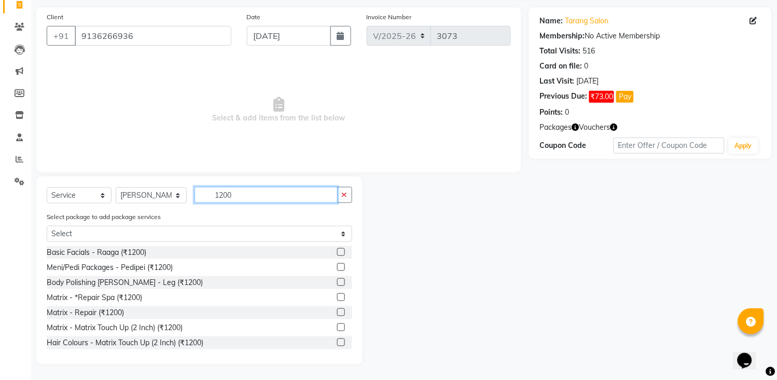
scroll to position [58, 0]
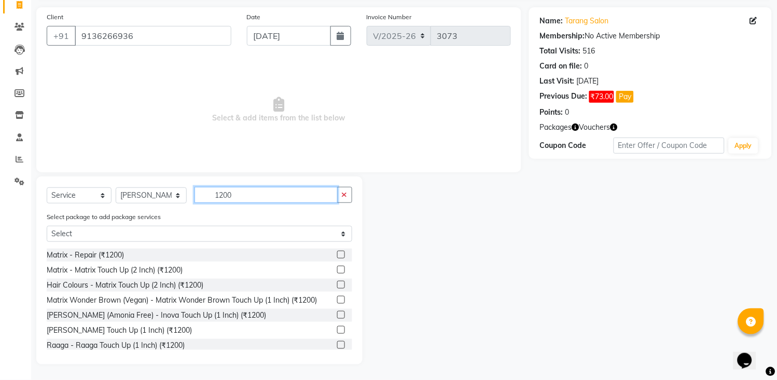
type input "1200"
click at [337, 343] on label at bounding box center [341, 345] width 8 height 8
click at [337, 343] on input "checkbox" at bounding box center [340, 345] width 7 height 7
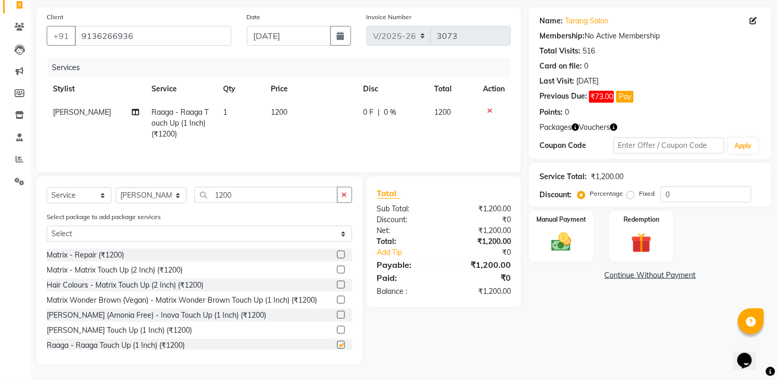
checkbox input "false"
click at [340, 200] on button "button" at bounding box center [344, 195] width 15 height 16
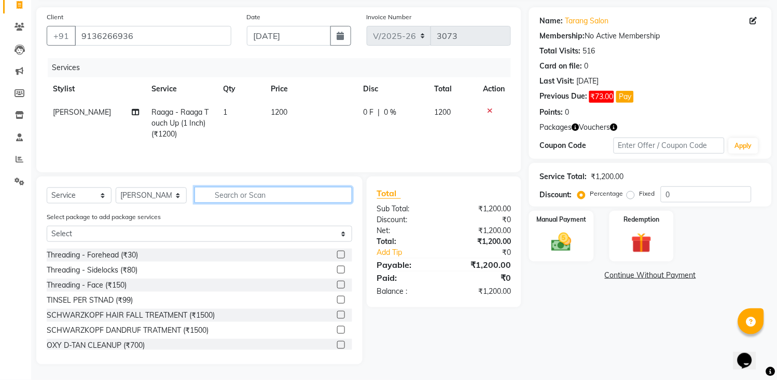
click at [334, 198] on input "text" at bounding box center [273, 195] width 158 height 16
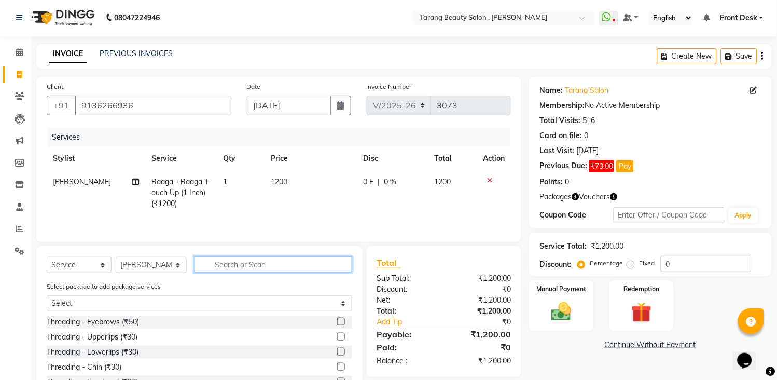
scroll to position [0, 0]
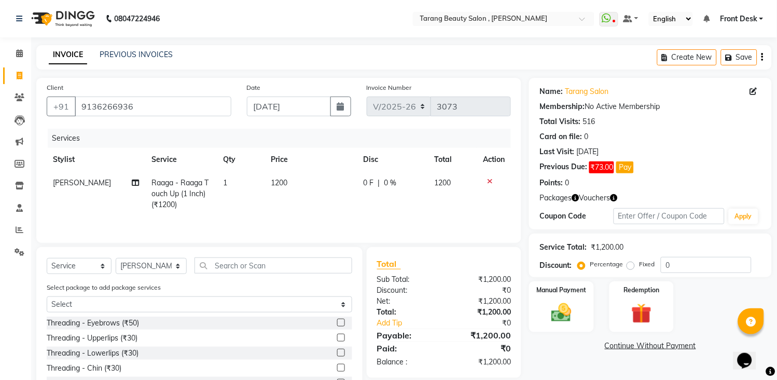
click at [337, 338] on label at bounding box center [341, 337] width 8 height 8
click at [337, 338] on input "checkbox" at bounding box center [340, 337] width 7 height 7
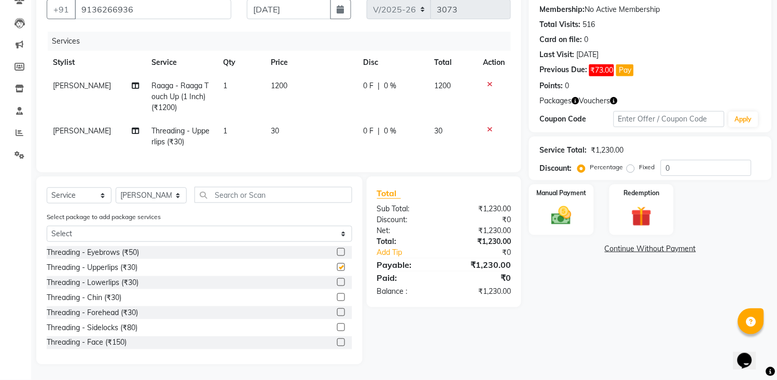
checkbox input "false"
click at [337, 280] on label at bounding box center [341, 282] width 8 height 8
click at [337, 280] on input "checkbox" at bounding box center [340, 282] width 7 height 7
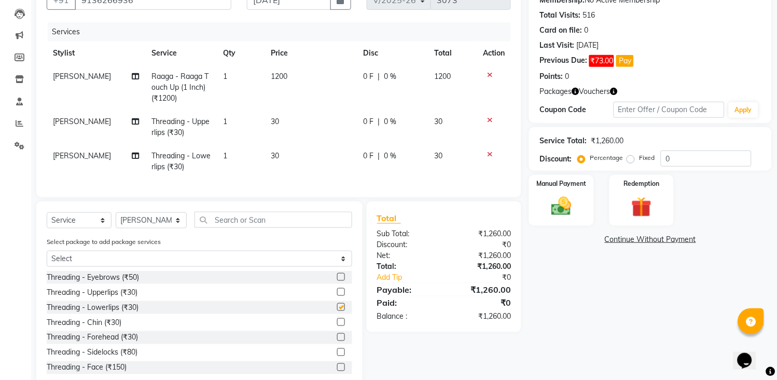
checkbox input "false"
click at [337, 326] on label at bounding box center [341, 322] width 8 height 8
click at [337, 326] on input "checkbox" at bounding box center [340, 322] width 7 height 7
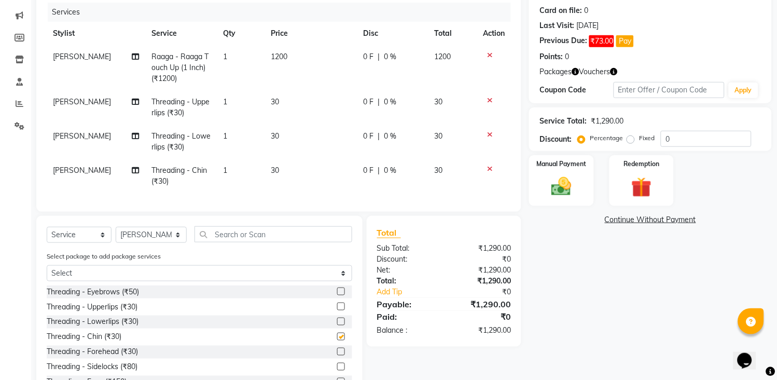
checkbox input "false"
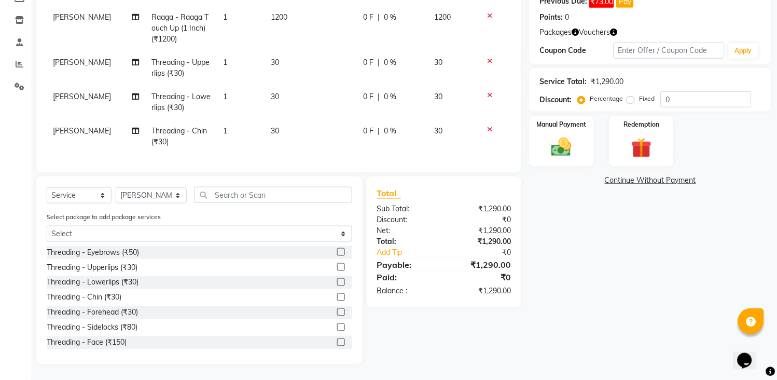
scroll to position [175, 0]
click at [557, 146] on img at bounding box center [561, 147] width 34 height 24
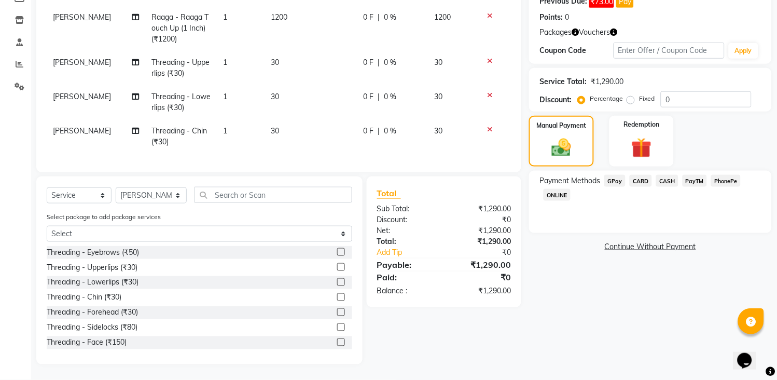
click at [639, 175] on span "CARD" at bounding box center [640, 181] width 22 height 12
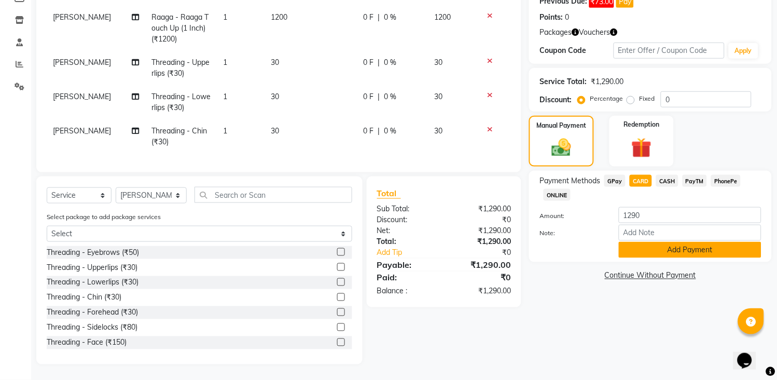
click at [654, 242] on button "Add Payment" at bounding box center [690, 250] width 143 height 16
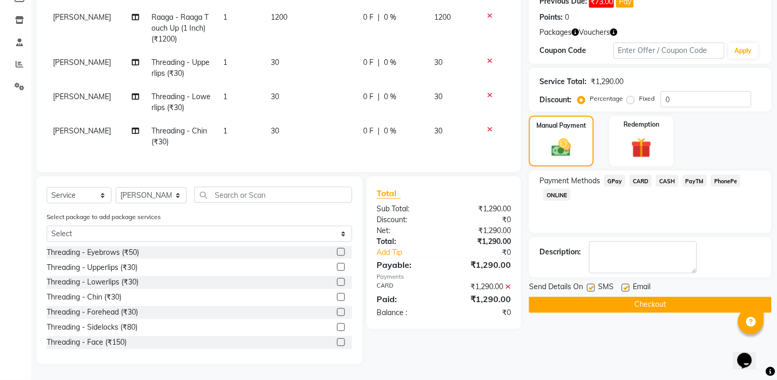
click at [615, 297] on button "Checkout" at bounding box center [650, 305] width 243 height 16
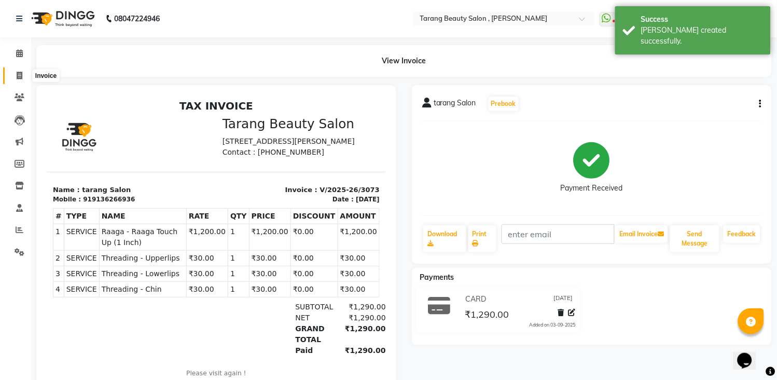
click at [19, 73] on icon at bounding box center [20, 76] width 6 height 8
select select "service"
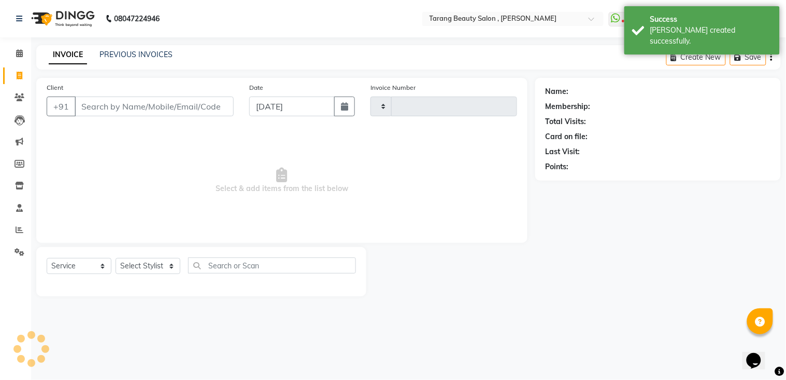
type input "3074"
select select "5133"
click at [116, 108] on input "Client" at bounding box center [154, 106] width 159 height 20
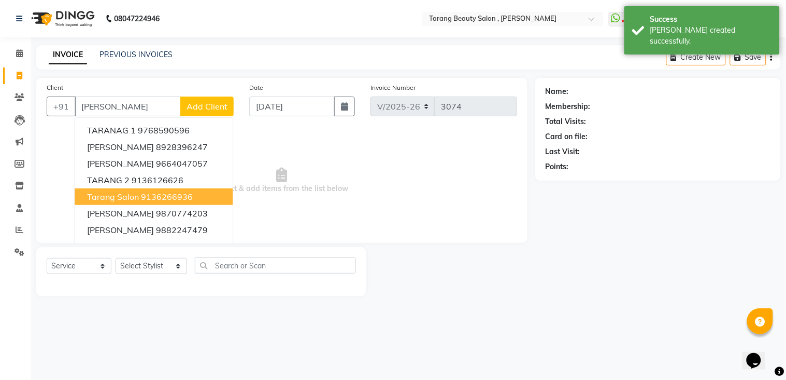
click at [152, 195] on ngb-highlight "9136266936" at bounding box center [167, 196] width 52 height 10
type input "9136266936"
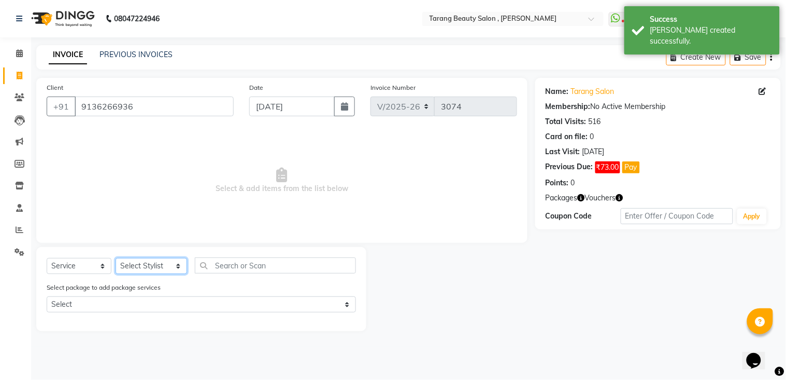
click at [167, 270] on select "Select Stylist [PERSON_NAME] [PERSON_NAME] [PERSON_NAME] KHAMDARE [PERSON_NAME]…" at bounding box center [152, 266] width 72 height 16
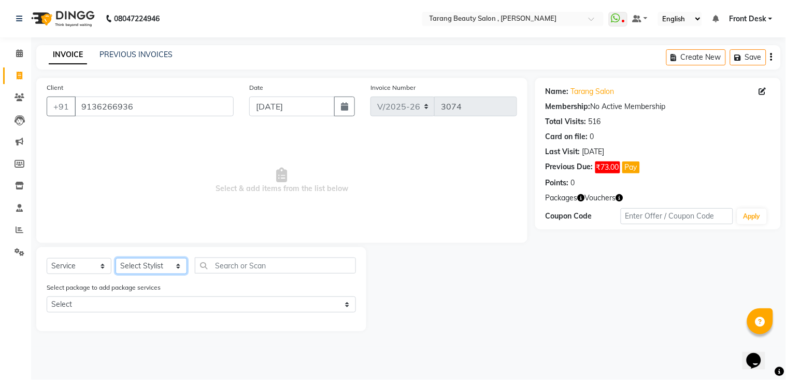
select select "45699"
click at [116, 258] on select "Select Stylist [PERSON_NAME] [PERSON_NAME] [PERSON_NAME] KHAMDARE [PERSON_NAME]…" at bounding box center [152, 266] width 72 height 16
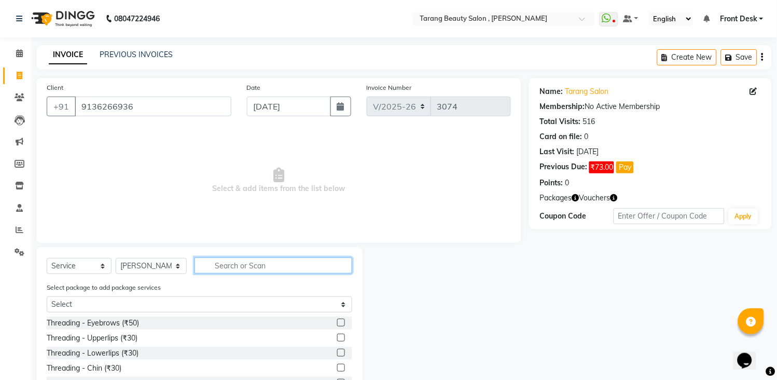
click at [225, 265] on input "text" at bounding box center [273, 265] width 158 height 16
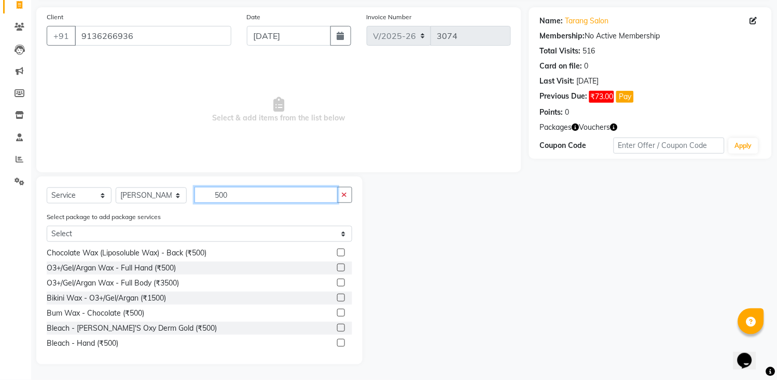
scroll to position [115, 0]
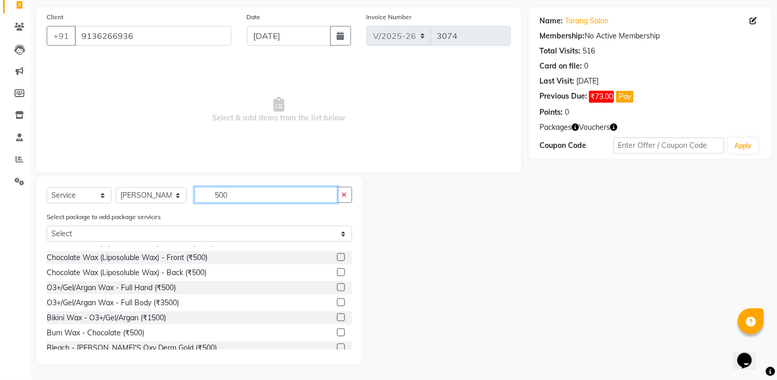
type input "500"
click at [337, 285] on label at bounding box center [341, 287] width 8 height 8
click at [337, 285] on input "checkbox" at bounding box center [340, 287] width 7 height 7
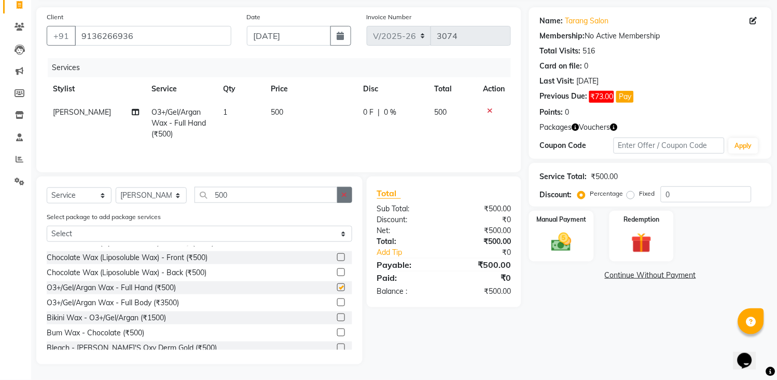
checkbox input "false"
click at [340, 194] on button "button" at bounding box center [344, 195] width 15 height 16
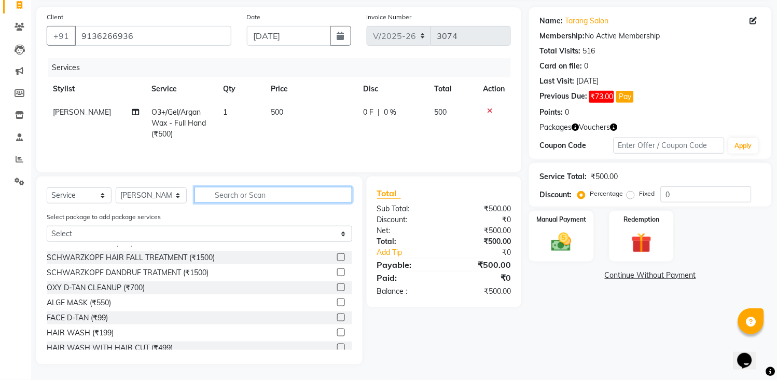
click at [334, 193] on input "text" at bounding box center [273, 195] width 158 height 16
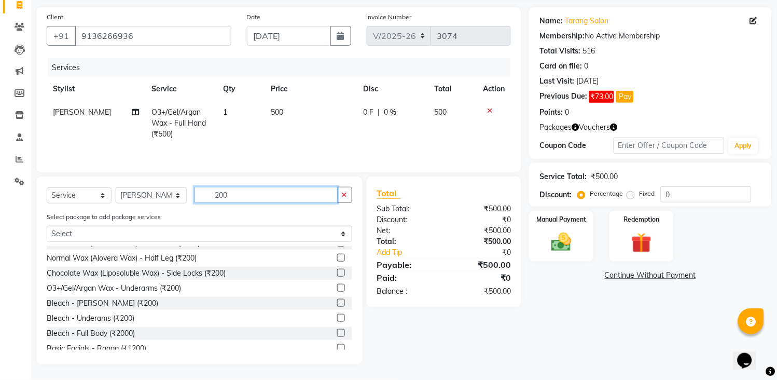
scroll to position [54, 0]
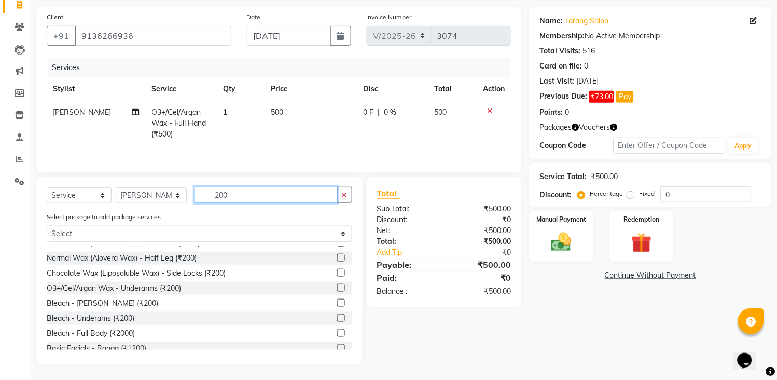
type input "200"
click at [337, 289] on label at bounding box center [341, 288] width 8 height 8
click at [337, 289] on input "checkbox" at bounding box center [340, 288] width 7 height 7
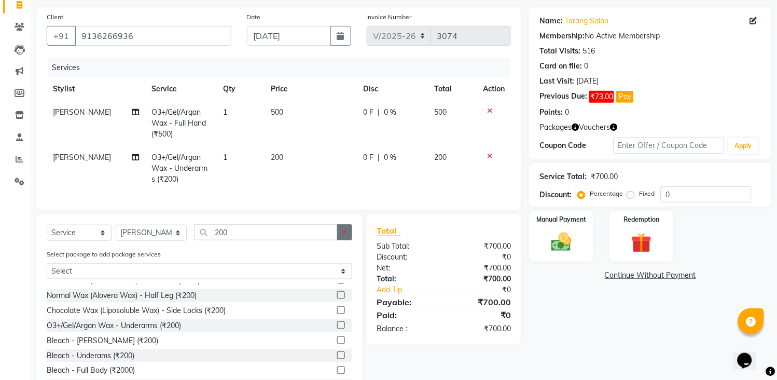
checkbox input "false"
click at [344, 235] on icon "button" at bounding box center [345, 231] width 6 height 7
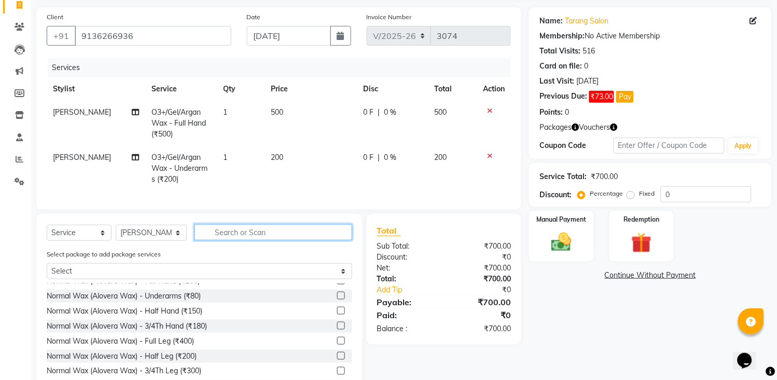
click at [340, 240] on input "text" at bounding box center [273, 232] width 158 height 16
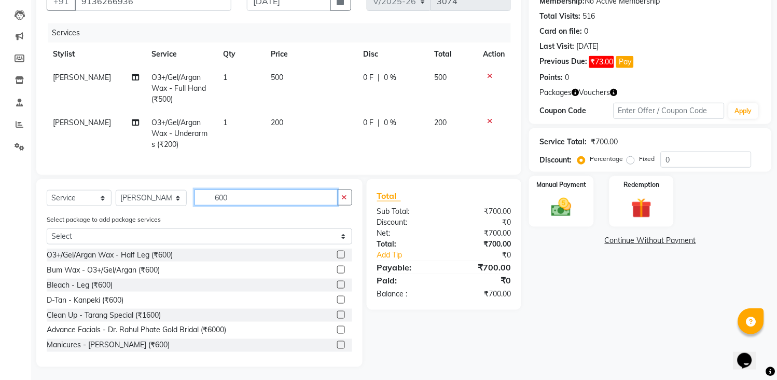
scroll to position [117, 0]
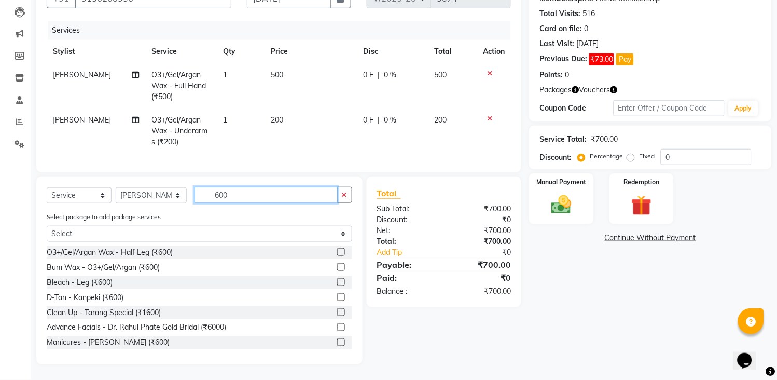
type input "600"
click at [337, 253] on label at bounding box center [341, 252] width 8 height 8
click at [337, 253] on input "checkbox" at bounding box center [340, 252] width 7 height 7
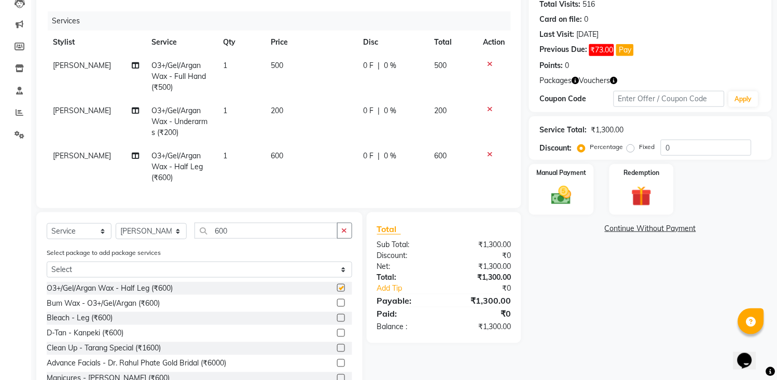
checkbox input "false"
click at [566, 200] on img at bounding box center [561, 196] width 34 height 24
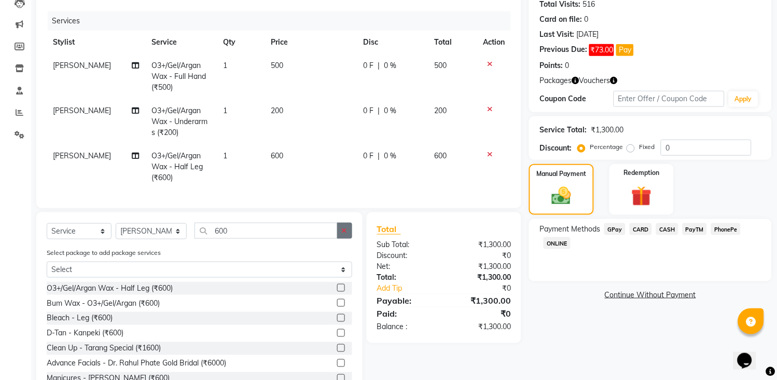
click at [340, 238] on button "button" at bounding box center [344, 230] width 15 height 16
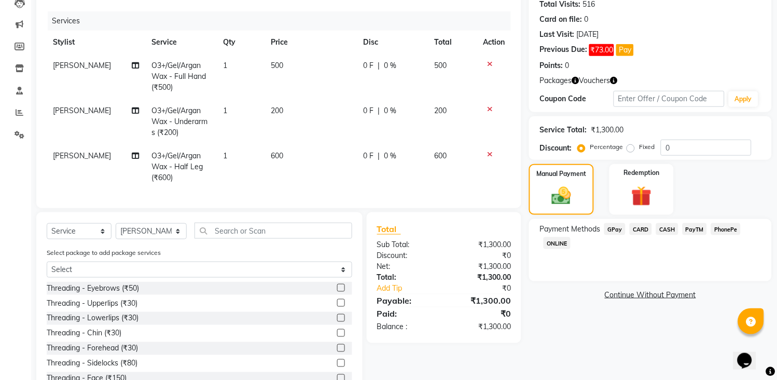
click at [337, 291] on label at bounding box center [341, 288] width 8 height 8
click at [337, 291] on input "checkbox" at bounding box center [340, 288] width 7 height 7
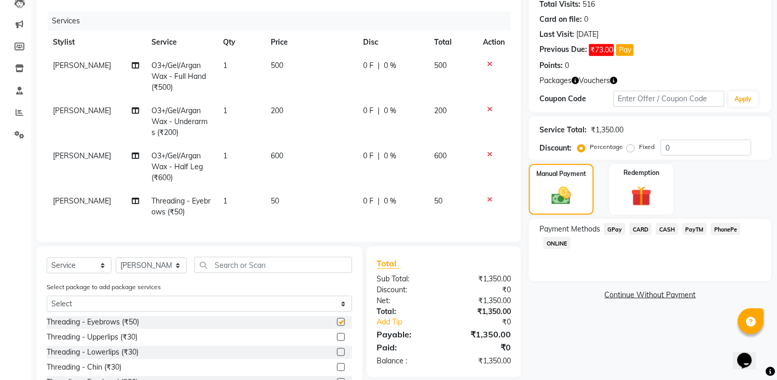
checkbox input "false"
click at [618, 231] on span "GPay" at bounding box center [614, 229] width 21 height 12
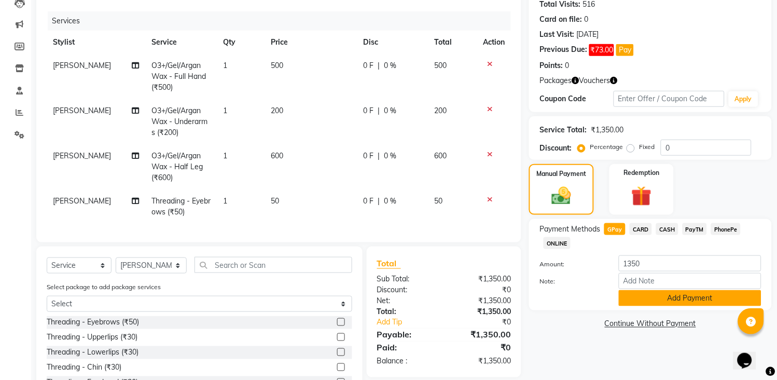
click at [657, 293] on button "Add Payment" at bounding box center [690, 298] width 143 height 16
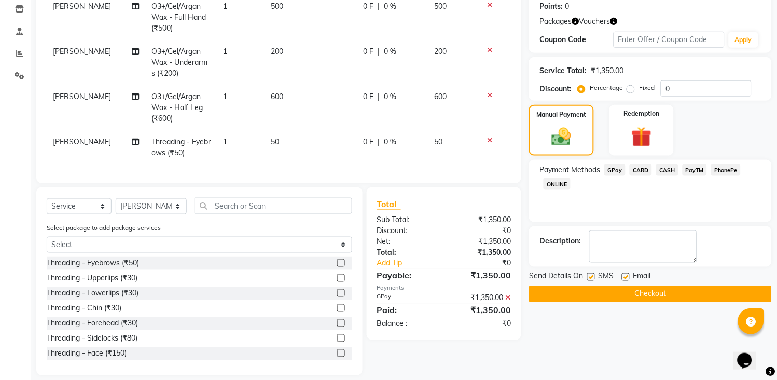
scroll to position [197, 0]
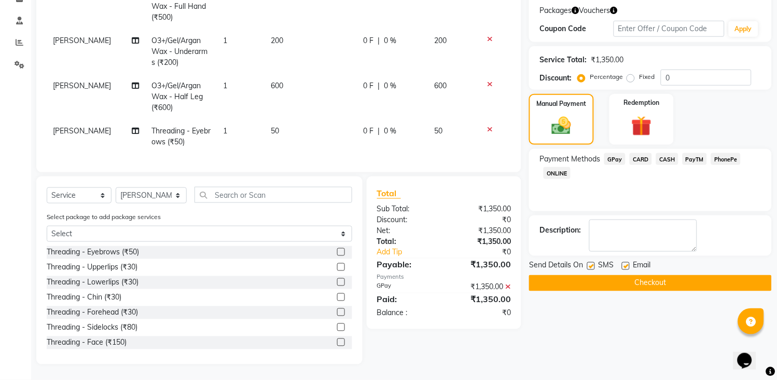
click at [643, 279] on button "Checkout" at bounding box center [650, 283] width 243 height 16
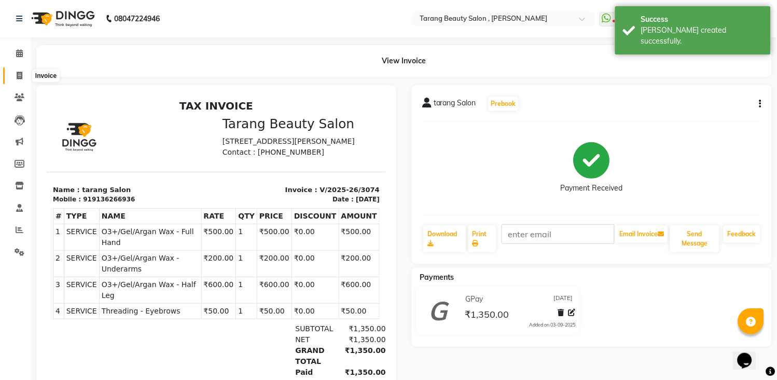
click at [14, 74] on span at bounding box center [19, 76] width 18 height 12
select select "service"
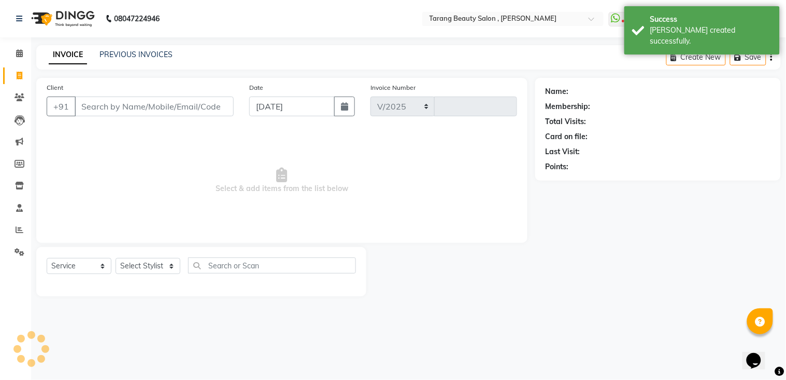
select select "5133"
type input "3075"
click at [91, 104] on input "Client" at bounding box center [154, 106] width 159 height 20
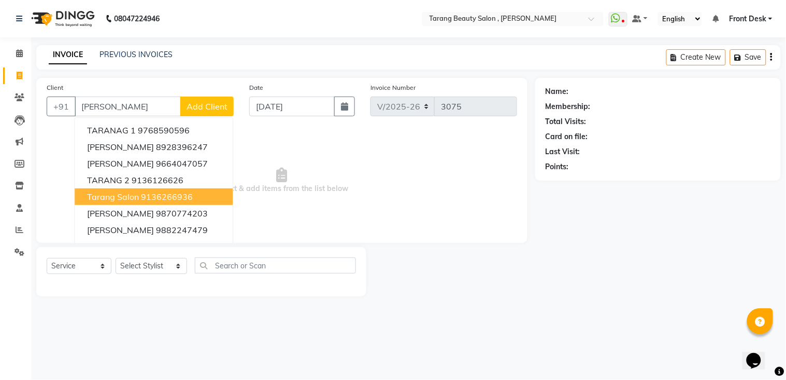
click at [165, 198] on ngb-highlight "9136266936" at bounding box center [167, 196] width 52 height 10
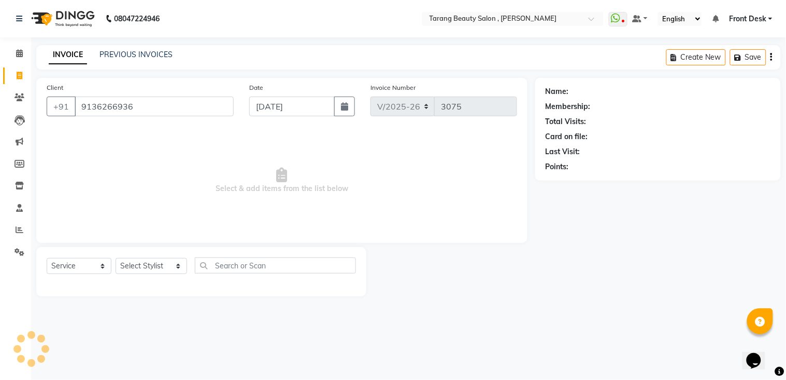
type input "9136266936"
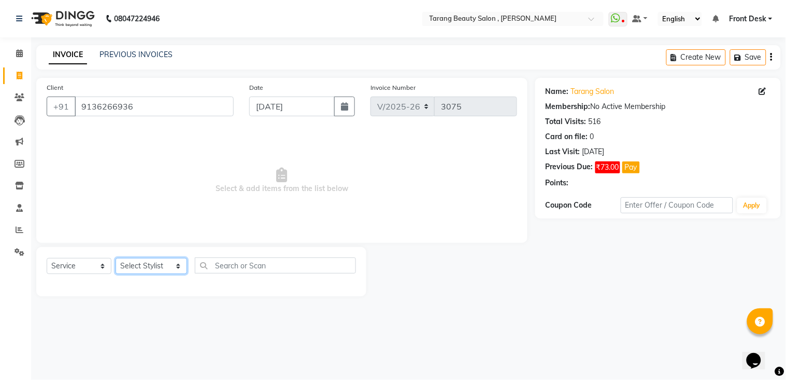
click at [152, 259] on select "Select Stylist [PERSON_NAME] [PERSON_NAME] [PERSON_NAME] KHAMDARE [PERSON_NAME]…" at bounding box center [152, 266] width 72 height 16
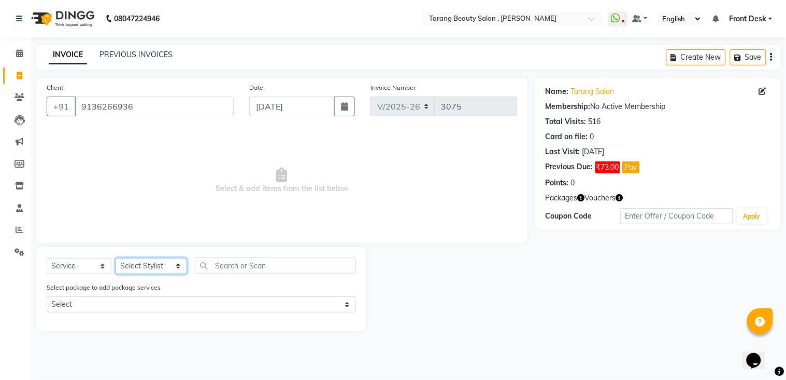
select select "33033"
click at [116, 258] on select "Select Stylist [PERSON_NAME] [PERSON_NAME] [PERSON_NAME] KHAMDARE [PERSON_NAME]…" at bounding box center [152, 266] width 72 height 16
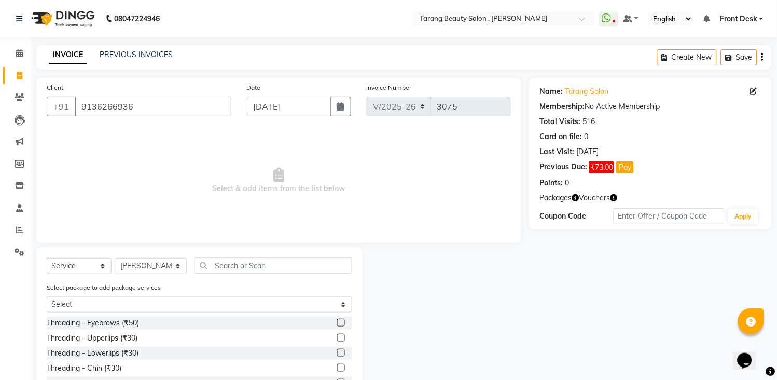
click at [231, 275] on div "Select Service Product Membership Package Voucher Prepaid Gift Card Select Styl…" at bounding box center [199, 269] width 305 height 24
click at [232, 268] on input "text" at bounding box center [273, 265] width 158 height 16
click at [219, 252] on div "Select Service Product Membership Package Voucher Prepaid Gift Card Select Styl…" at bounding box center [199, 341] width 326 height 188
click at [254, 265] on input "text" at bounding box center [273, 265] width 158 height 16
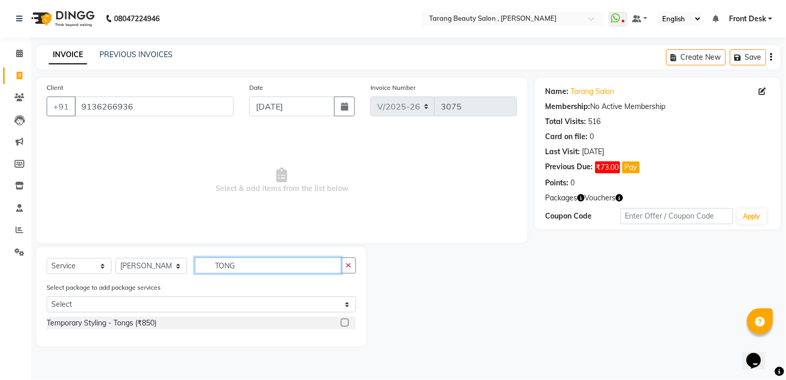
type input "TONG"
click at [346, 323] on label at bounding box center [345, 322] width 8 height 8
click at [346, 323] on input "checkbox" at bounding box center [344, 322] width 7 height 7
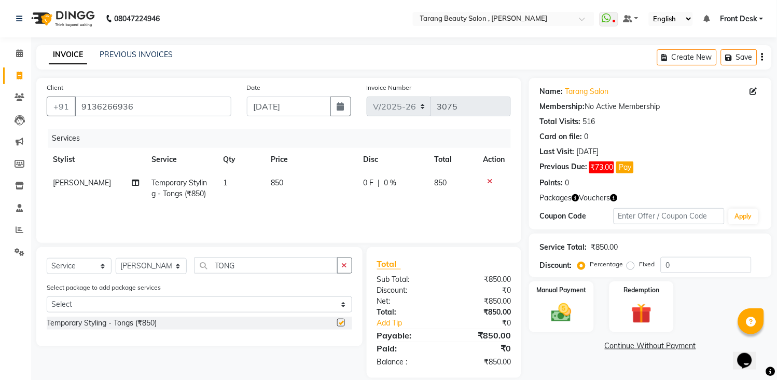
checkbox input "false"
click at [297, 178] on td "850" at bounding box center [311, 188] width 92 height 34
select select "33033"
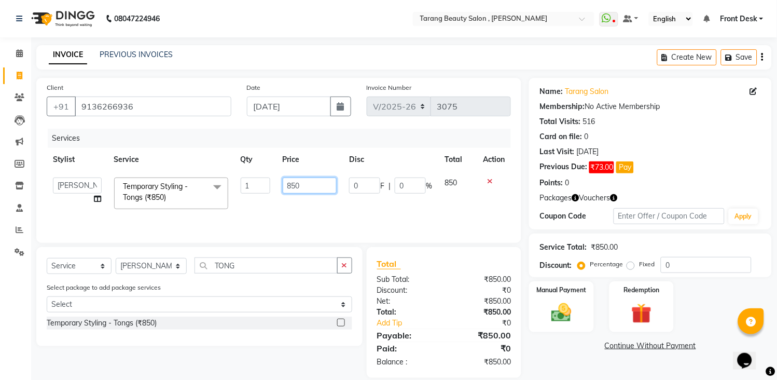
click at [297, 178] on input "850" at bounding box center [310, 185] width 54 height 16
type input "1000"
click at [304, 205] on div "Services Stylist Service Qty Price Disc Total Action [PERSON_NAME] [PERSON_NAME…" at bounding box center [279, 181] width 464 height 104
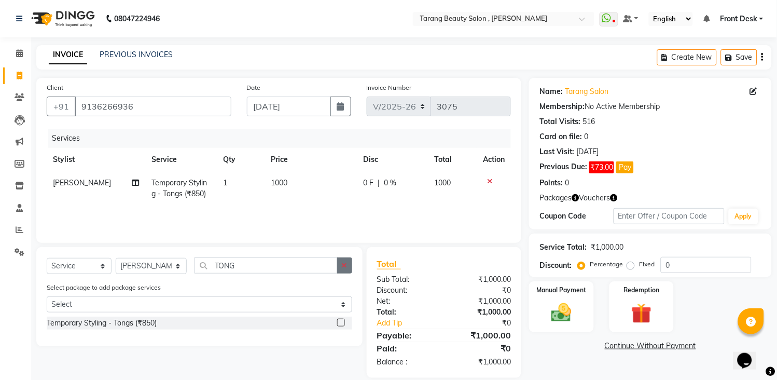
click at [345, 261] on icon "button" at bounding box center [345, 264] width 6 height 7
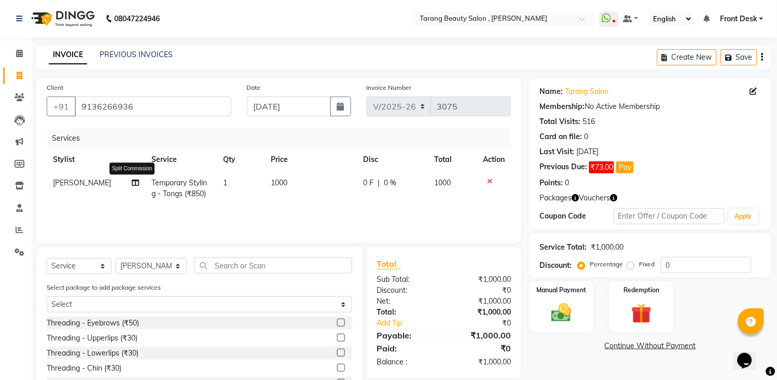
click at [132, 181] on icon at bounding box center [135, 182] width 7 height 7
select select "33033"
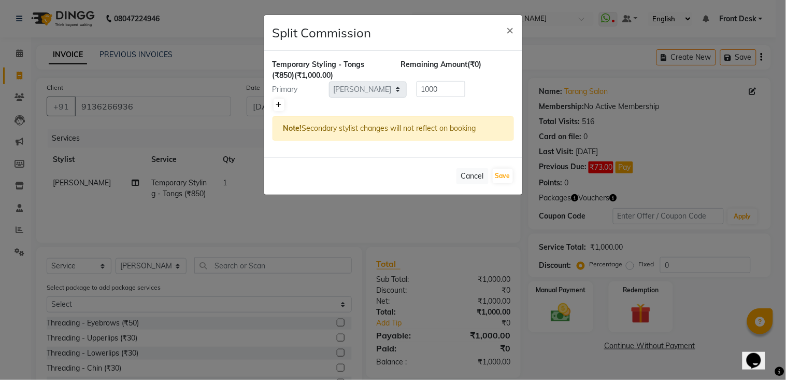
click at [276, 102] on icon at bounding box center [279, 105] width 6 height 6
type input "500"
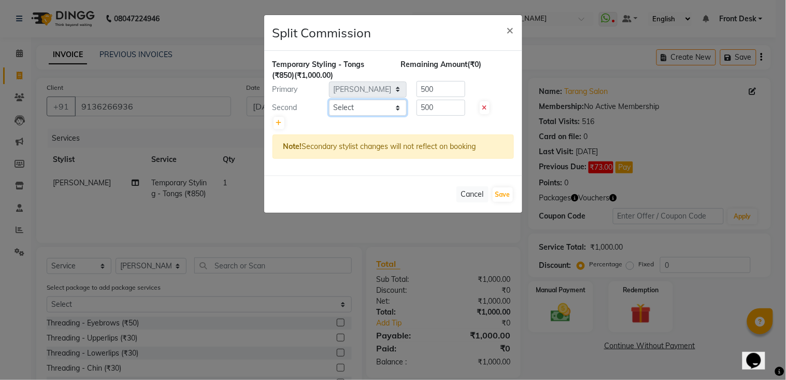
click at [363, 110] on select "Select [PERSON_NAME] [PERSON_NAME] [PERSON_NAME] KHAMDARE [PERSON_NAME] [PERSON…" at bounding box center [368, 108] width 78 height 16
select select "45699"
click at [329, 100] on select "Select [PERSON_NAME] [PERSON_NAME] [PERSON_NAME] KHAMDARE [PERSON_NAME] [PERSON…" at bounding box center [368, 108] width 78 height 16
click at [514, 192] on div "Cancel Save" at bounding box center [393, 193] width 258 height 37
click at [504, 193] on button "Save" at bounding box center [503, 194] width 20 height 15
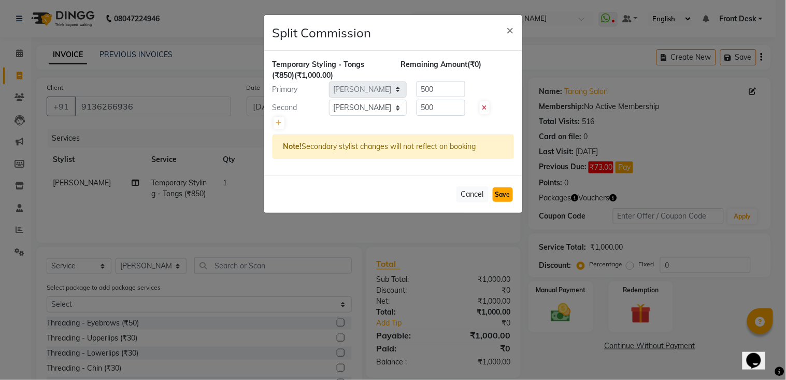
select select "Select"
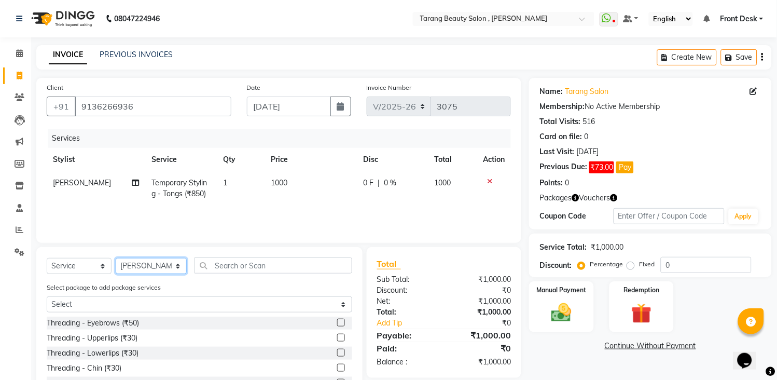
click at [140, 263] on select "Select Stylist [PERSON_NAME] [PERSON_NAME] [PERSON_NAME] KHAMDARE [PERSON_NAME]…" at bounding box center [151, 266] width 71 height 16
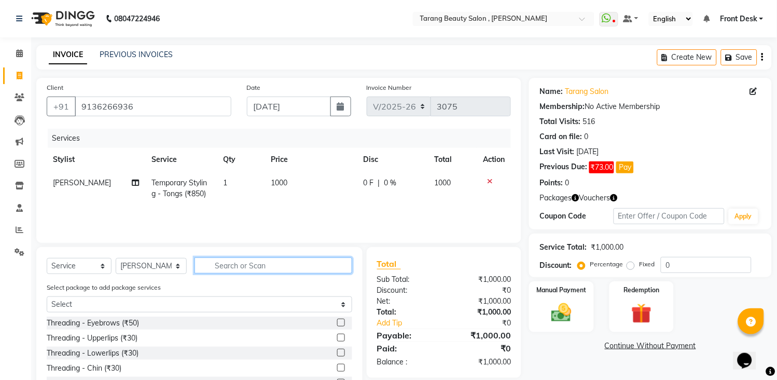
click at [245, 265] on input "text" at bounding box center [273, 265] width 158 height 16
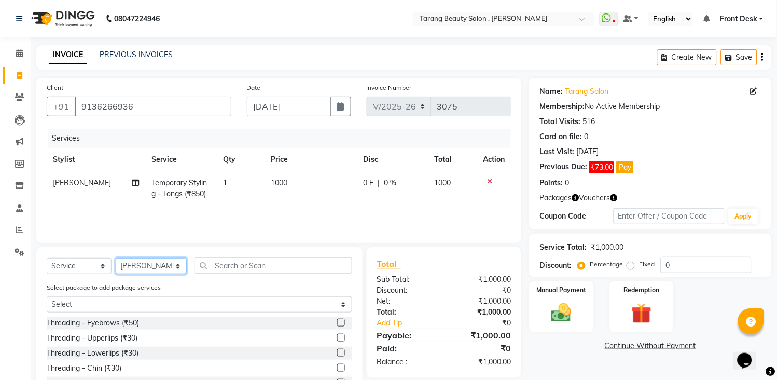
click at [138, 266] on select "Select Stylist [PERSON_NAME] [PERSON_NAME] [PERSON_NAME] KHAMDARE [PERSON_NAME]…" at bounding box center [151, 266] width 71 height 16
select select "47114"
click at [116, 258] on select "Select Stylist [PERSON_NAME] [PERSON_NAME] [PERSON_NAME] KHAMDARE [PERSON_NAME]…" at bounding box center [151, 266] width 71 height 16
click at [198, 261] on div "Select Service Product Membership Package Voucher Prepaid Gift Card Select Styl…" at bounding box center [199, 341] width 326 height 188
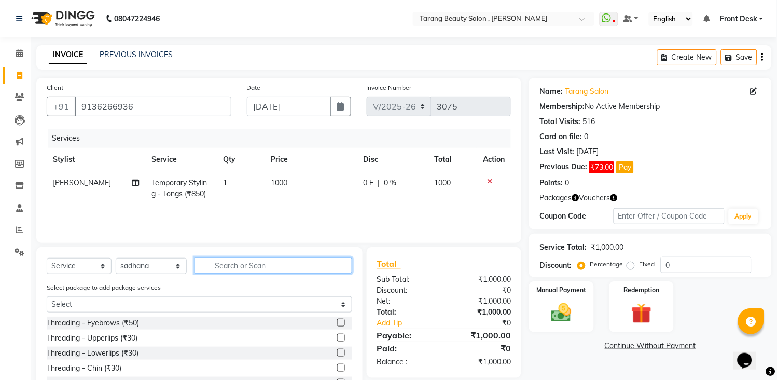
click at [210, 269] on input "text" at bounding box center [273, 265] width 158 height 16
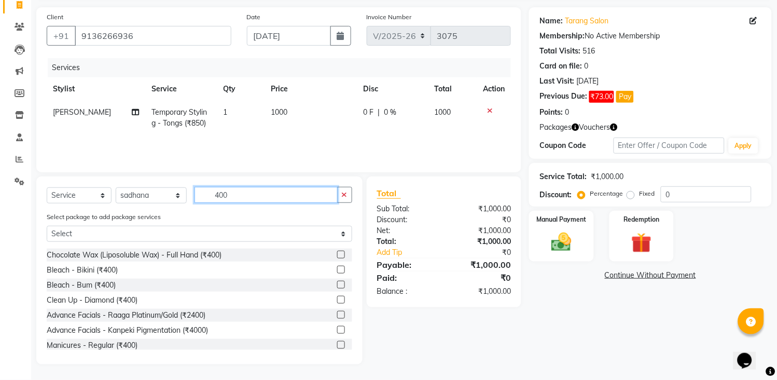
scroll to position [115, 0]
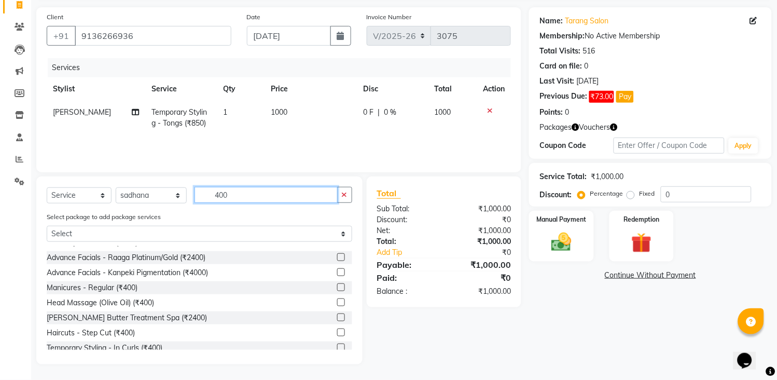
type input "400"
click at [337, 284] on label at bounding box center [341, 287] width 8 height 8
click at [337, 284] on input "checkbox" at bounding box center [340, 287] width 7 height 7
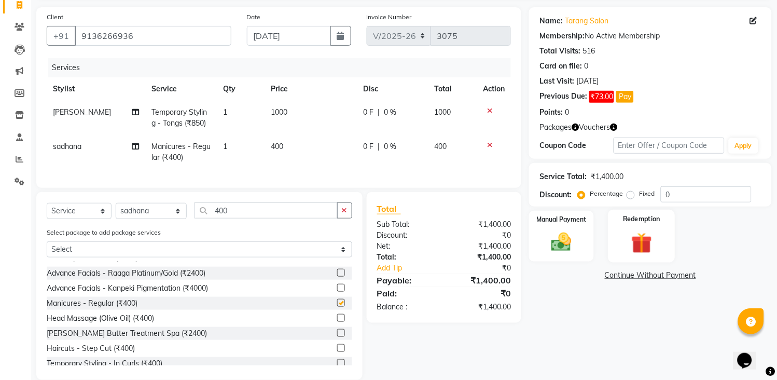
checkbox input "false"
click at [569, 230] on img at bounding box center [561, 242] width 34 height 24
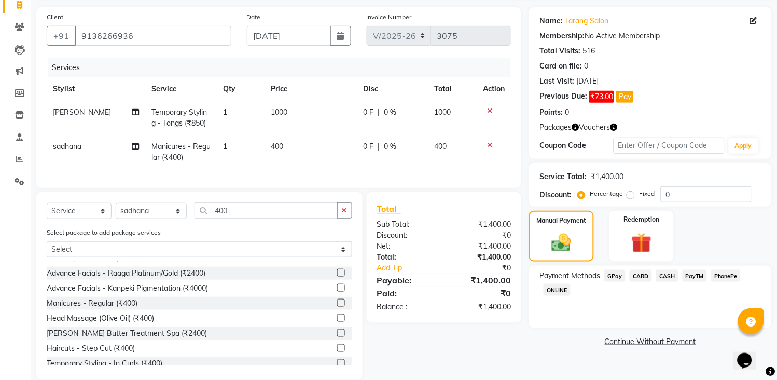
click at [617, 275] on span "GPay" at bounding box center [614, 276] width 21 height 12
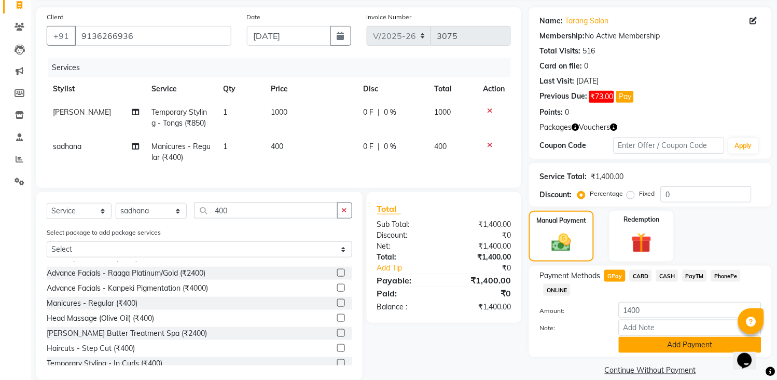
click at [675, 339] on button "Add Payment" at bounding box center [690, 344] width 143 height 16
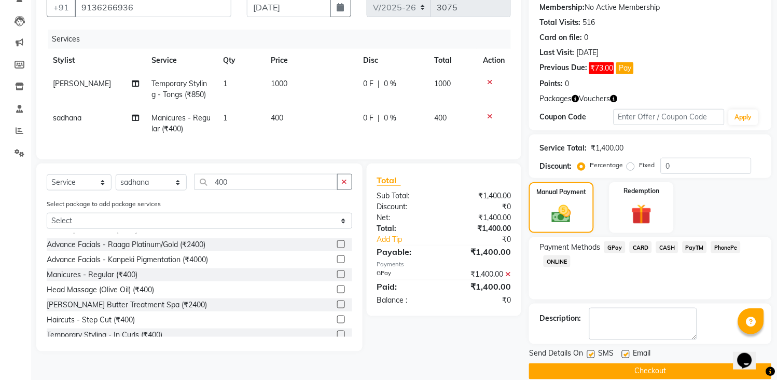
scroll to position [114, 0]
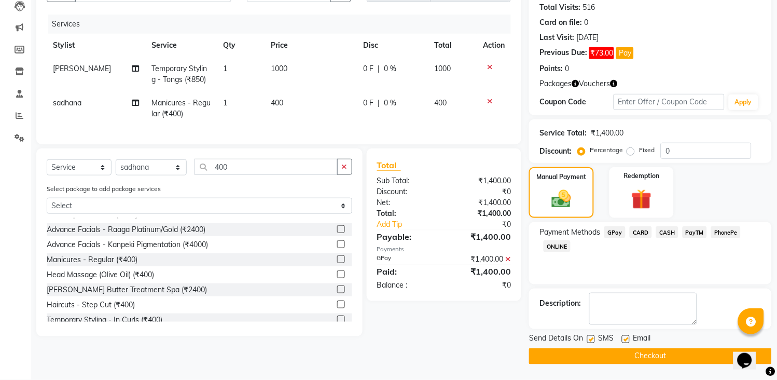
click at [675, 350] on button "Checkout" at bounding box center [650, 356] width 243 height 16
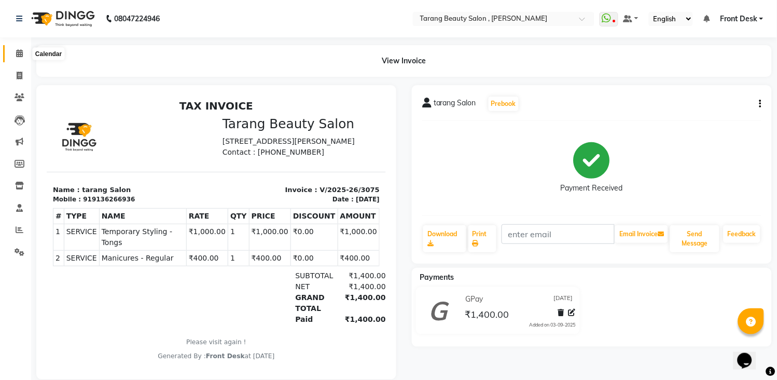
click at [17, 54] on icon at bounding box center [19, 53] width 7 height 8
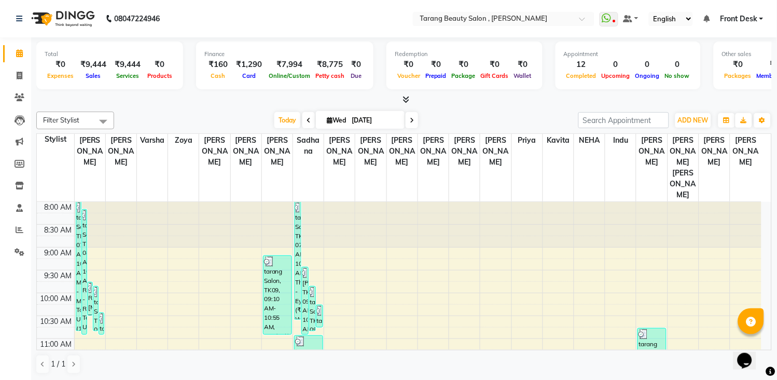
scroll to position [1, 0]
